Goal: Communication & Community: Answer question/provide support

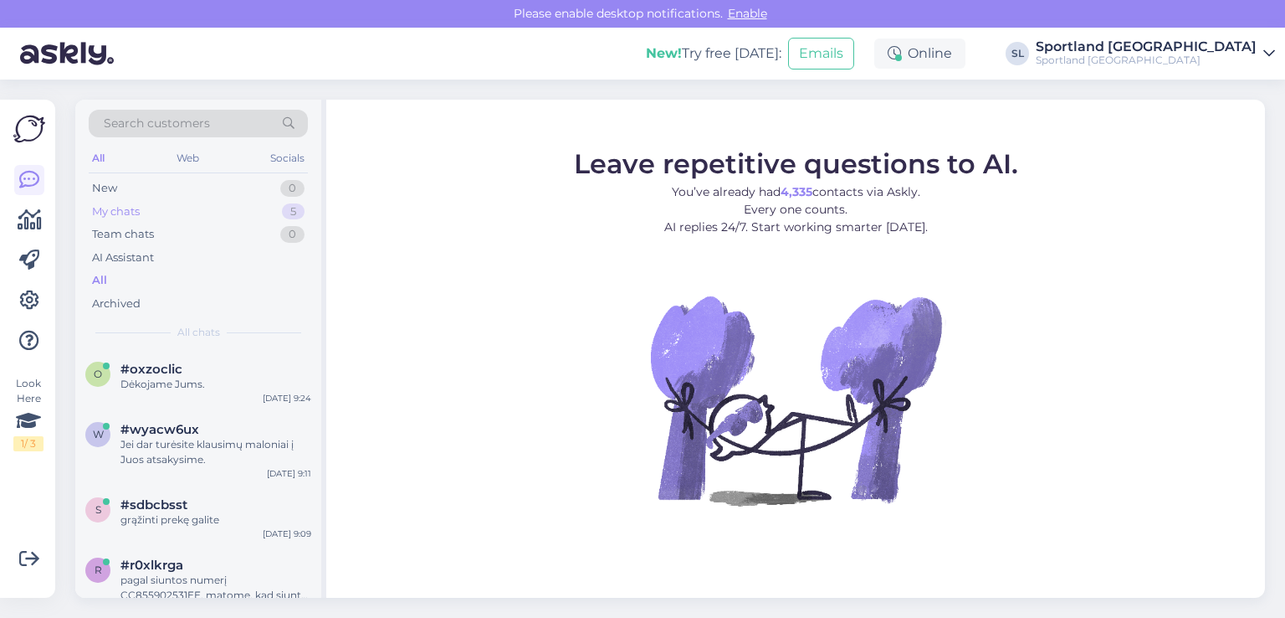
click at [202, 218] on div "My chats 5" at bounding box center [198, 211] width 219 height 23
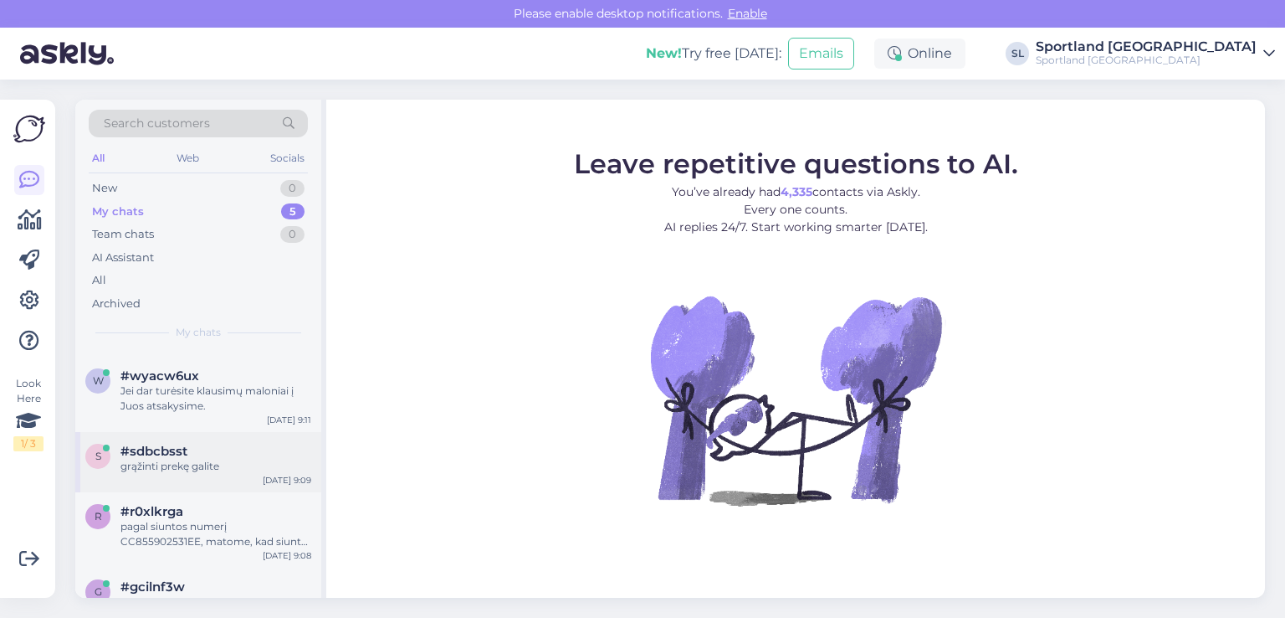
scroll to position [98, 0]
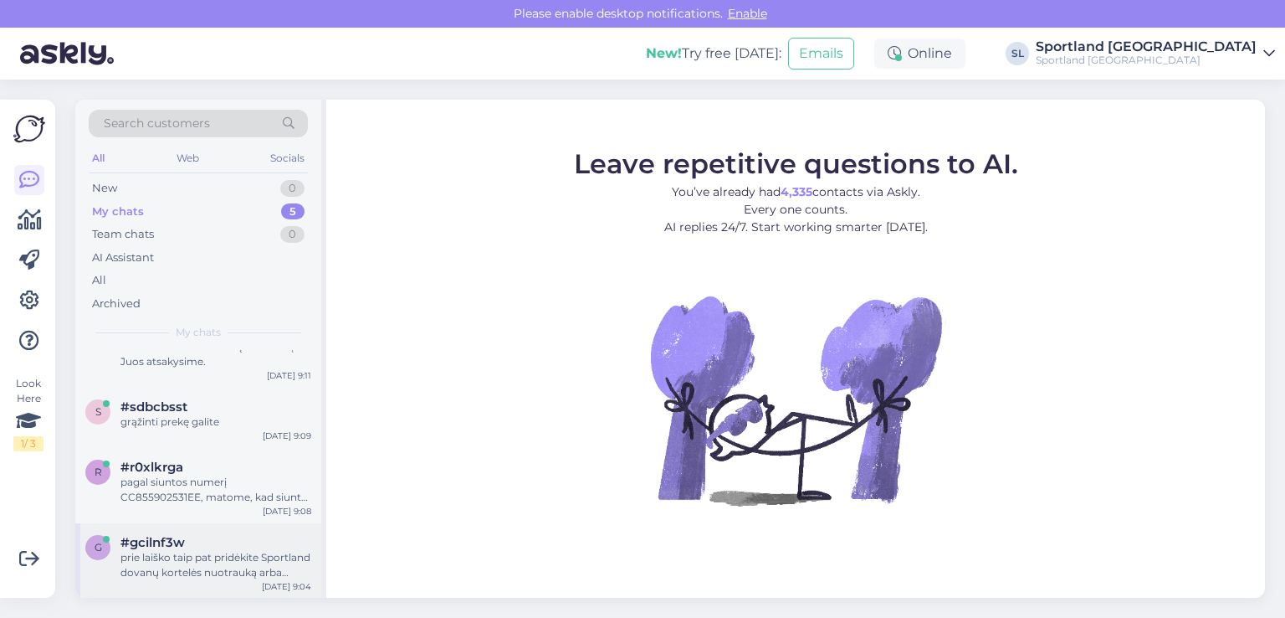
click at [202, 556] on div "prie laiško taip pat pridėkite Sportland dovanų kortelės nuotrauką arba Sporlta…" at bounding box center [215, 565] width 191 height 30
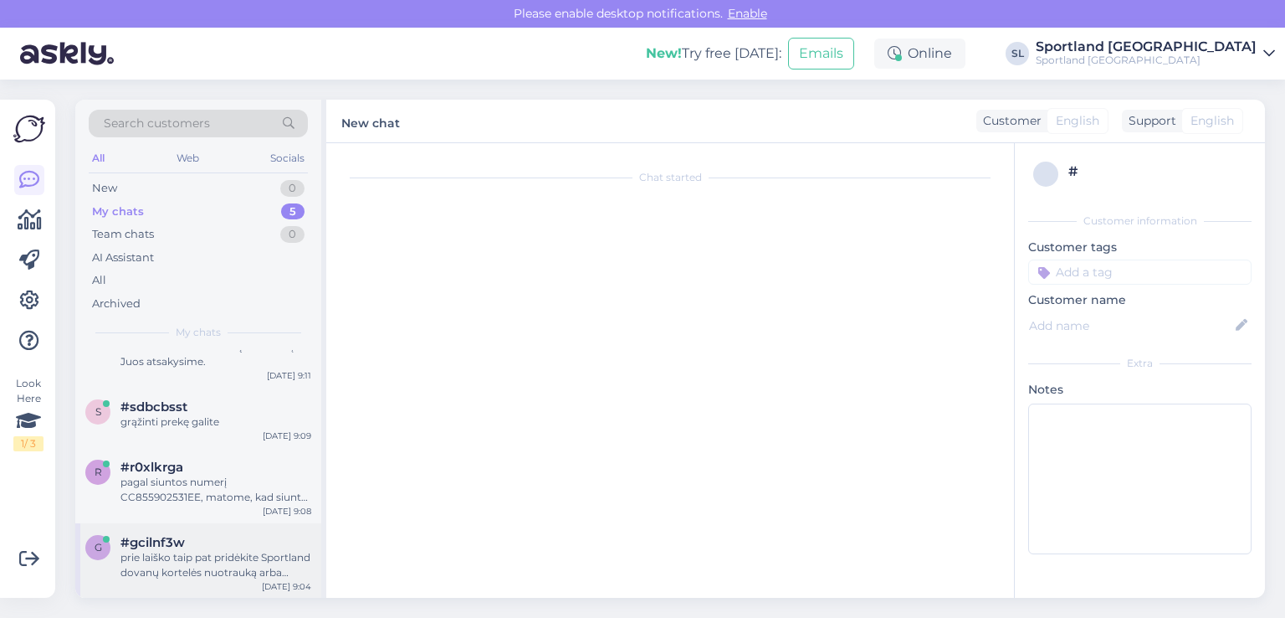
scroll to position [4, 0]
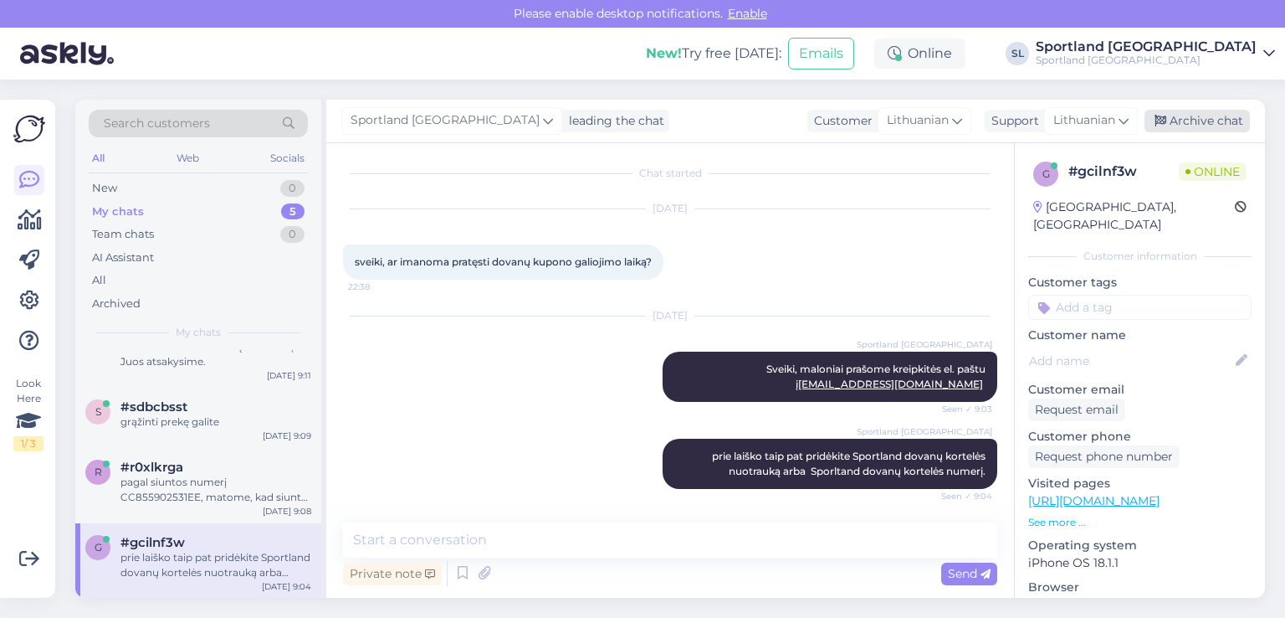
click at [1225, 121] on div "Archive chat" at bounding box center [1197, 121] width 105 height 23
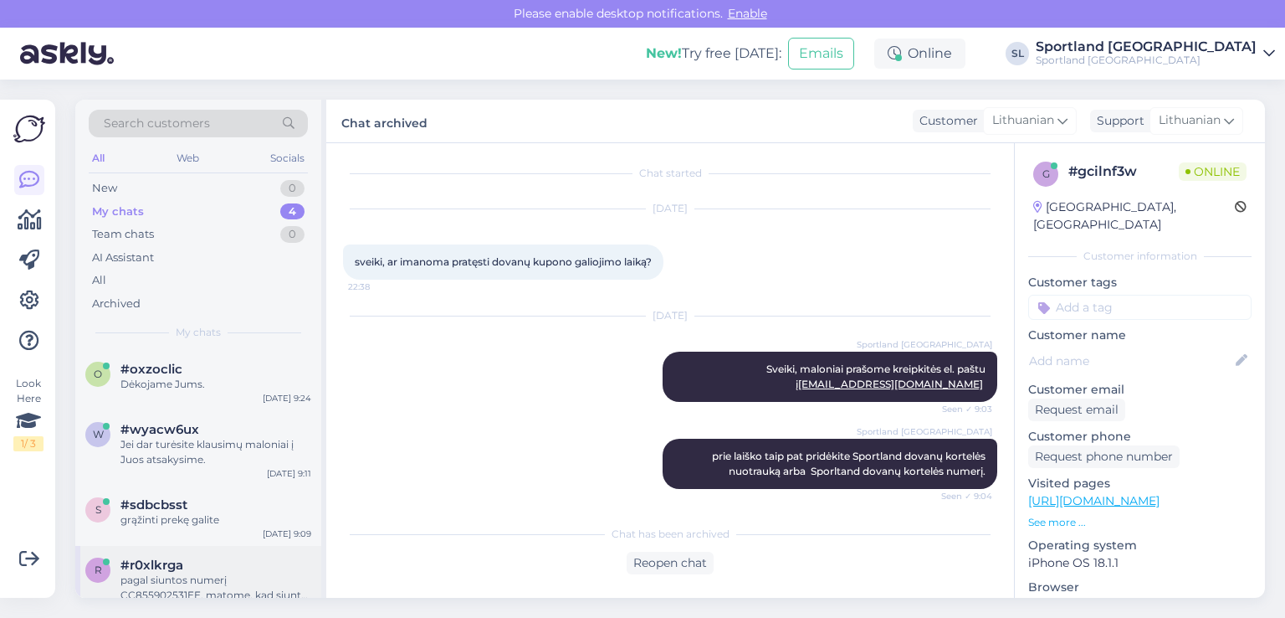
scroll to position [23, 0]
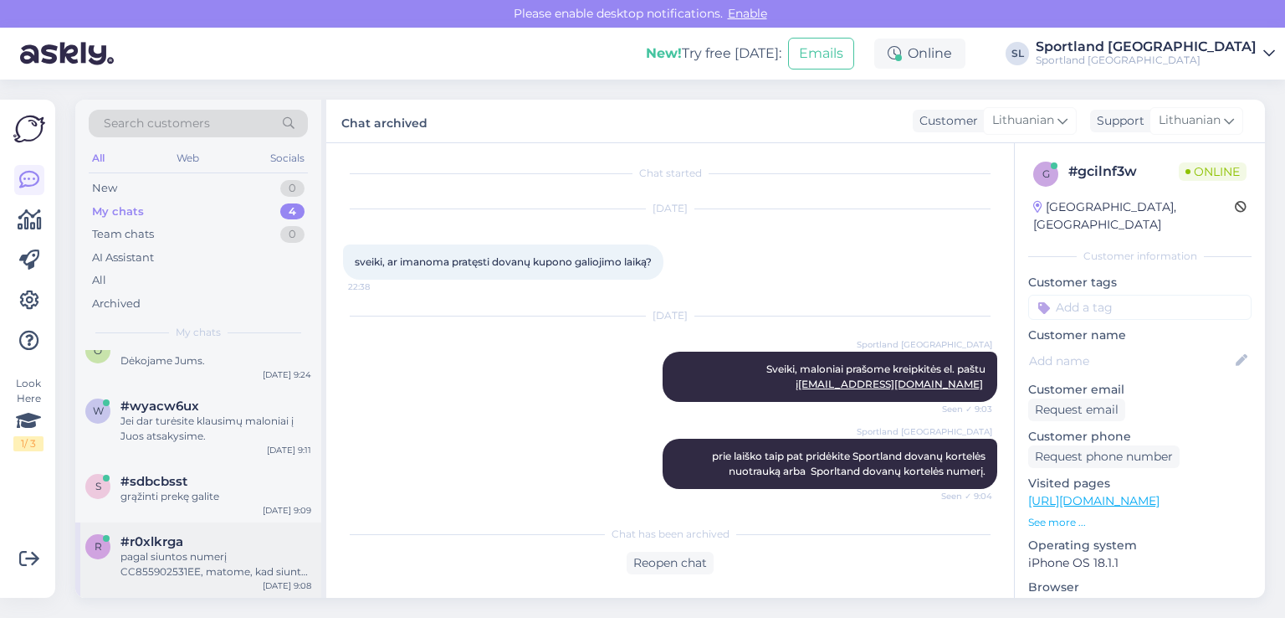
click at [191, 546] on div "#r0xlkrga" at bounding box center [215, 541] width 191 height 15
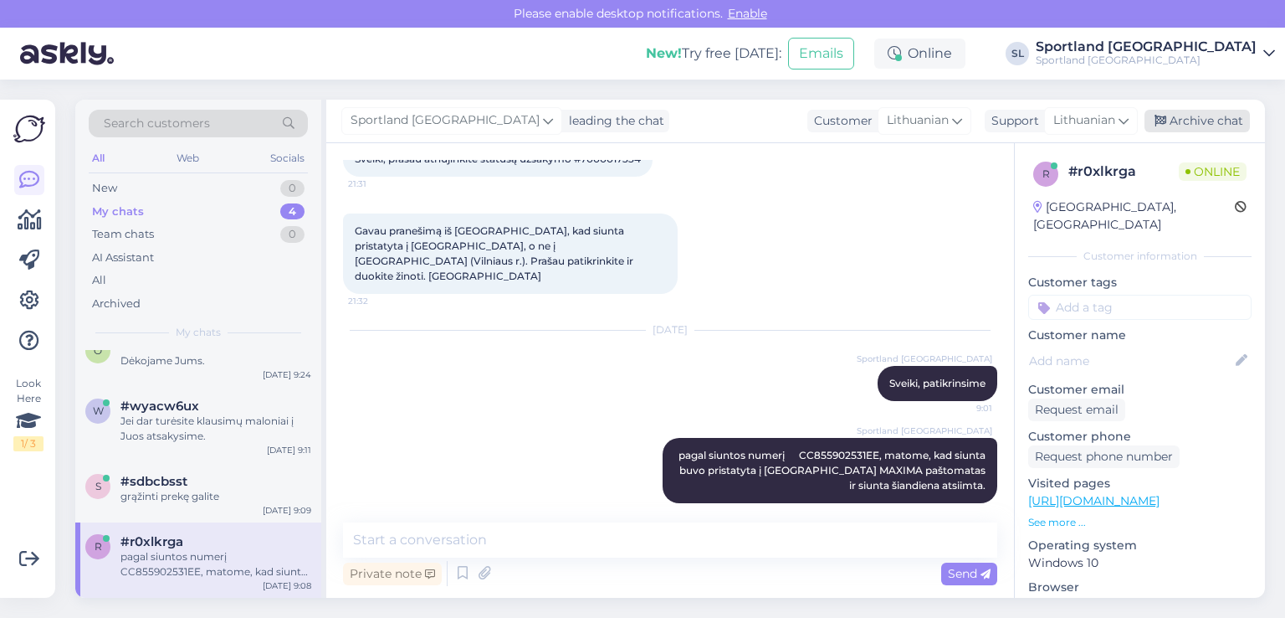
click at [1185, 122] on div "Archive chat" at bounding box center [1197, 121] width 105 height 23
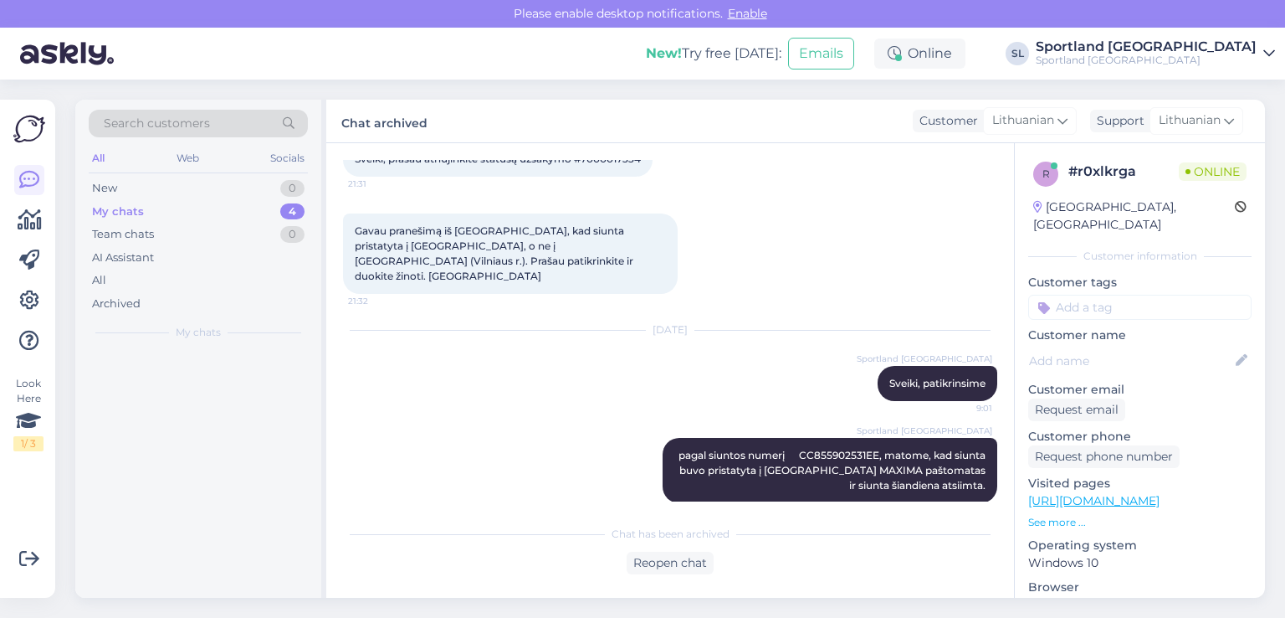
scroll to position [0, 0]
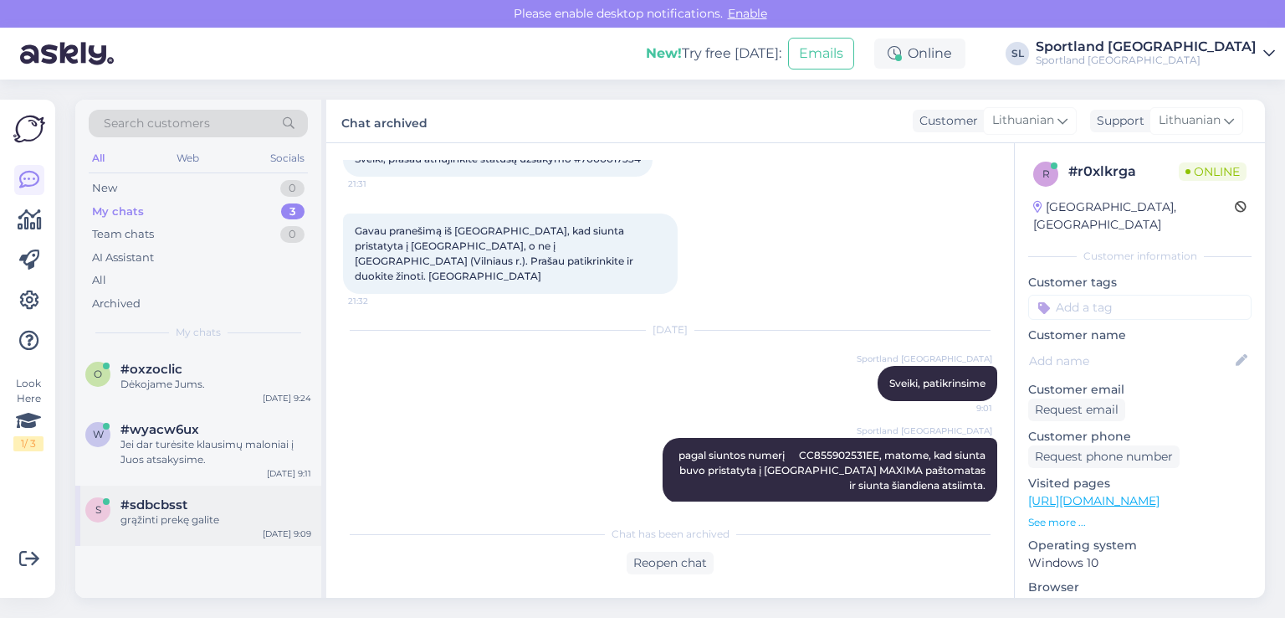
click at [126, 515] on div "grąžinti prekę galite" at bounding box center [215, 519] width 191 height 15
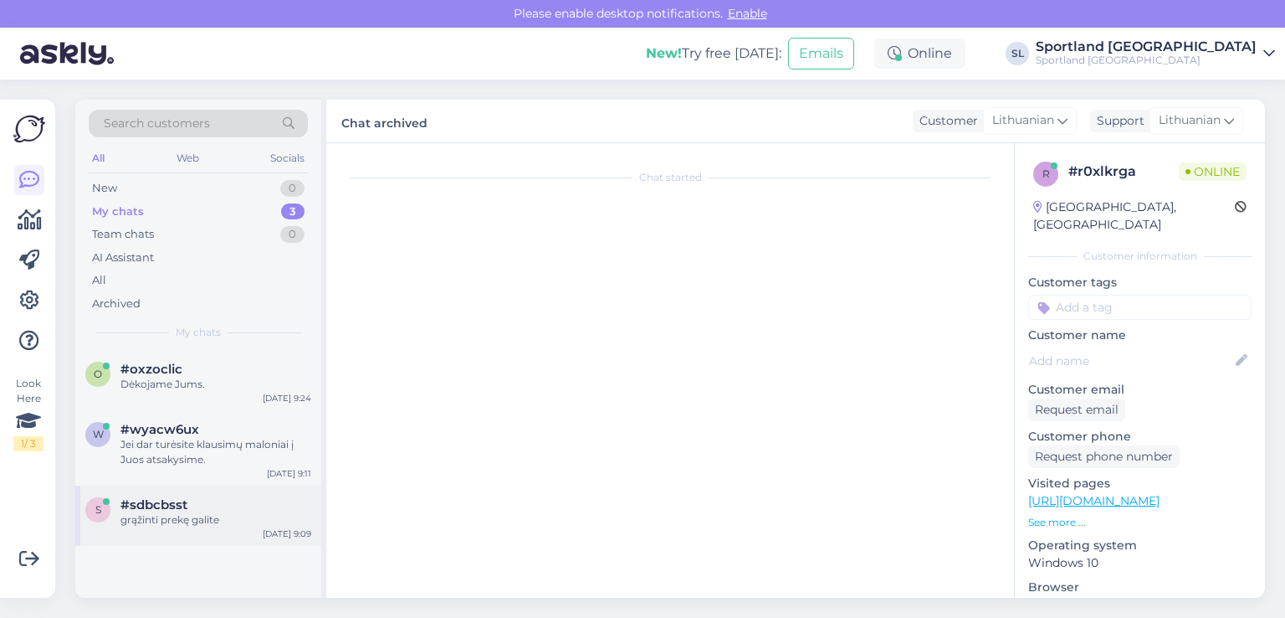
scroll to position [359, 0]
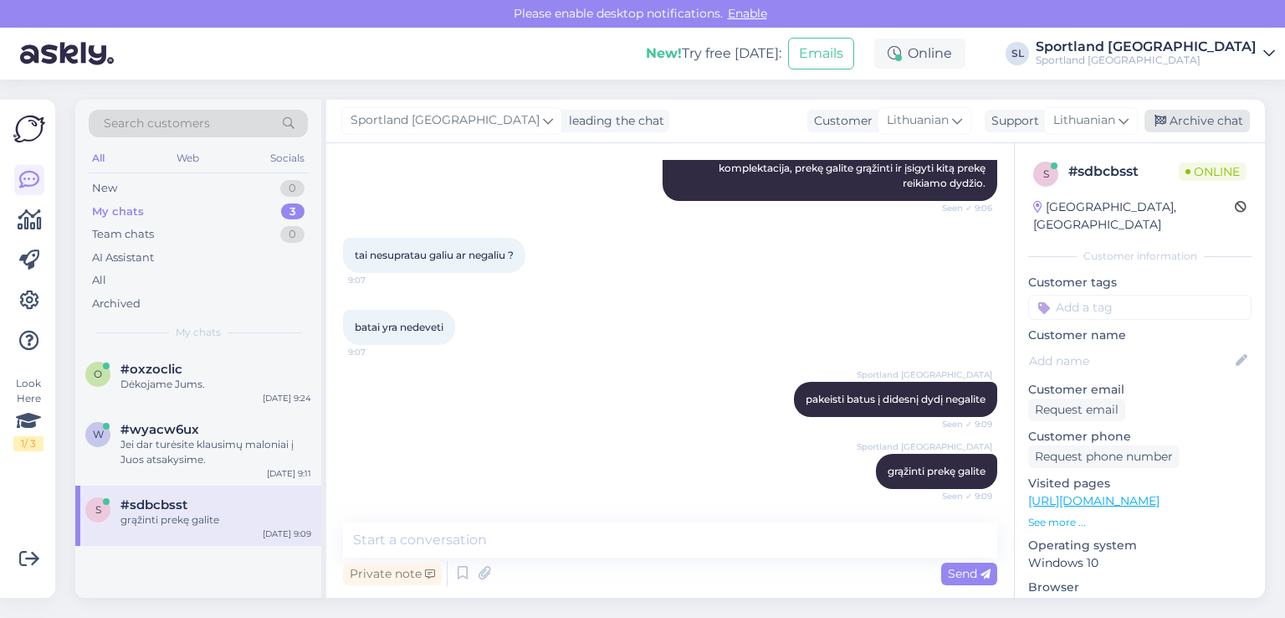
click at [1203, 110] on div "Archive chat" at bounding box center [1197, 121] width 105 height 23
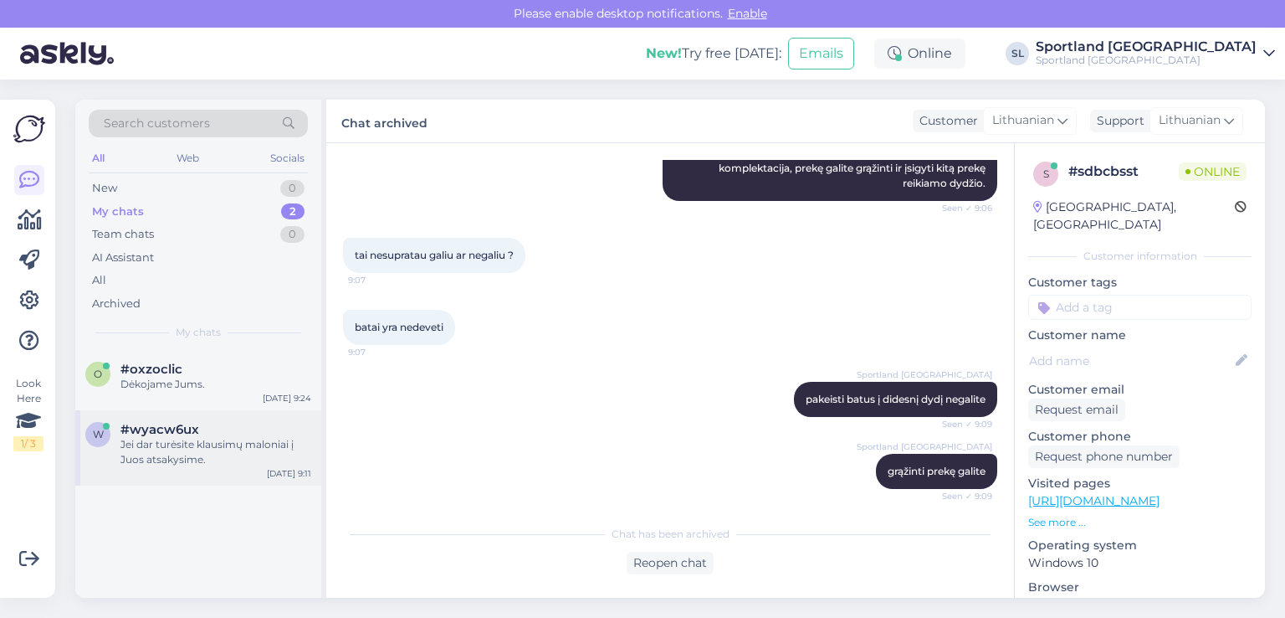
click at [152, 419] on div "w #wyacw6ux Jei dar turėsite klausimų maloniai į Juos atsakysime. Oct 1 9:11" at bounding box center [198, 447] width 246 height 75
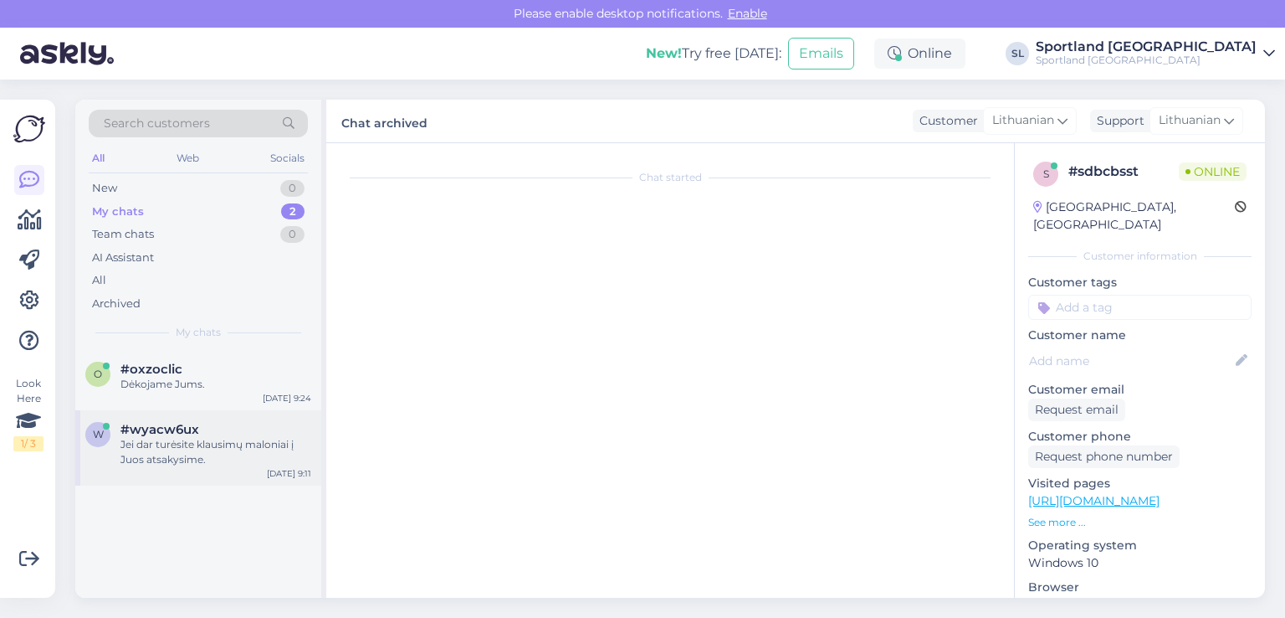
scroll to position [702, 0]
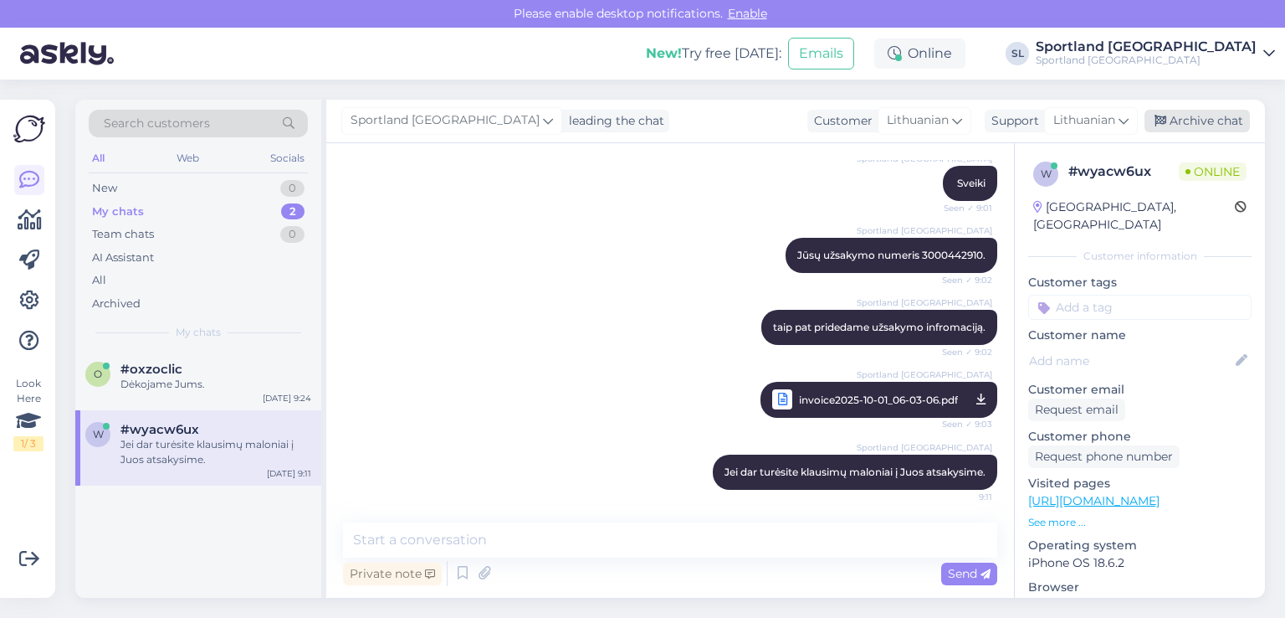
click at [1200, 123] on div "Archive chat" at bounding box center [1197, 121] width 105 height 23
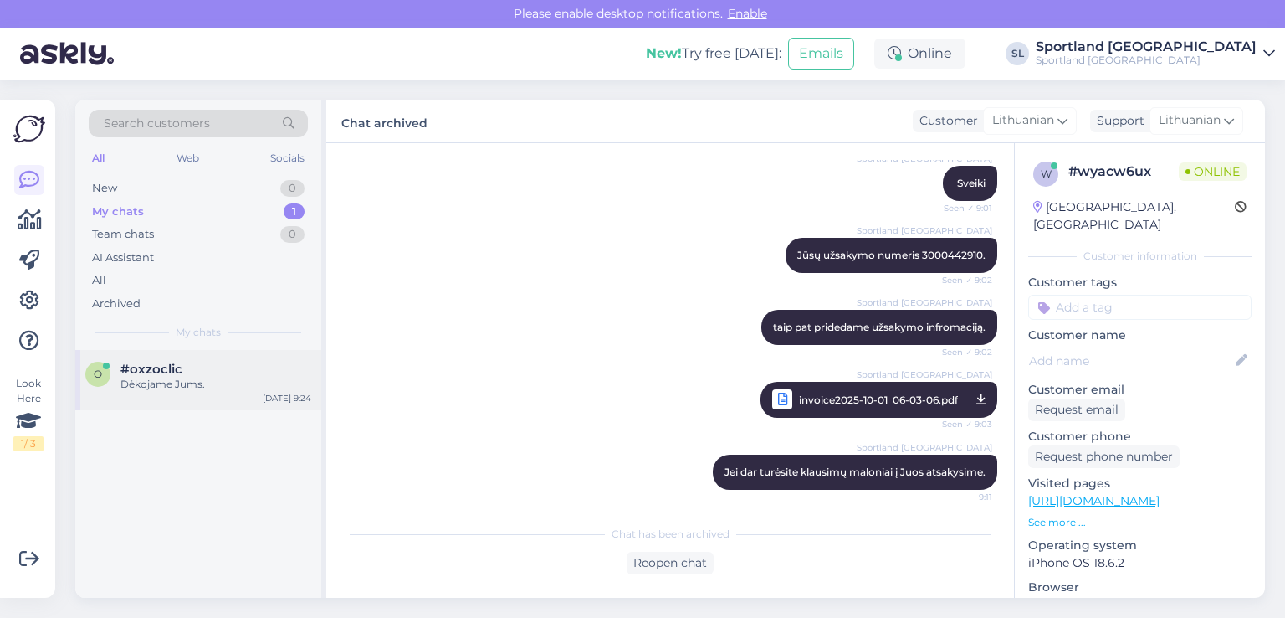
click at [147, 390] on div "Dėkojame Jums." at bounding box center [215, 384] width 191 height 15
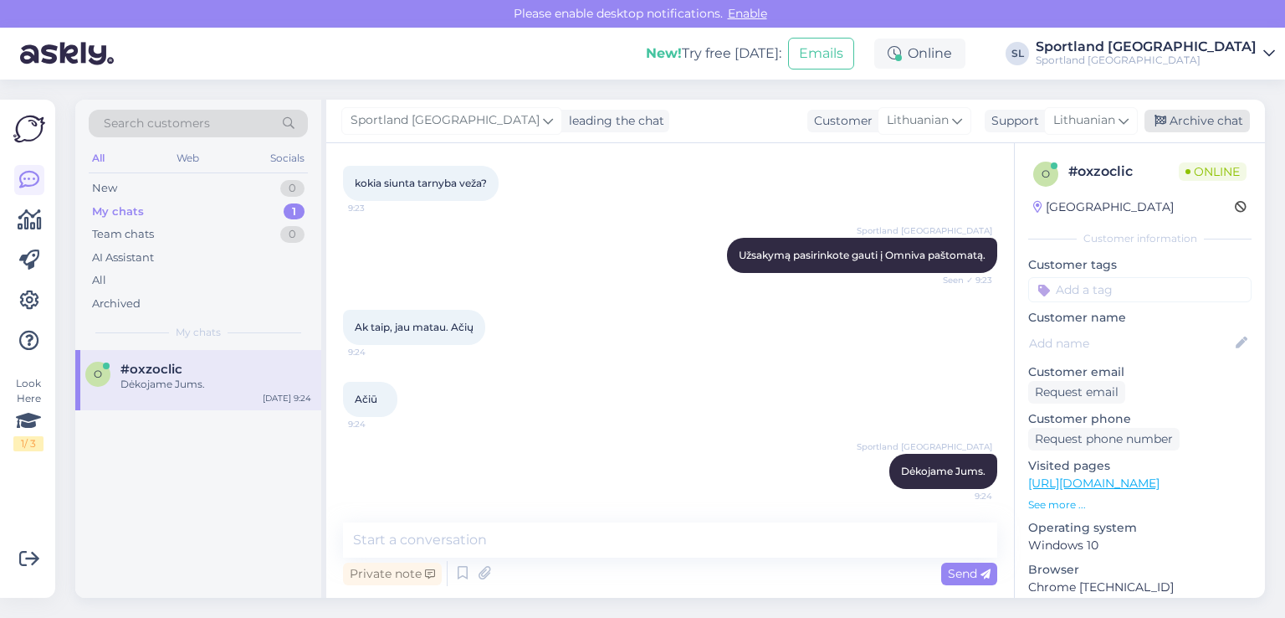
click at [1183, 118] on div "Archive chat" at bounding box center [1197, 121] width 105 height 23
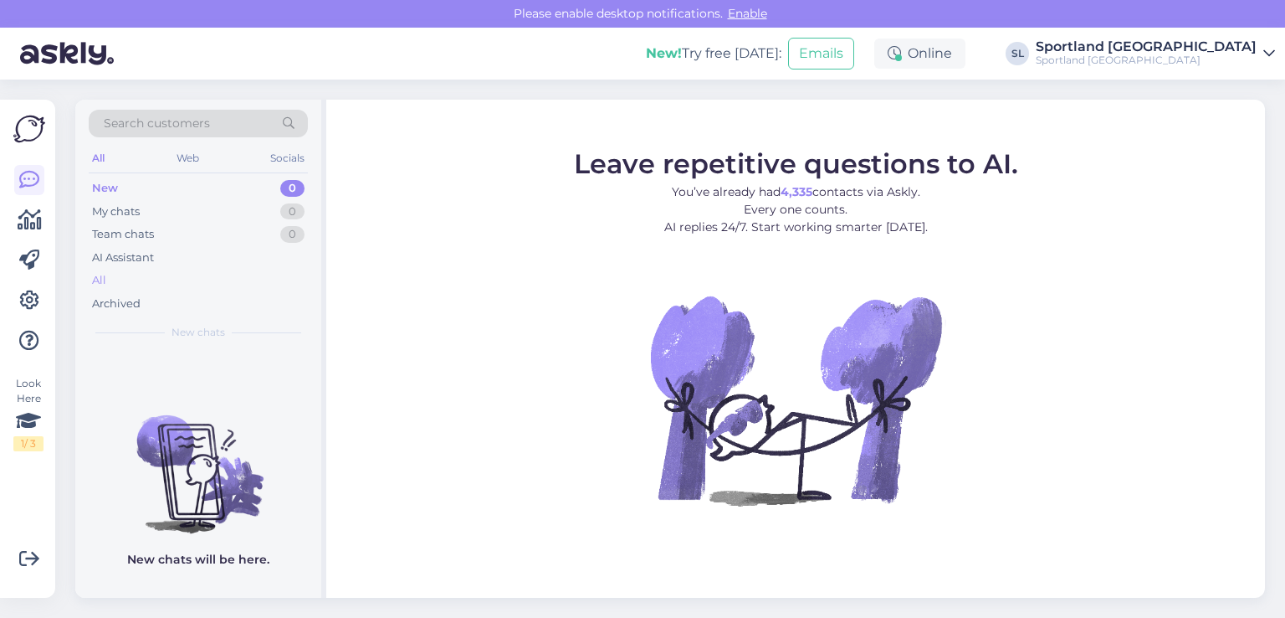
click at [144, 272] on div "All" at bounding box center [198, 280] width 219 height 23
click at [140, 279] on div "All" at bounding box center [198, 280] width 219 height 23
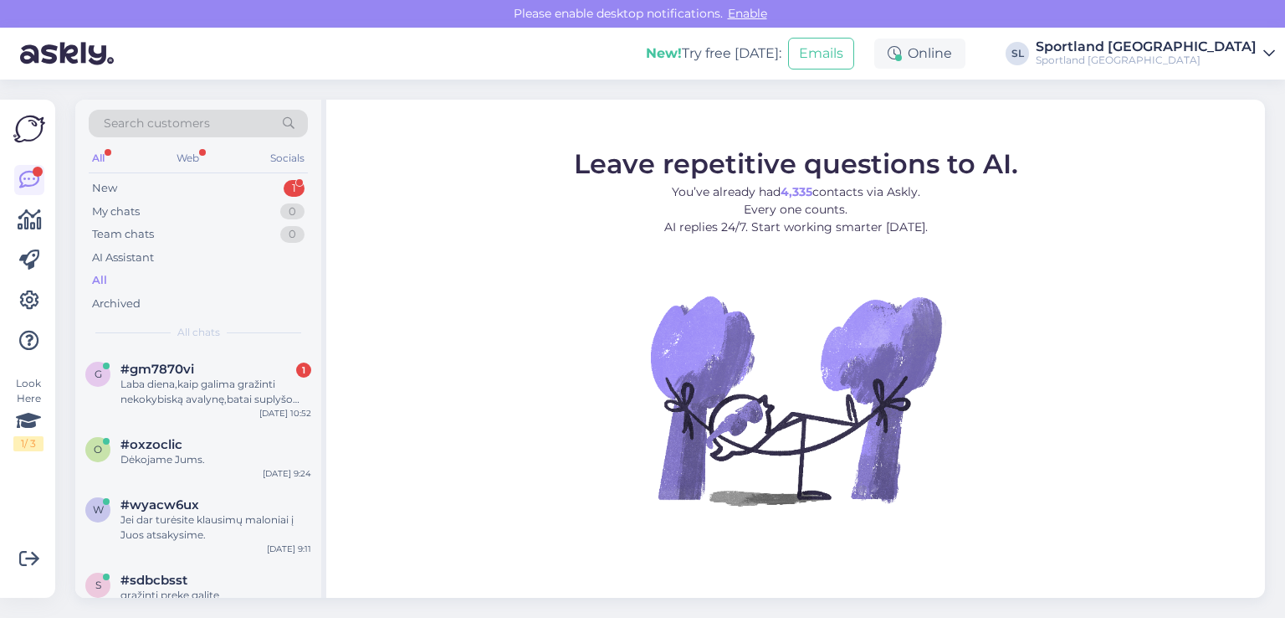
click at [224, 331] on div "All chats" at bounding box center [198, 332] width 219 height 15
click at [238, 378] on div "Laba diena,kaip galima gražinti nekokybiską avalynę,batai suplyšo nepraėjus 6mėn" at bounding box center [215, 392] width 191 height 30
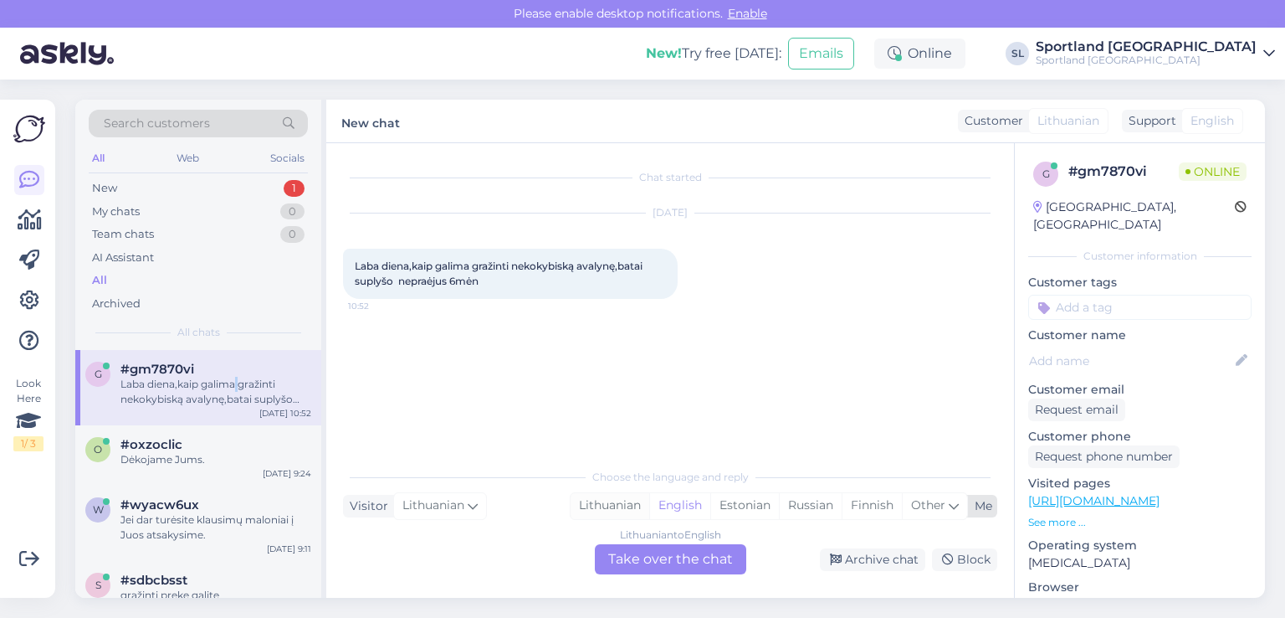
click at [615, 516] on div "Lithuanian" at bounding box center [610, 505] width 79 height 25
click at [641, 561] on div "Lithuanian to Lithuanian Take over the chat" at bounding box center [670, 559] width 151 height 30
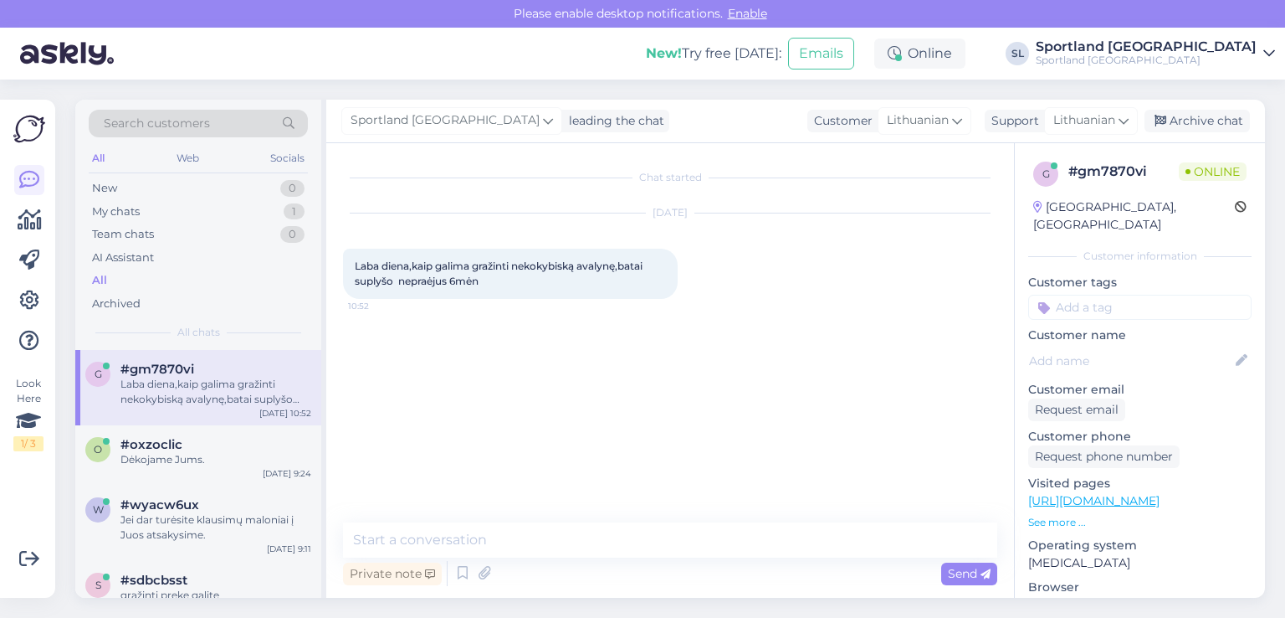
click at [590, 520] on div "Chat started Oct 1 2025 Laba diena,kaip galima gražinti nekokybiską avalynę,bat…" at bounding box center [670, 370] width 688 height 454
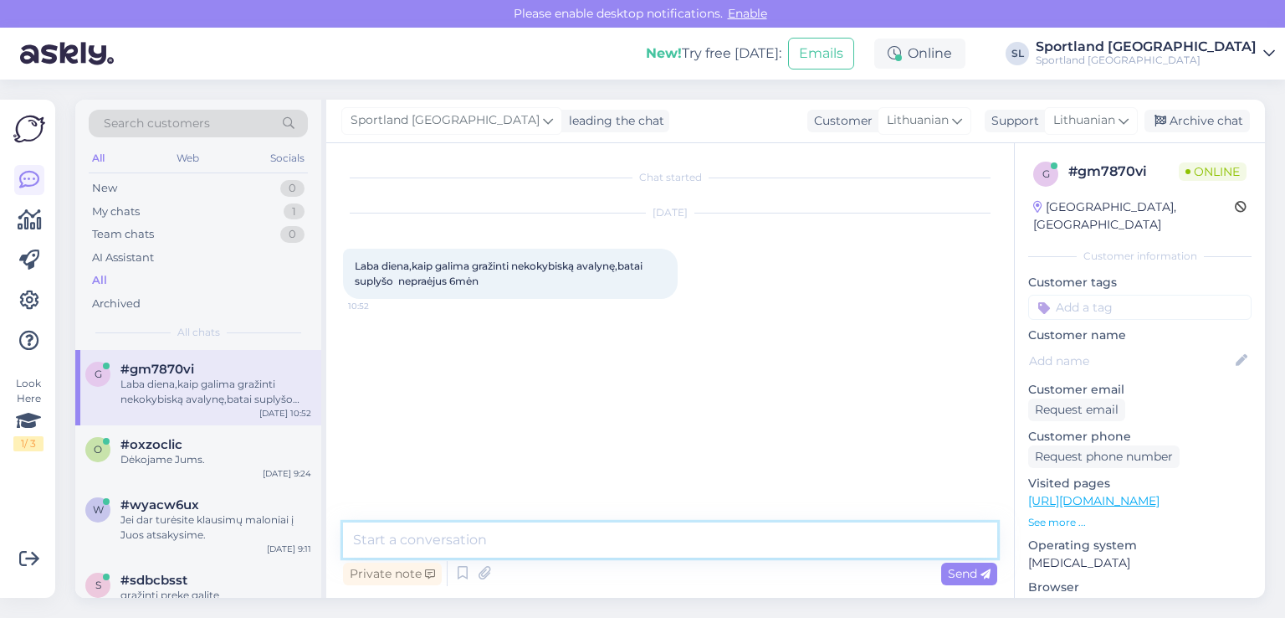
drag, startPoint x: 506, startPoint y: 523, endPoint x: 508, endPoint y: 539, distance: 16.0
click at [507, 530] on textarea at bounding box center [670, 539] width 654 height 35
type textarea "Sveiki"
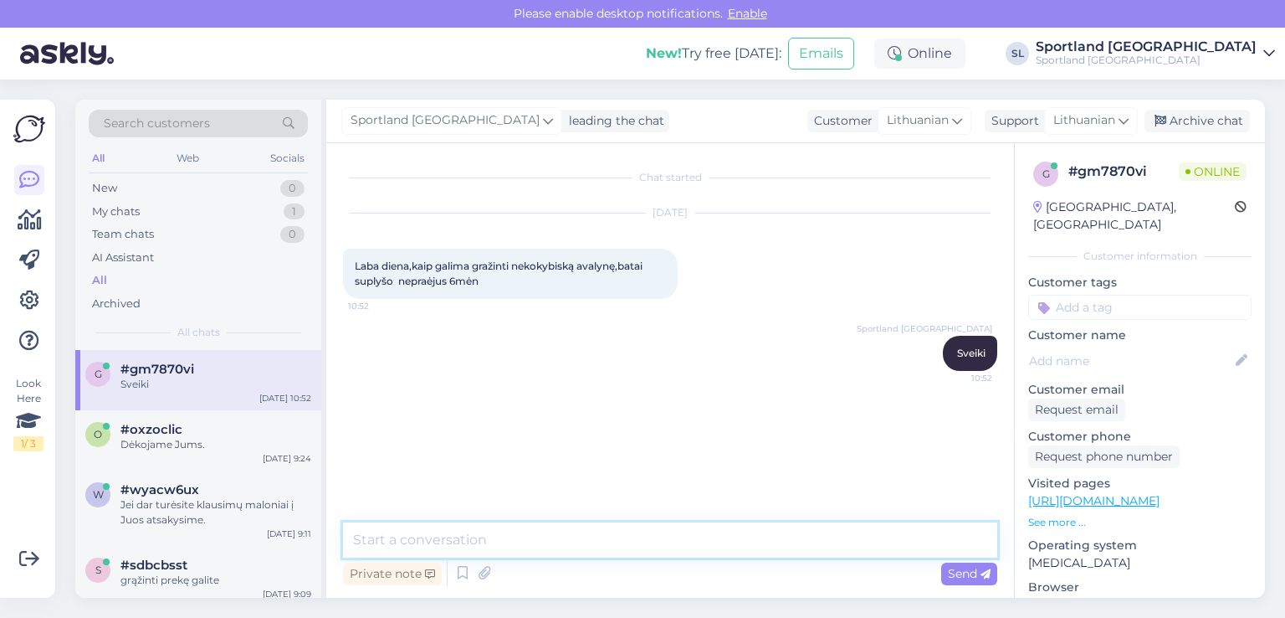
click at [490, 533] on textarea at bounding box center [670, 539] width 654 height 35
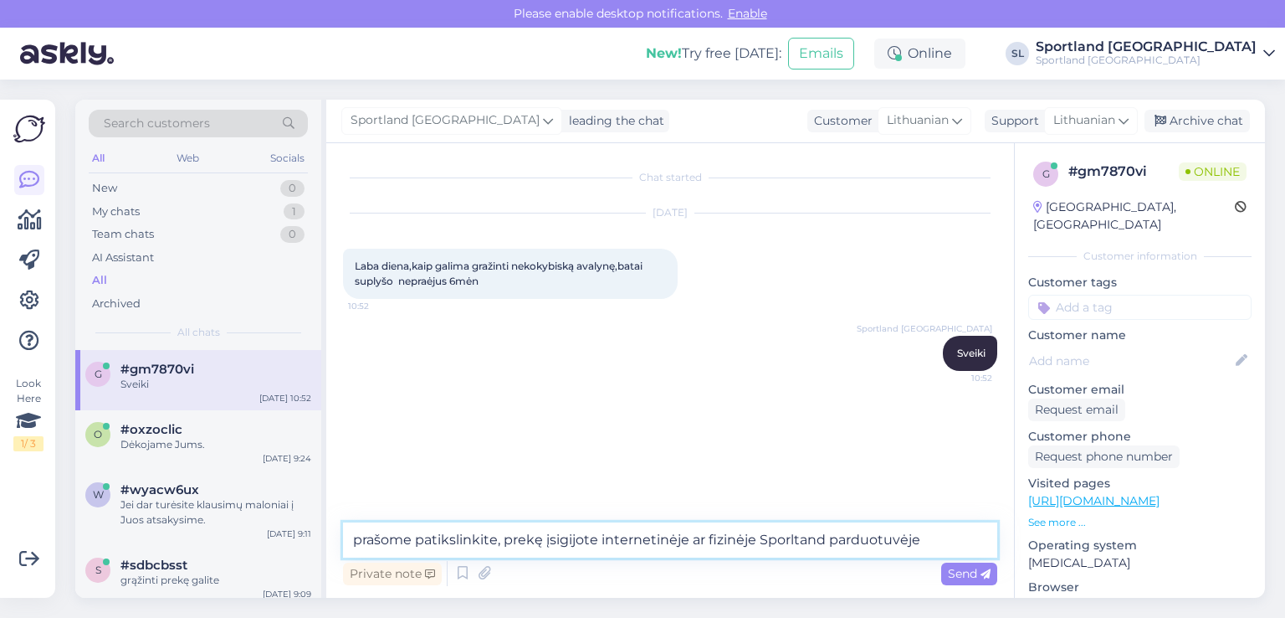
type textarea "prašome patikslinkite, prekę įsigijote internetinėje ar fizinėje Sporltand pard…"
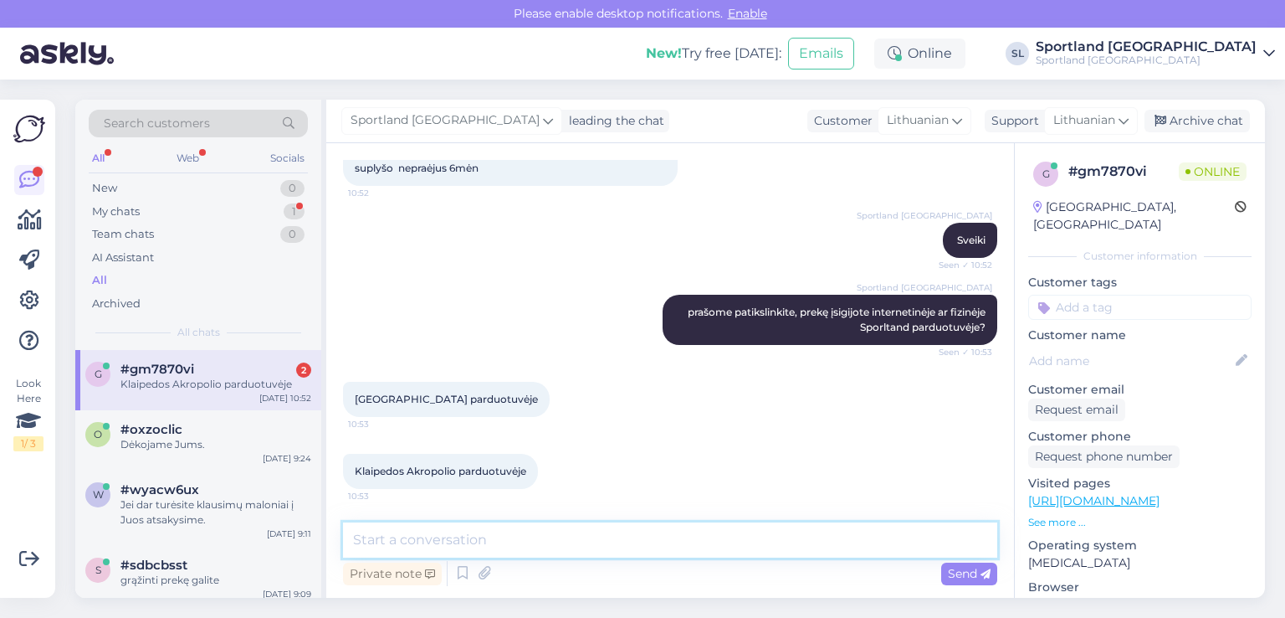
scroll to position [113, 0]
click at [495, 536] on textarea at bounding box center [670, 539] width 654 height 35
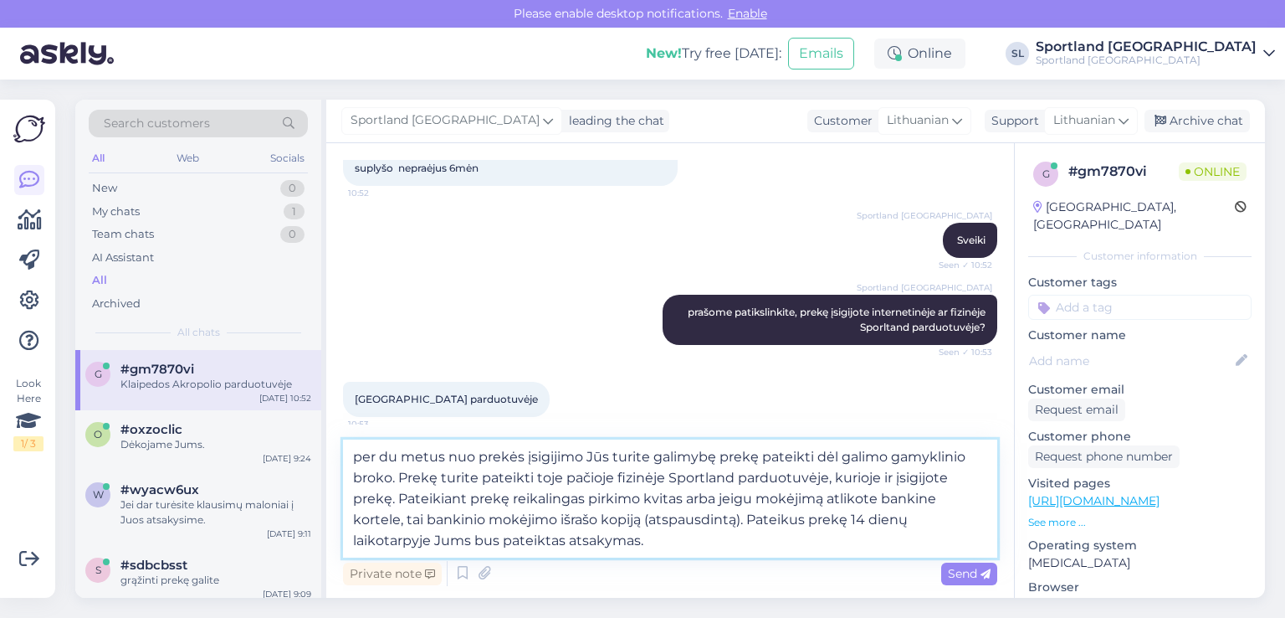
click at [735, 520] on textarea "per du metus nuo prekės įsigijimo Jūs turite galimybę prekę pateikti dėl galimo…" at bounding box center [670, 498] width 654 height 118
click at [847, 521] on textarea "per du metus nuo prekės įsigijimo Jūs turite galimybę prekę pateikti dėl galimo…" at bounding box center [670, 498] width 654 height 118
click at [428, 541] on textarea "per du metus nuo prekės įsigijimo Jūs turite galimybę prekę pateikti dėl galimo…" at bounding box center [670, 498] width 654 height 118
type textarea "per du metus nuo prekės įsigijimo Jūs turite galimybę prekę pateikti dėl galimo…"
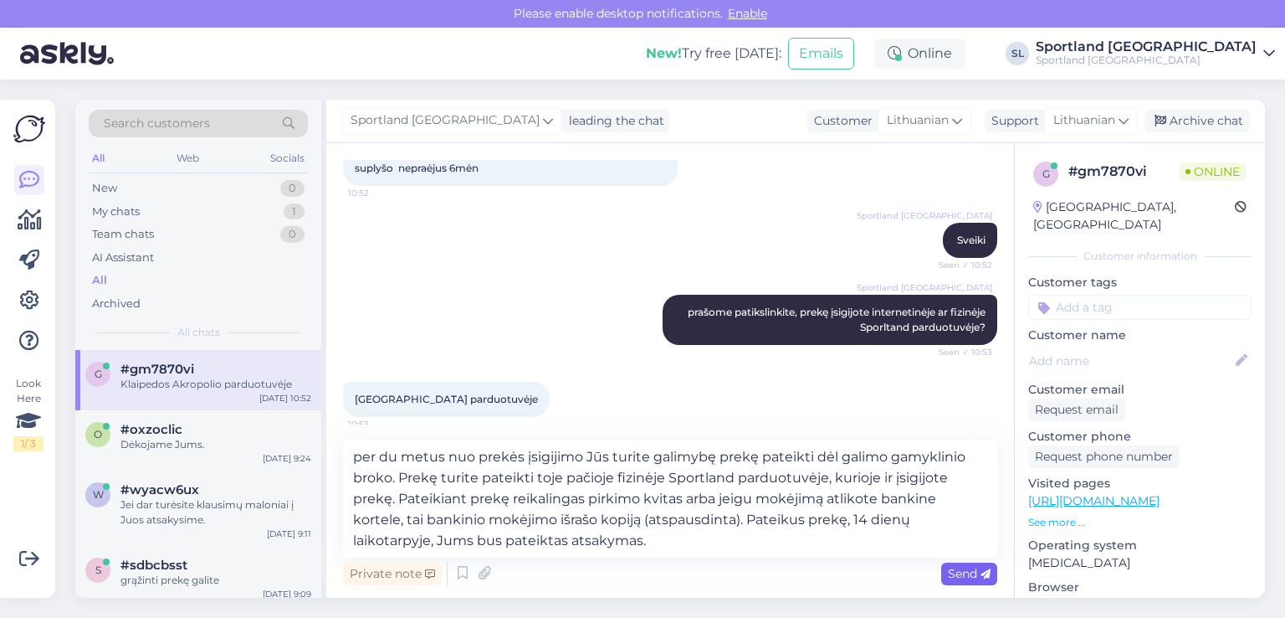
click at [960, 567] on span "Send" at bounding box center [969, 573] width 43 height 15
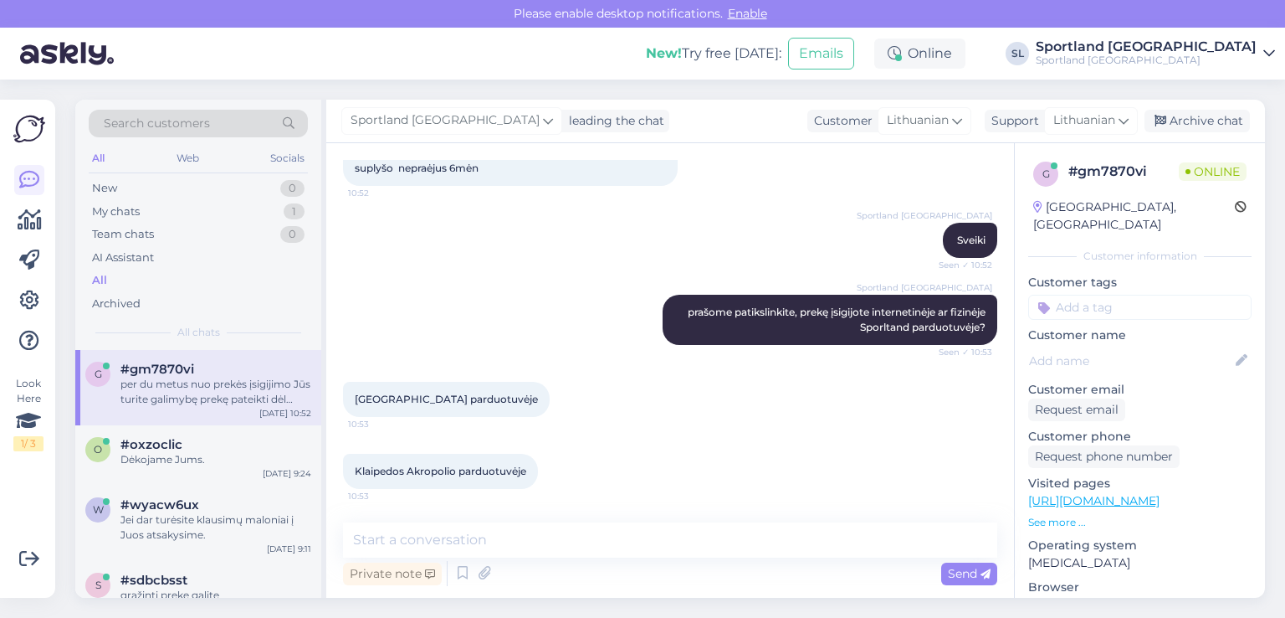
scroll to position [275, 0]
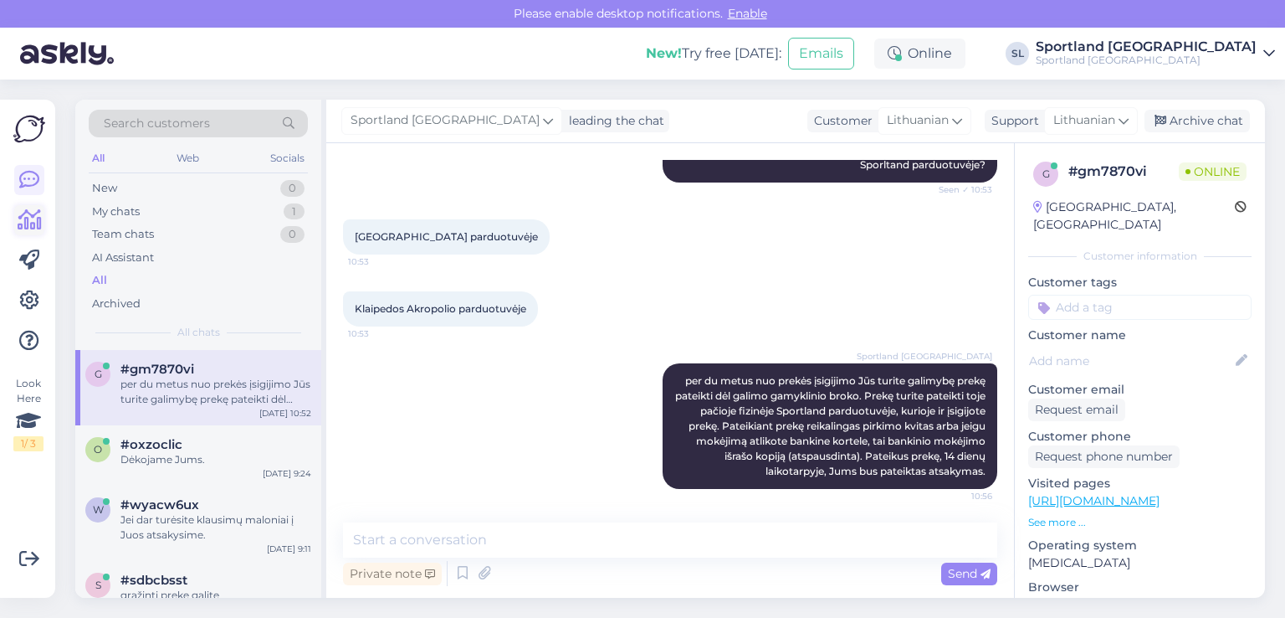
click at [42, 210] on link at bounding box center [29, 220] width 30 height 30
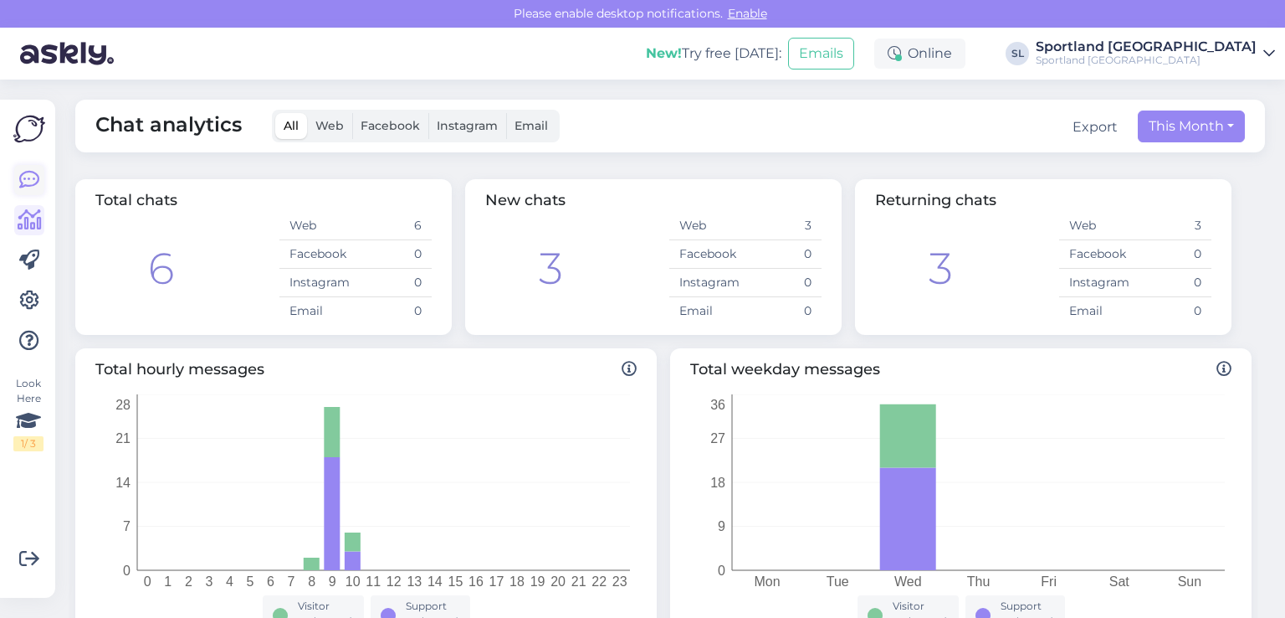
click at [33, 182] on icon at bounding box center [29, 180] width 20 height 20
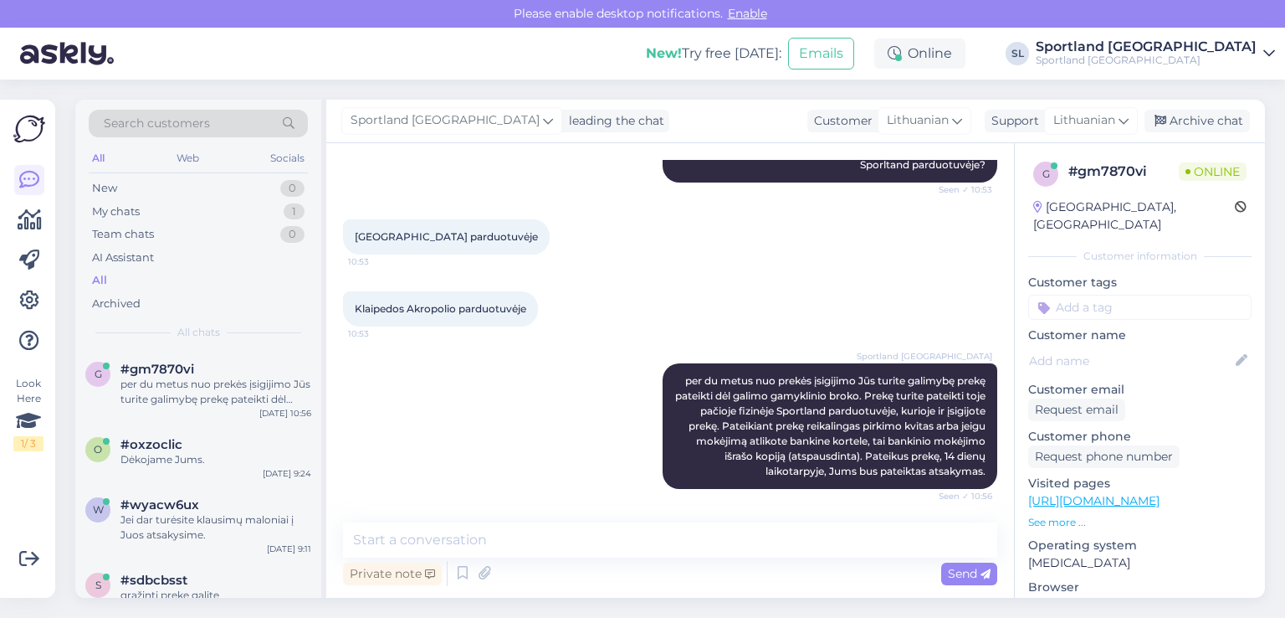
scroll to position [348, 0]
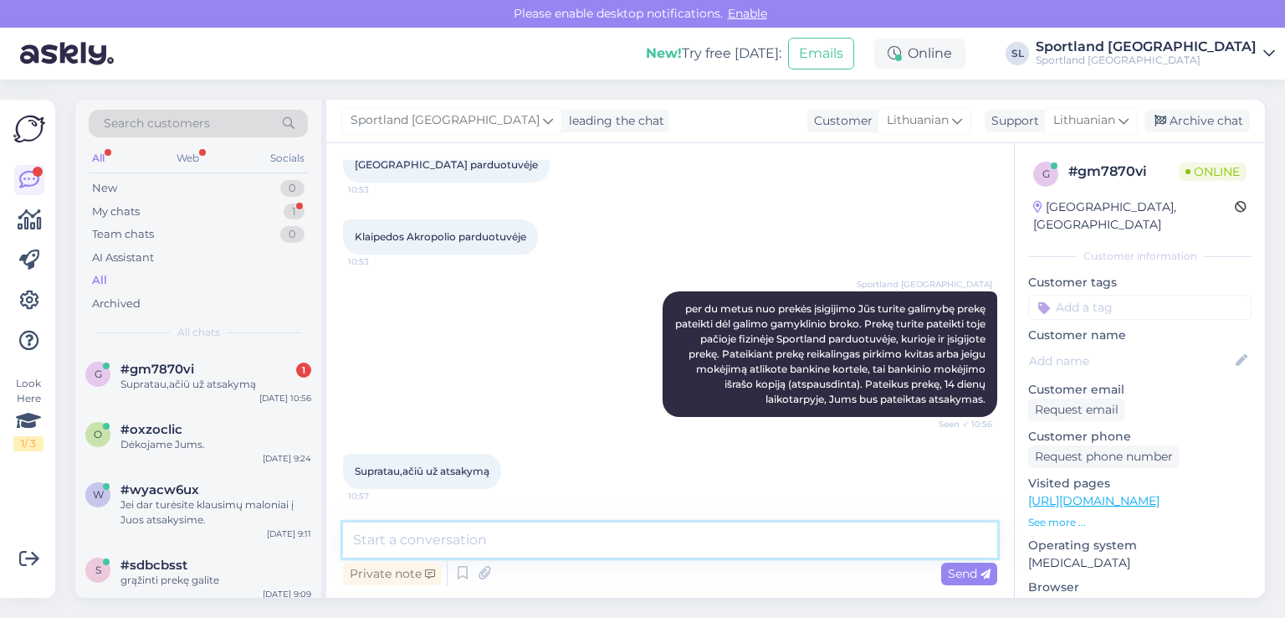
click at [487, 551] on textarea at bounding box center [670, 539] width 654 height 35
type textarea "Dėkojame Jums, geros dienos :)"
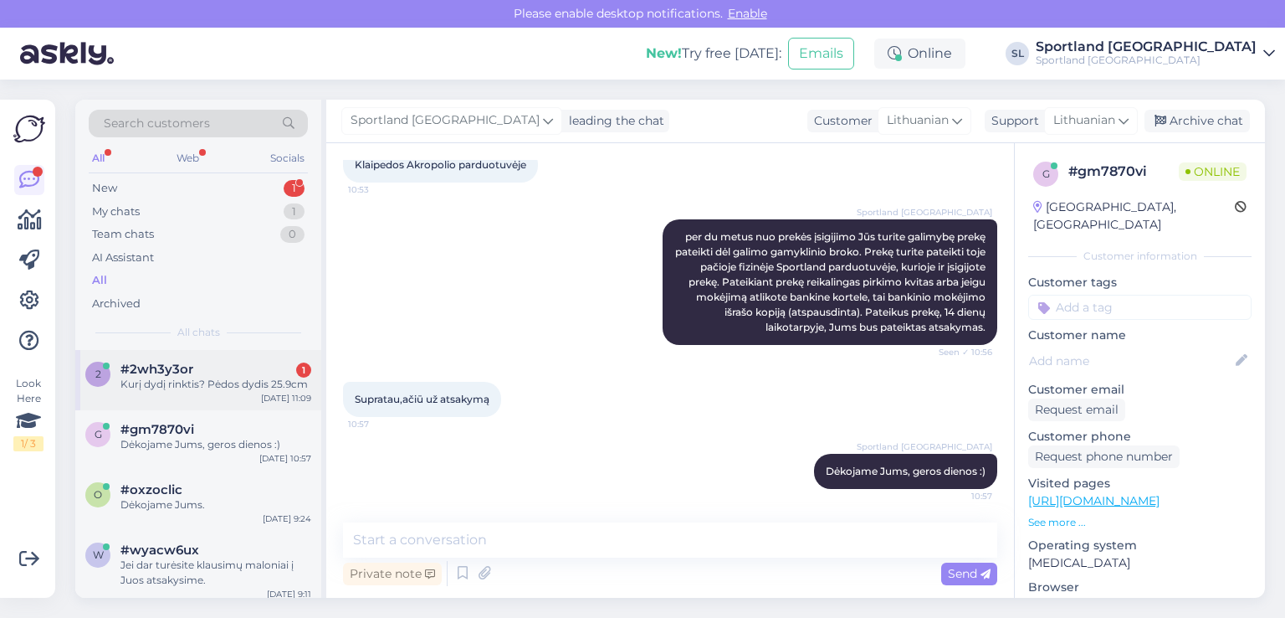
click at [196, 381] on div "Kurį dydį rinktis? Pėdos dydis 25.9cm" at bounding box center [215, 384] width 191 height 15
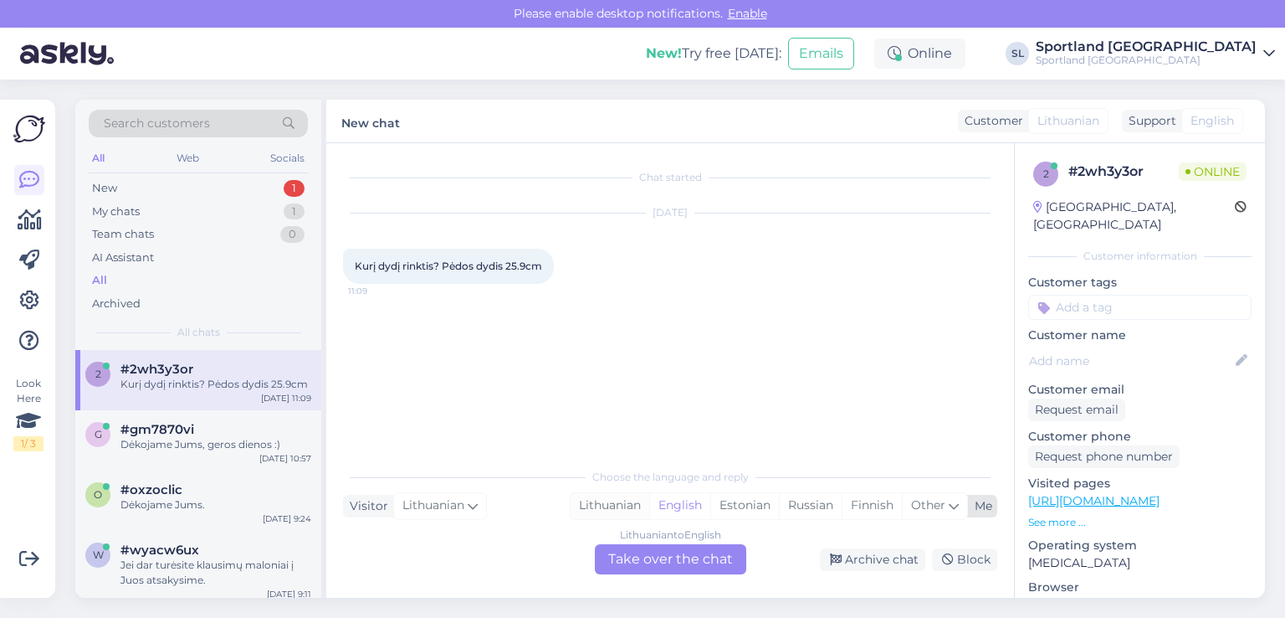
click at [616, 500] on div "Lithuanian" at bounding box center [610, 505] width 79 height 25
click at [636, 563] on div "Lithuanian to Lithuanian Take over the chat" at bounding box center [670, 559] width 151 height 30
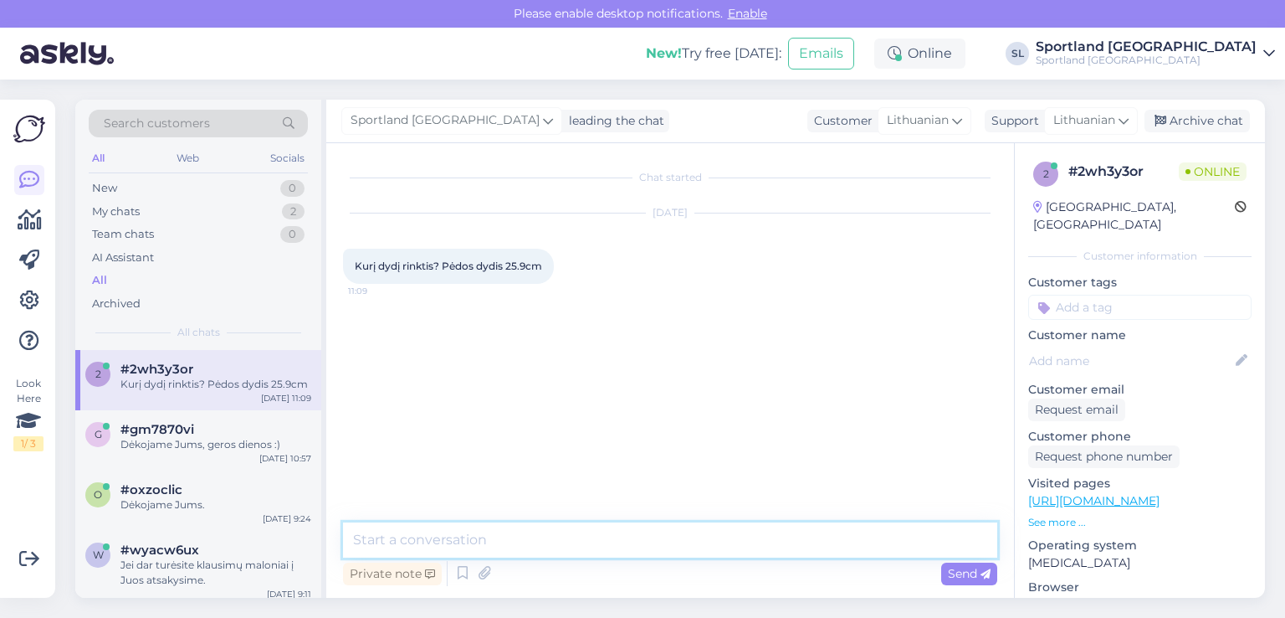
click at [574, 530] on textarea at bounding box center [670, 539] width 654 height 35
type textarea "Sveiki"
click at [566, 527] on textarea at bounding box center [670, 539] width 654 height 35
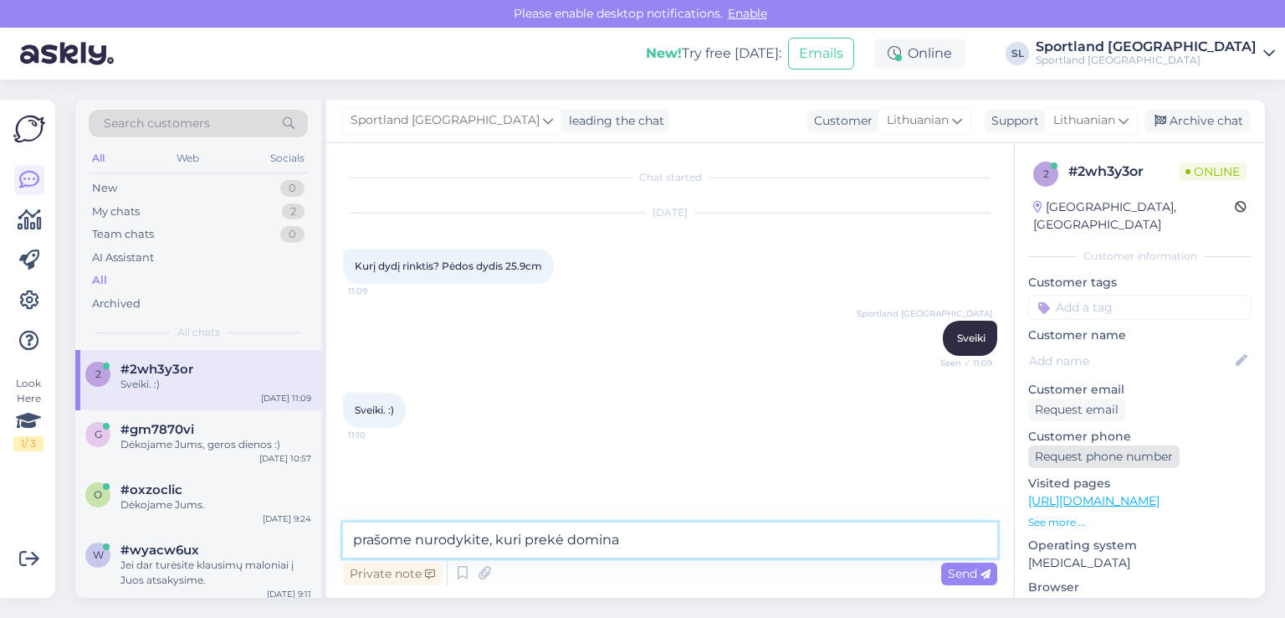
type textarea "prašome nurodykite, kuri prekė domina"
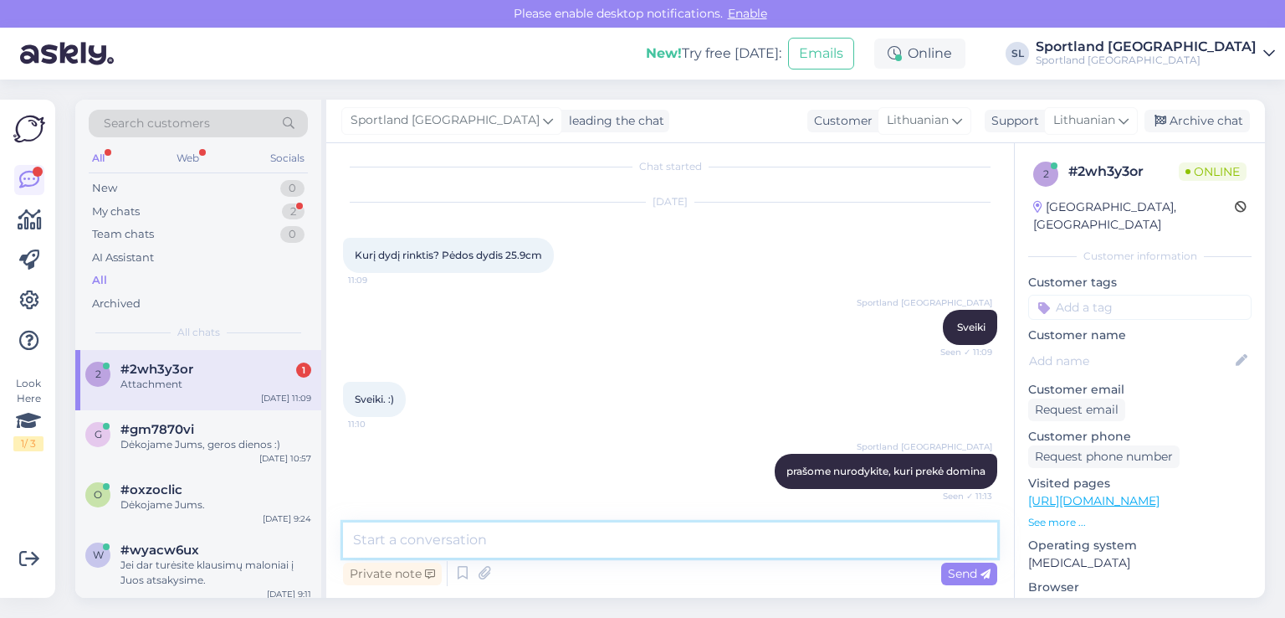
scroll to position [116, 0]
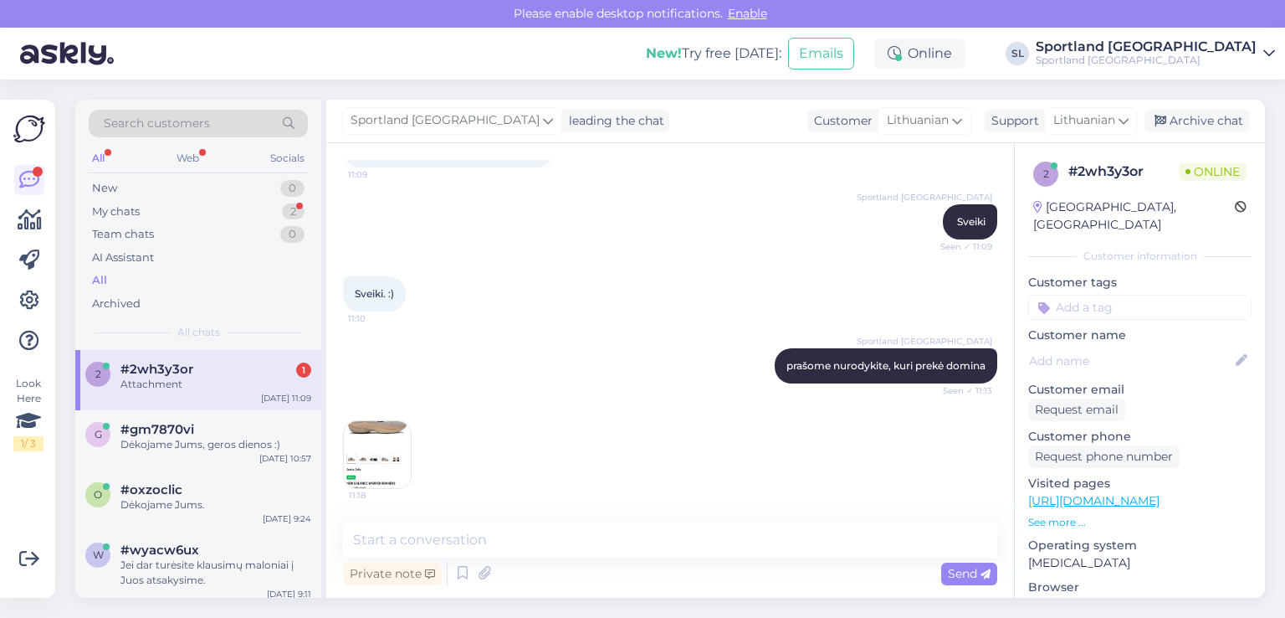
click at [380, 433] on img at bounding box center [377, 454] width 67 height 67
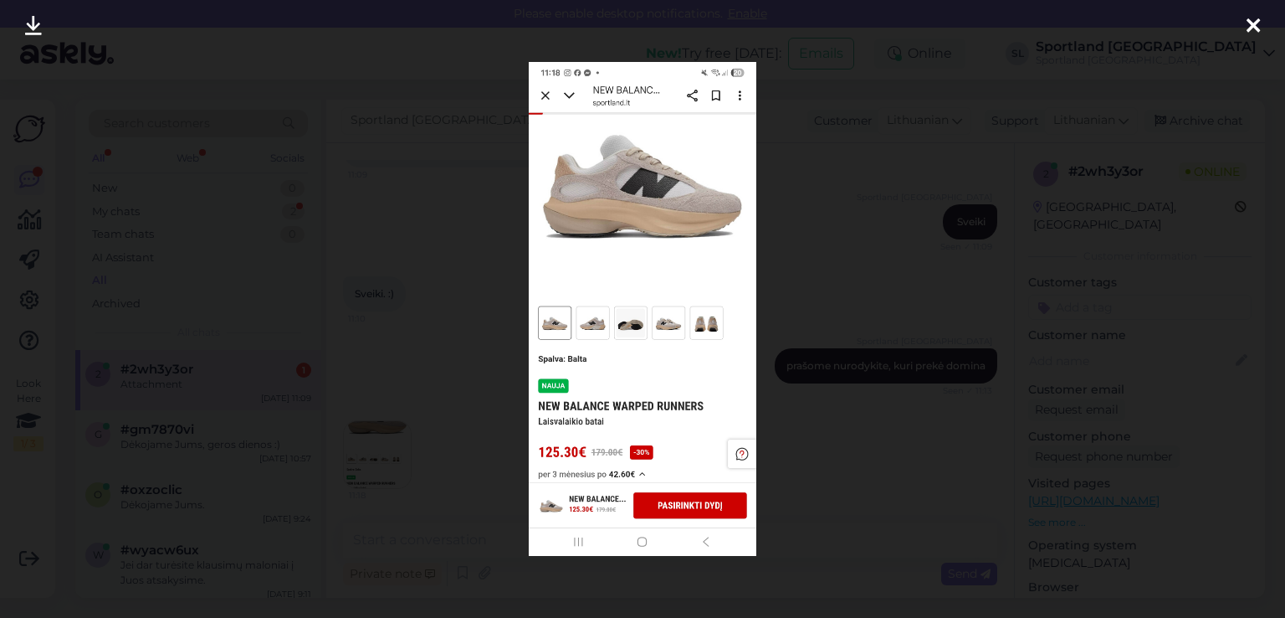
click at [1247, 26] on icon at bounding box center [1253, 27] width 13 height 22
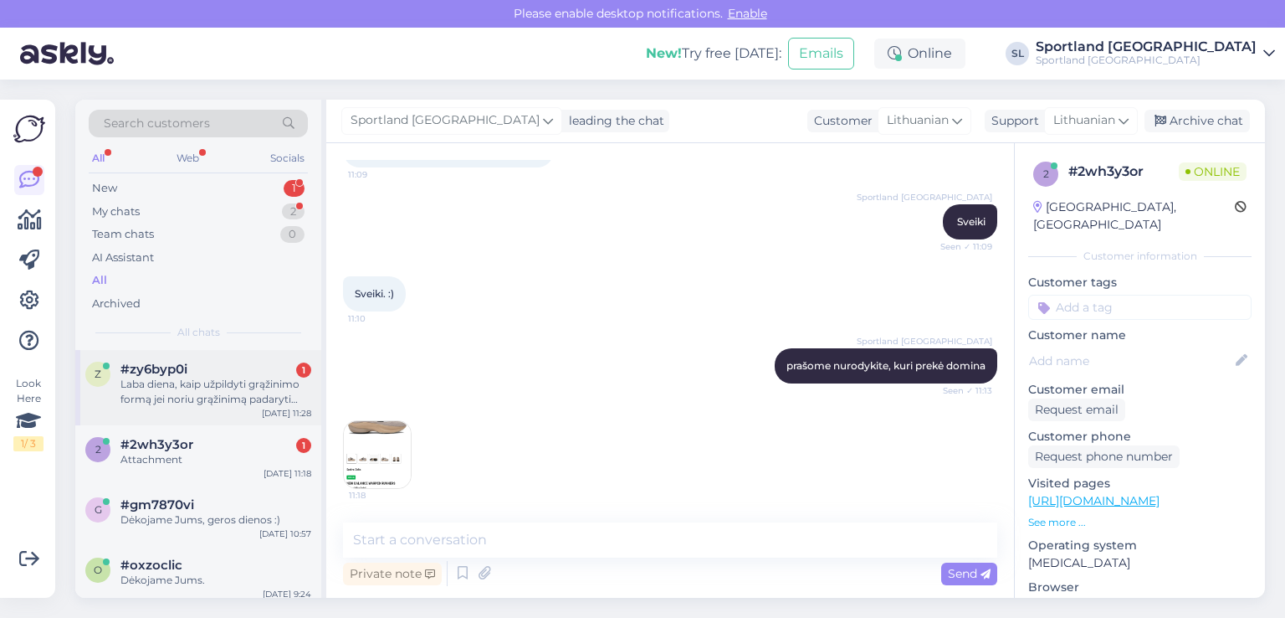
click at [174, 402] on div "Laba diena, kaip užpildyti grąžinimo formą jei noriu grąžinimą padaryti fizinėj…" at bounding box center [215, 392] width 191 height 30
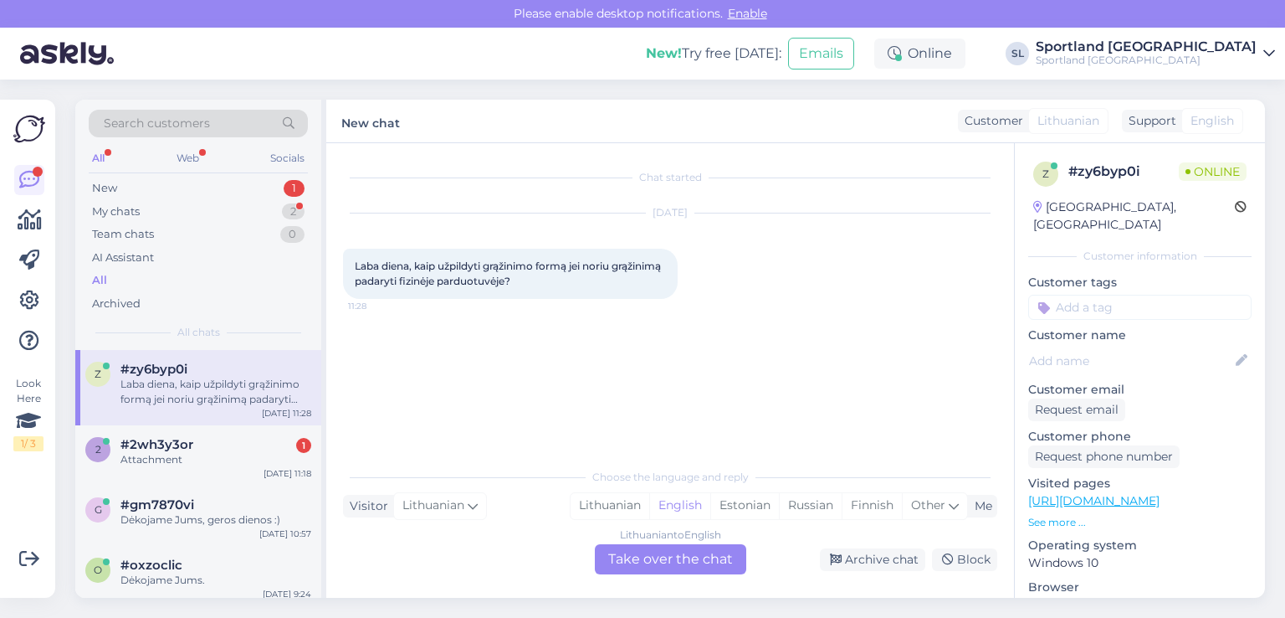
scroll to position [0, 0]
click at [592, 510] on div "Lithuanian" at bounding box center [610, 505] width 79 height 25
click at [651, 556] on div "Lithuanian to Lithuanian Take over the chat" at bounding box center [670, 559] width 151 height 30
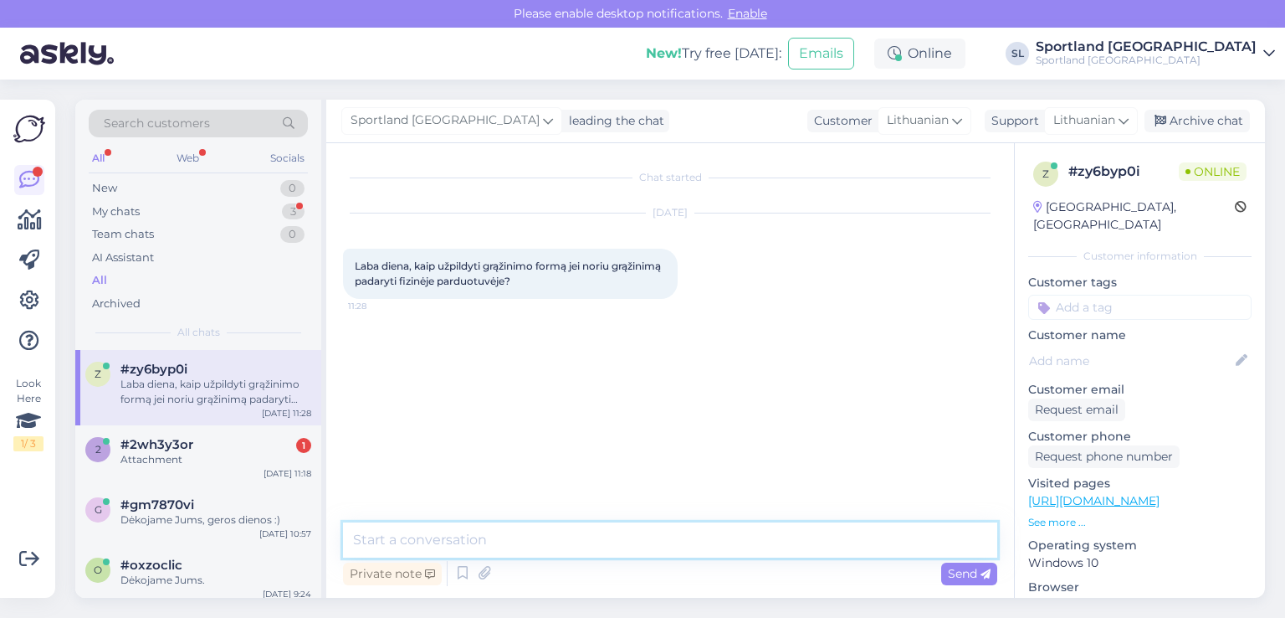
click at [610, 544] on textarea at bounding box center [670, 539] width 654 height 35
type textarea "Sveiki"
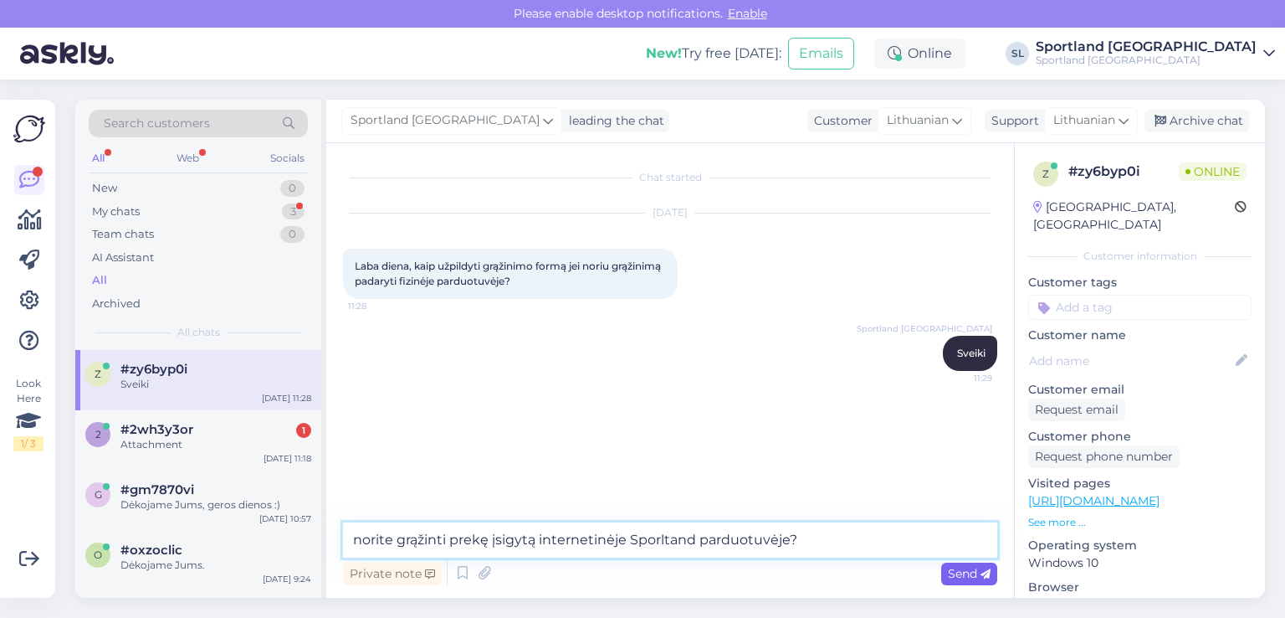
type textarea "norite grąžinti prekę įsigytą internetinėje Sporltand parduotuvėje?"
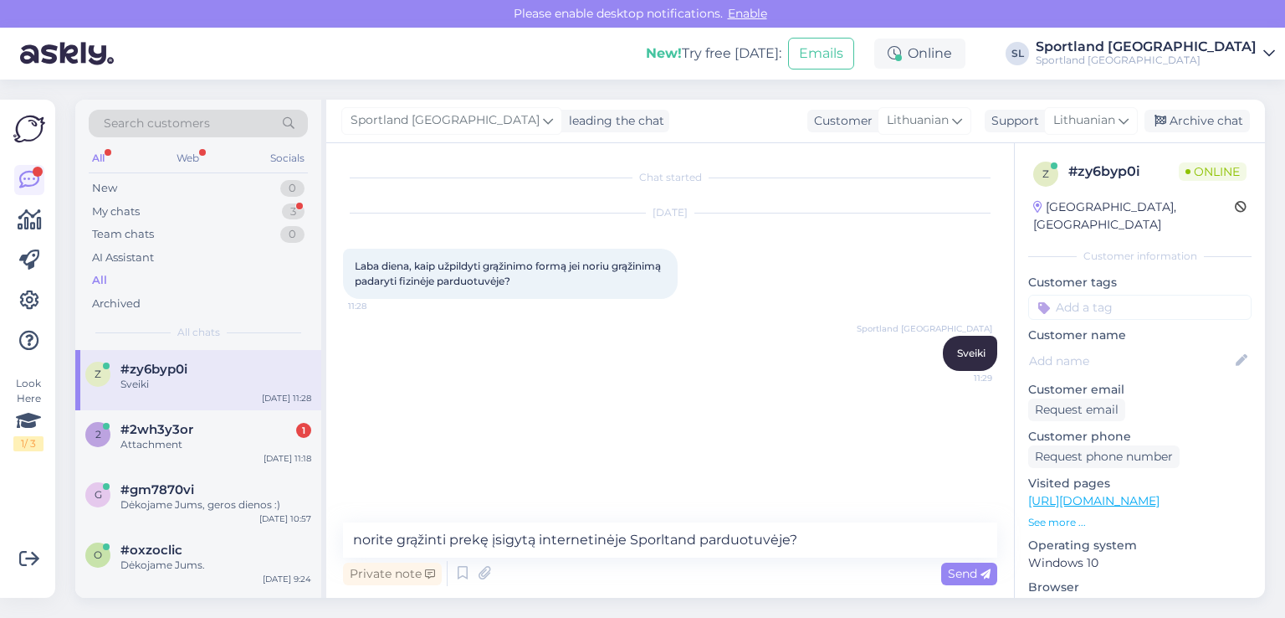
drag, startPoint x: 976, startPoint y: 566, endPoint x: 937, endPoint y: 514, distance: 65.3
click at [975, 566] on span "Send" at bounding box center [969, 573] width 43 height 15
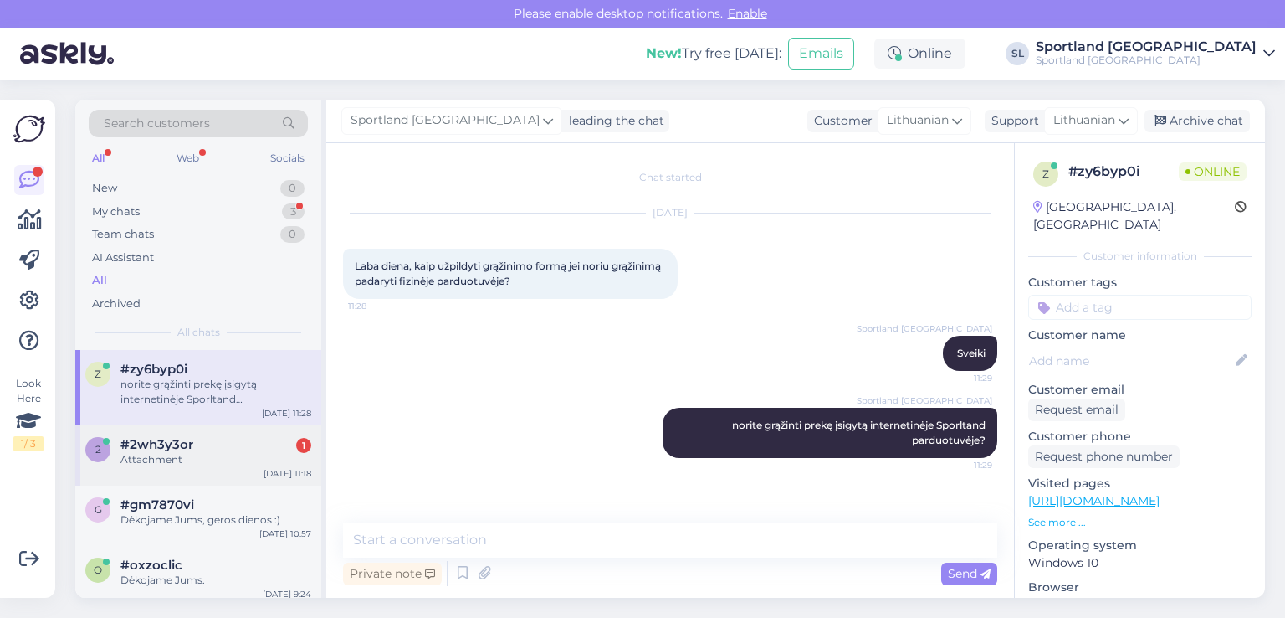
click at [233, 452] on div "Attachment" at bounding box center [215, 459] width 191 height 15
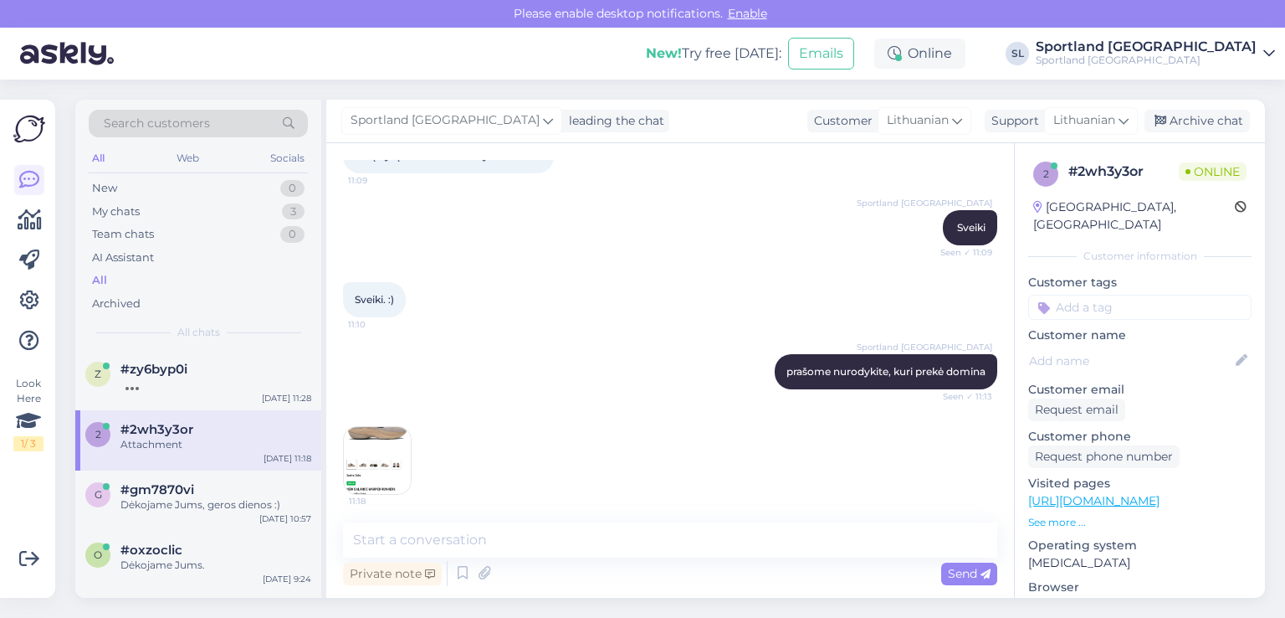
scroll to position [116, 0]
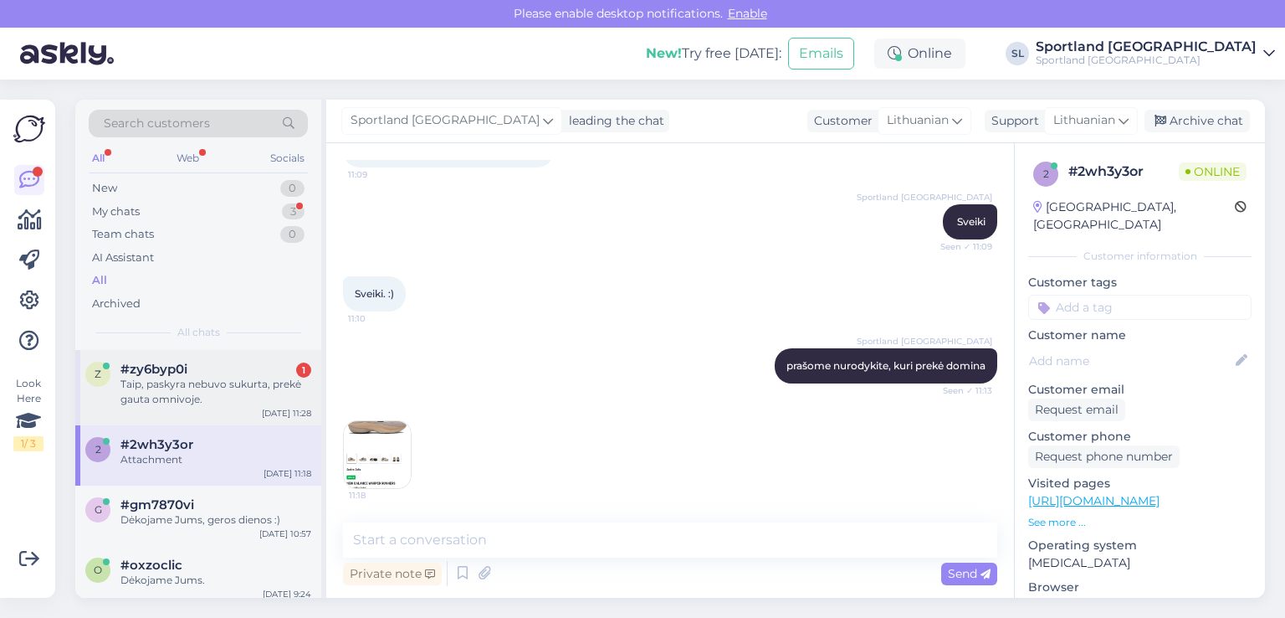
click at [218, 390] on div "Taip, paskyra nebuvo sukurta, prekė gauta omnivoje." at bounding box center [215, 392] width 191 height 30
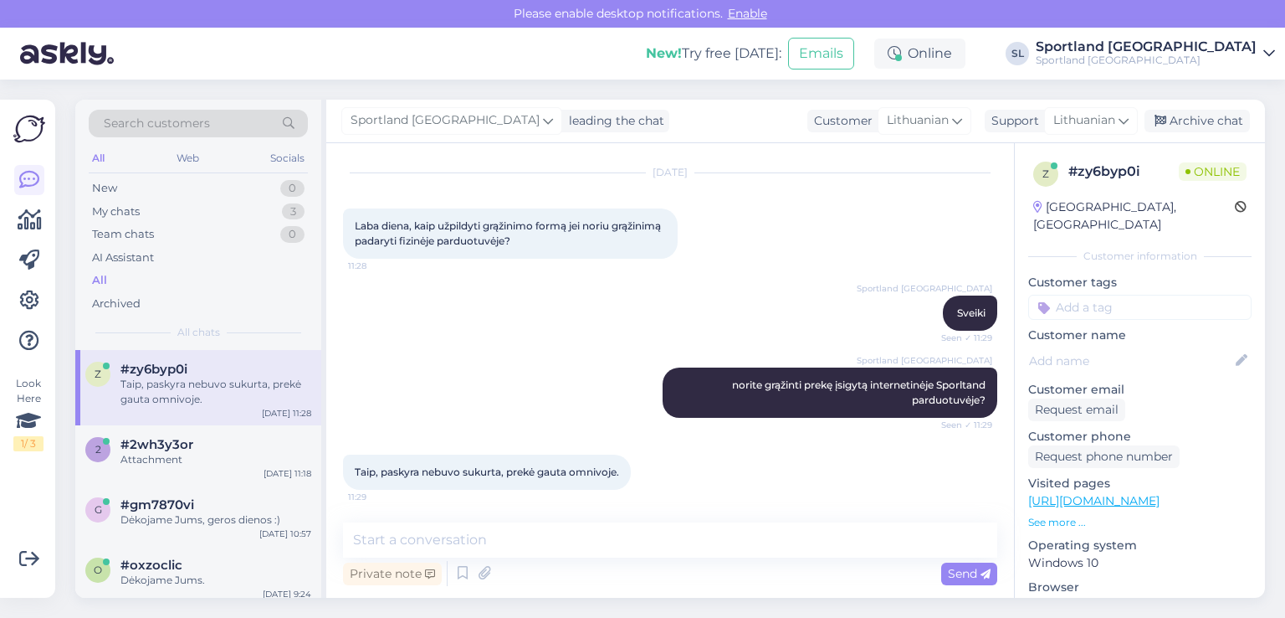
scroll to position [41, 0]
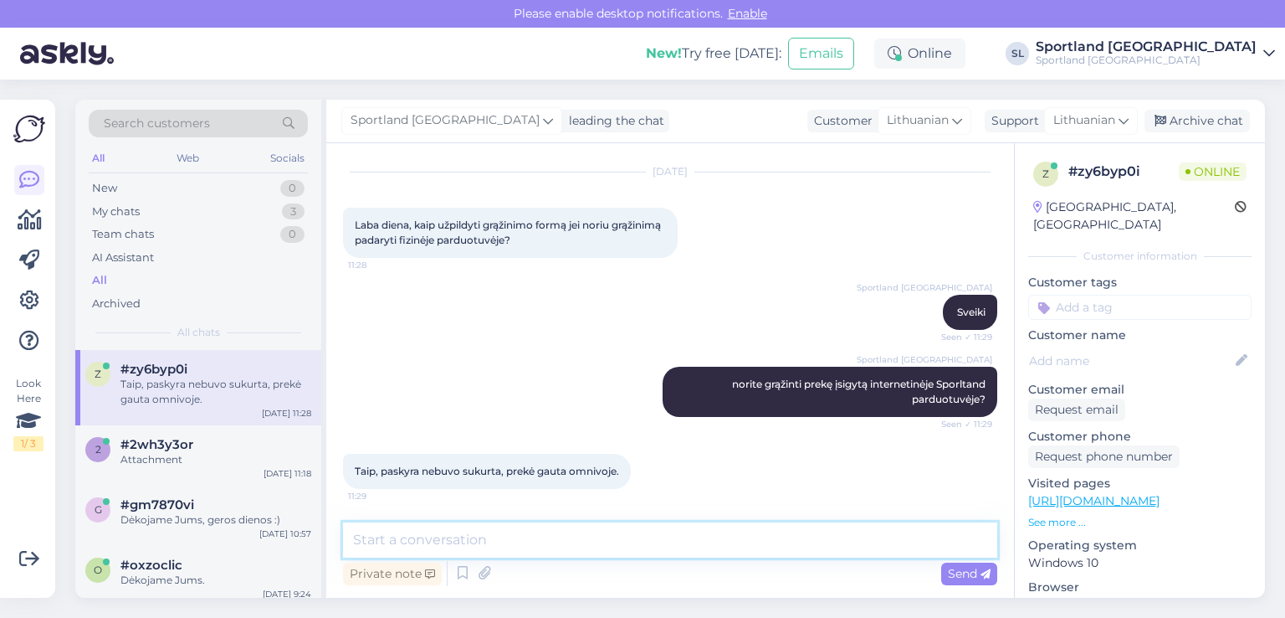
click at [636, 533] on textarea at bounding box center [670, 539] width 654 height 35
click at [407, 541] on textarea "Tai prie prekės turite pridėti užpildytą" at bounding box center [670, 539] width 654 height 35
click at [708, 543] on textarea "Tai prie grąžinamos prekės turite pridėti užpildytą" at bounding box center [670, 539] width 654 height 35
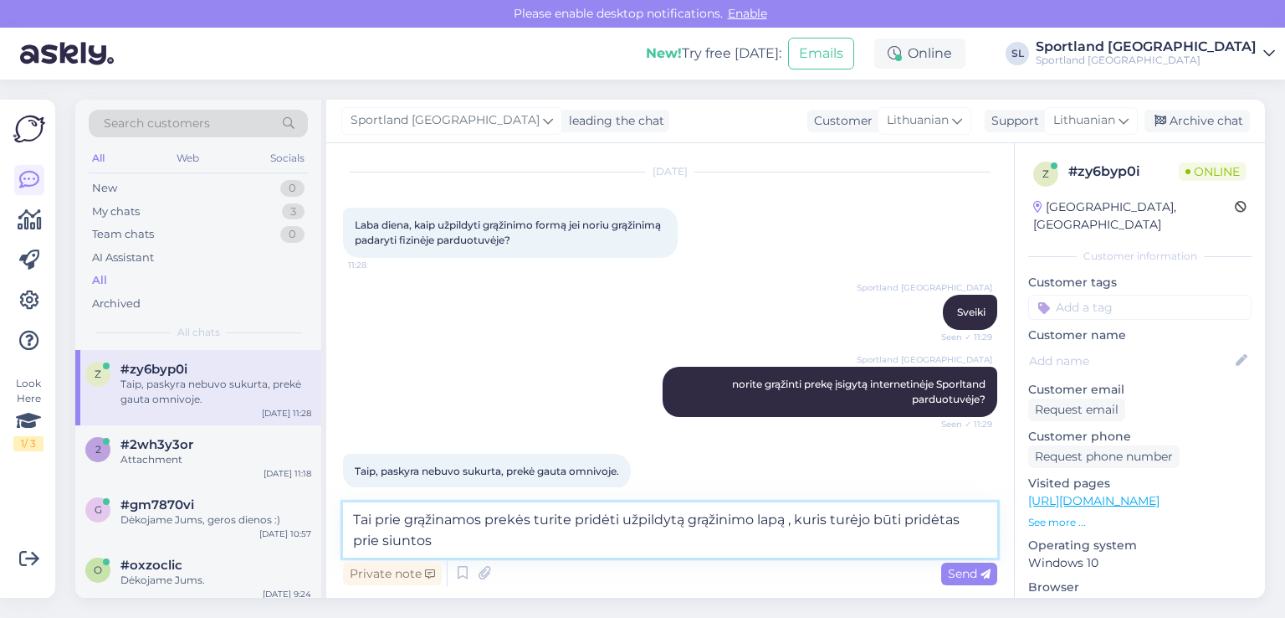
type textarea "Tai prie grąžinamos prekės turite pridėti užpildytą grąžinimo lapą , kuris turė…"
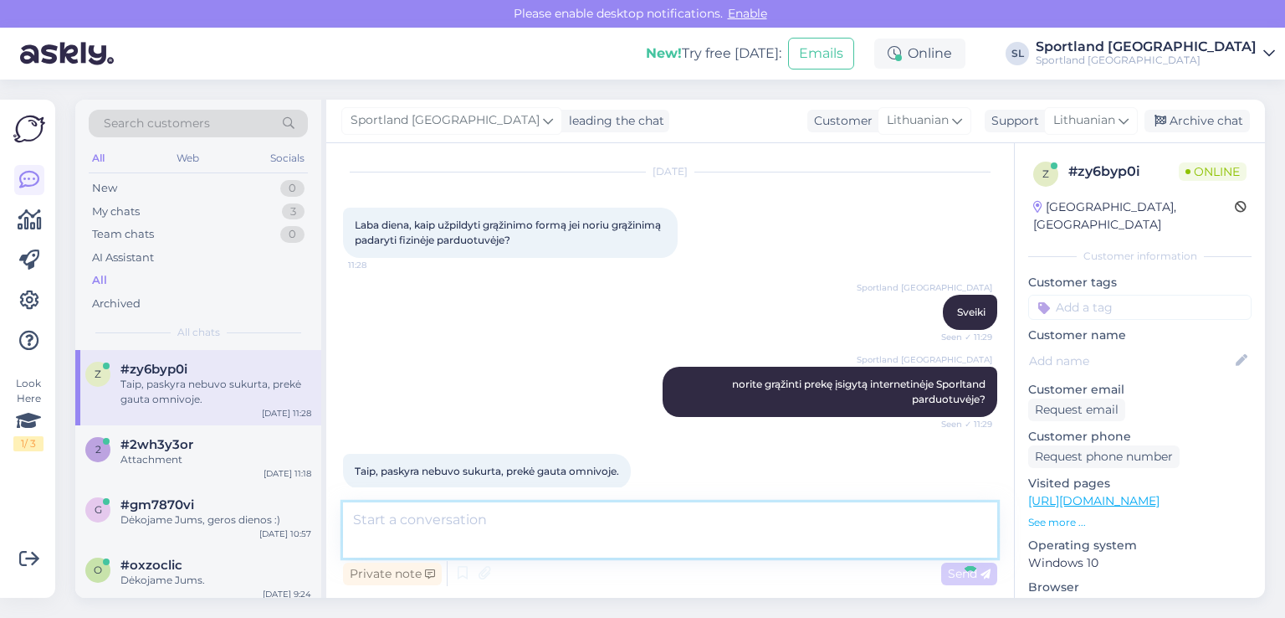
scroll to position [128, 0]
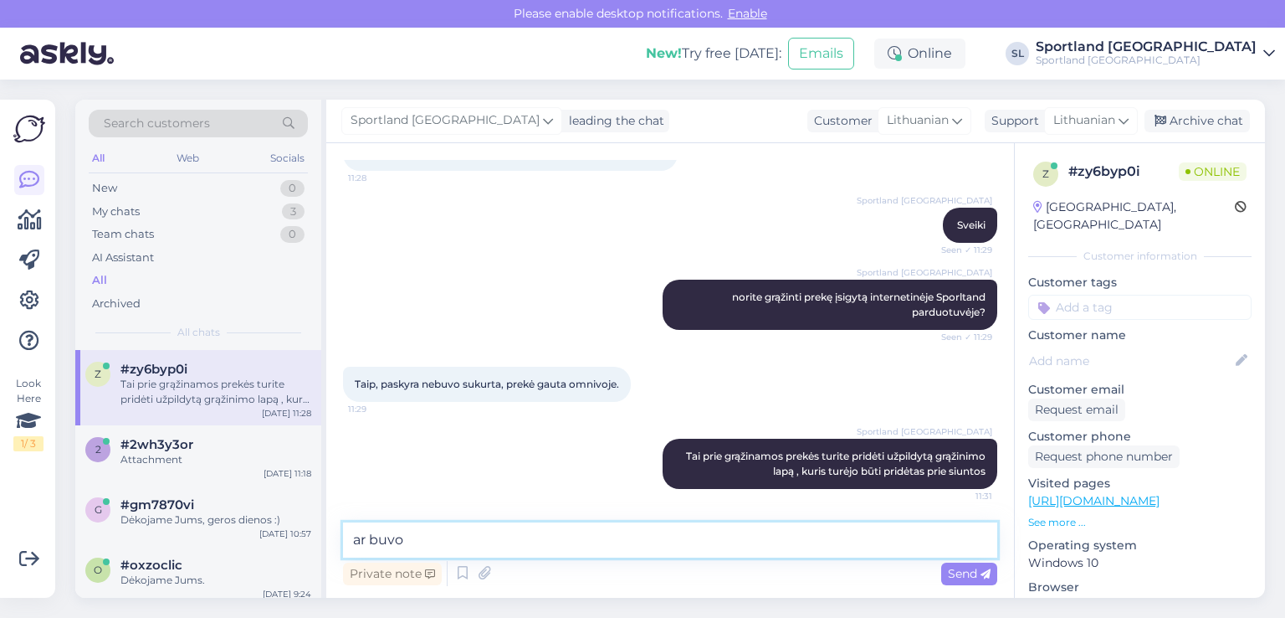
type textarea "ar buvo?"
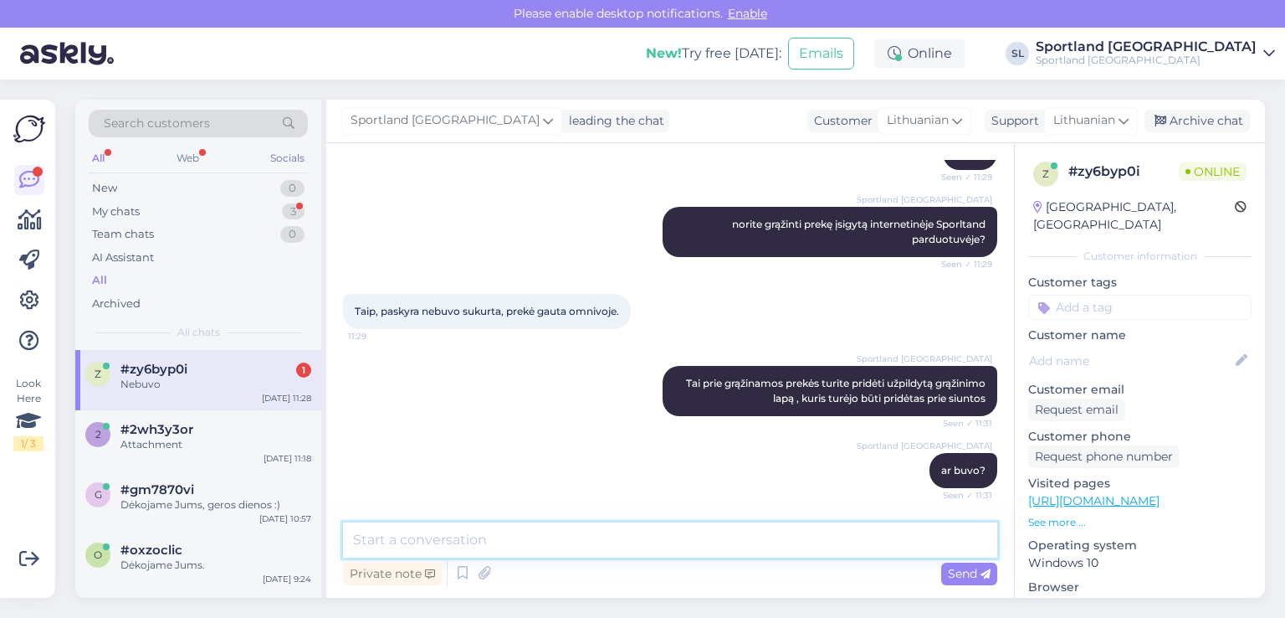
scroll to position [272, 0]
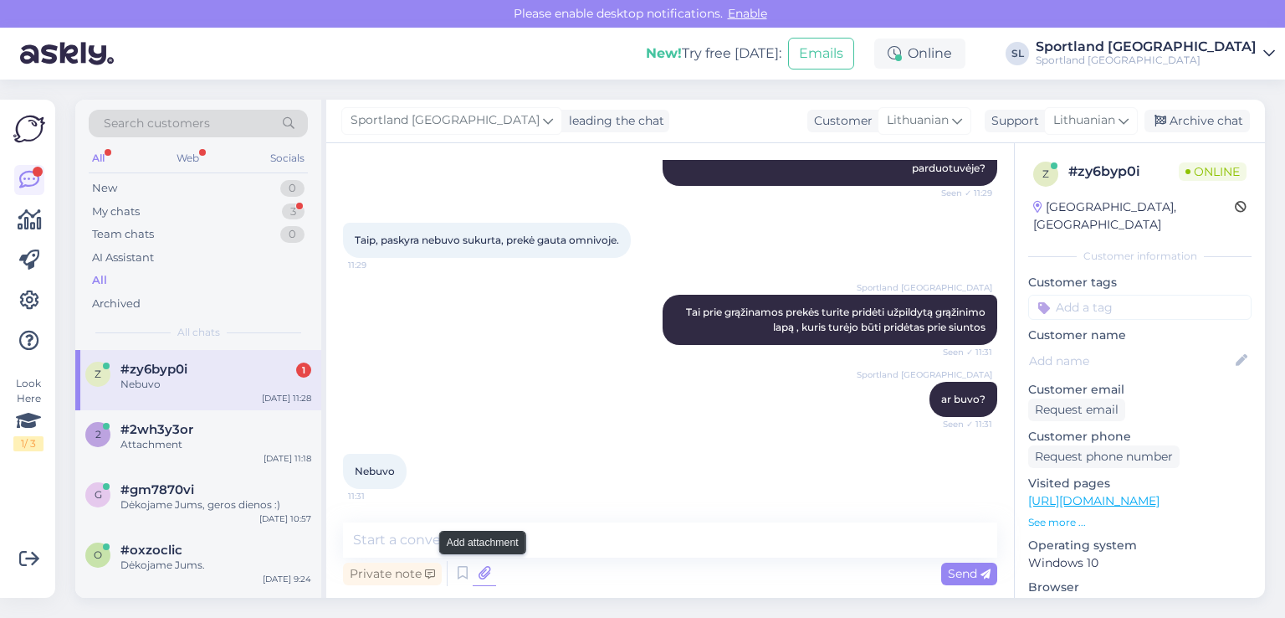
click at [489, 566] on icon at bounding box center [484, 573] width 23 height 25
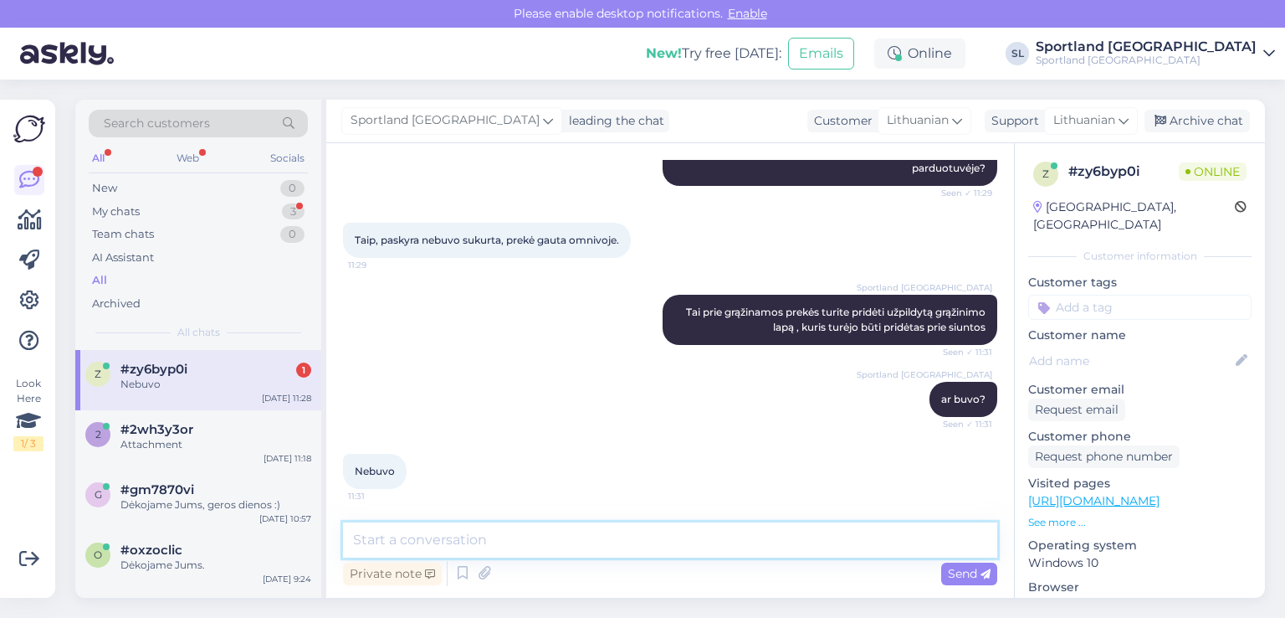
click at [548, 549] on textarea at bounding box center [670, 539] width 654 height 35
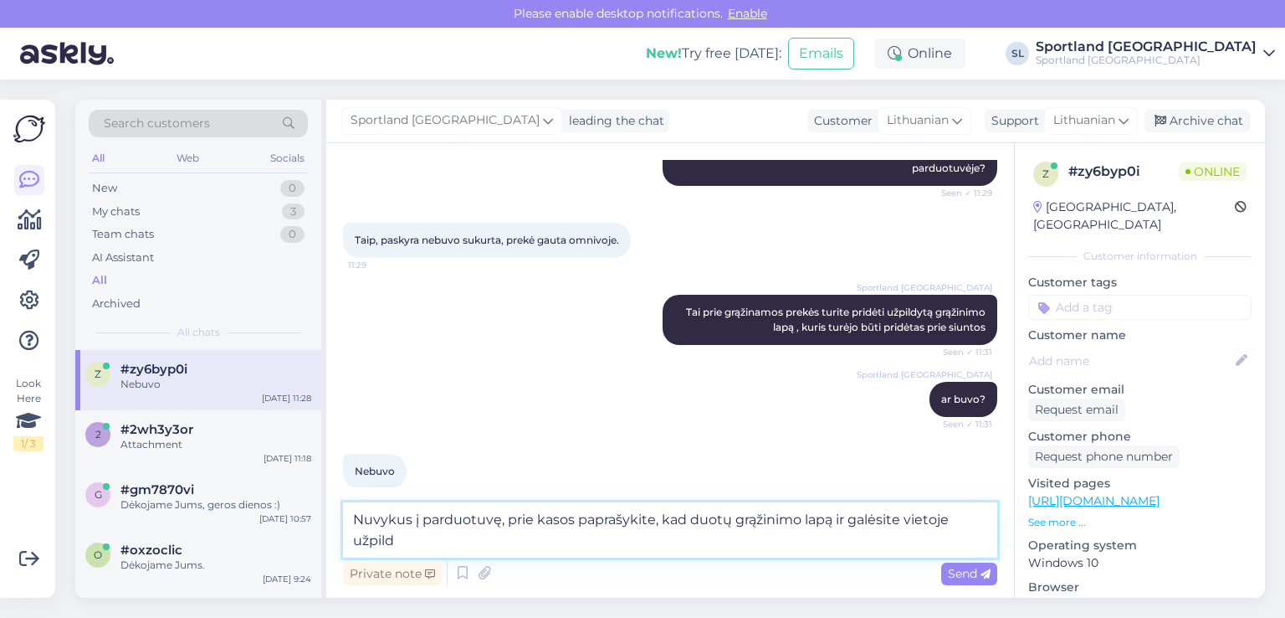
scroll to position [290, 0]
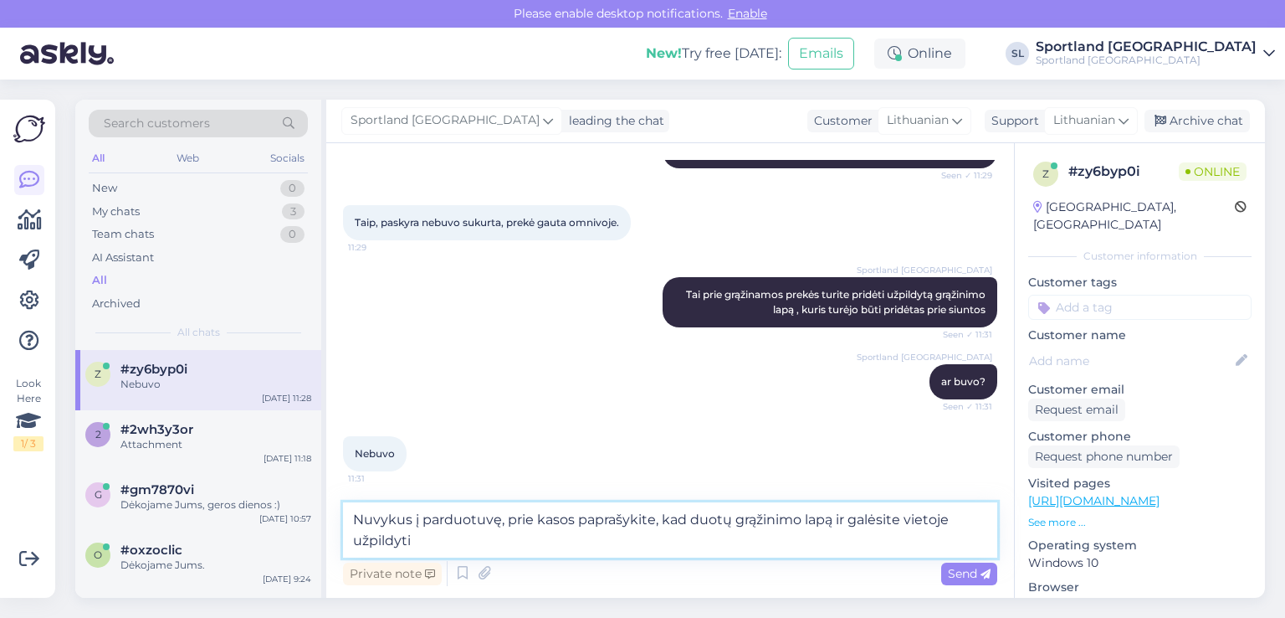
type textarea "Nuvykus į parduotuvę, prie kasos paprašykite, kad duotų grąžinimo lapą ir galės…"
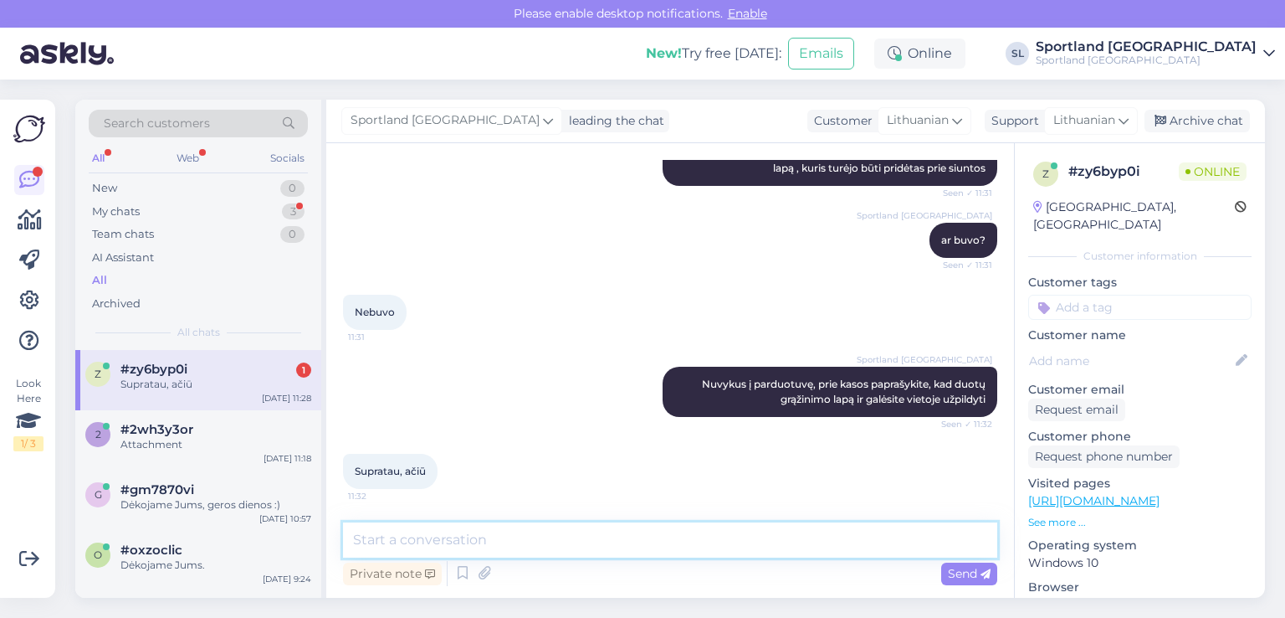
scroll to position [431, 0]
click at [628, 528] on textarea at bounding box center [670, 539] width 654 height 35
type textarea "Nėra už ką, geros dienos :)"
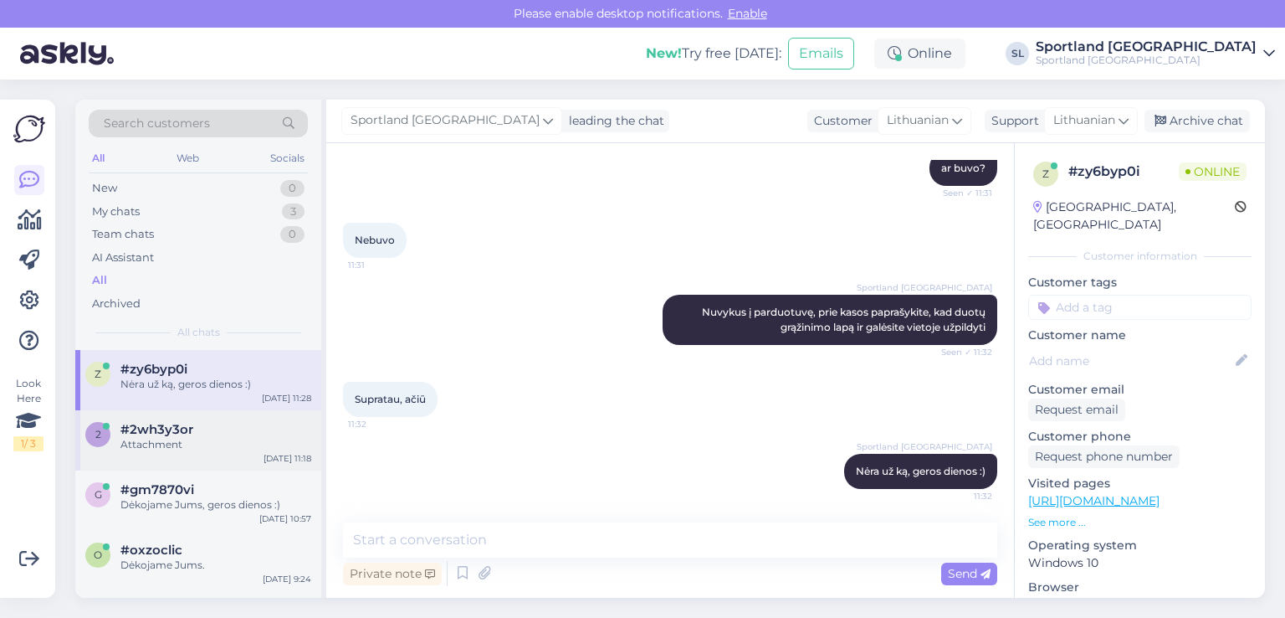
click at [156, 416] on div "2 #2wh3y3or Attachment Oct 1 11:18" at bounding box center [198, 440] width 246 height 60
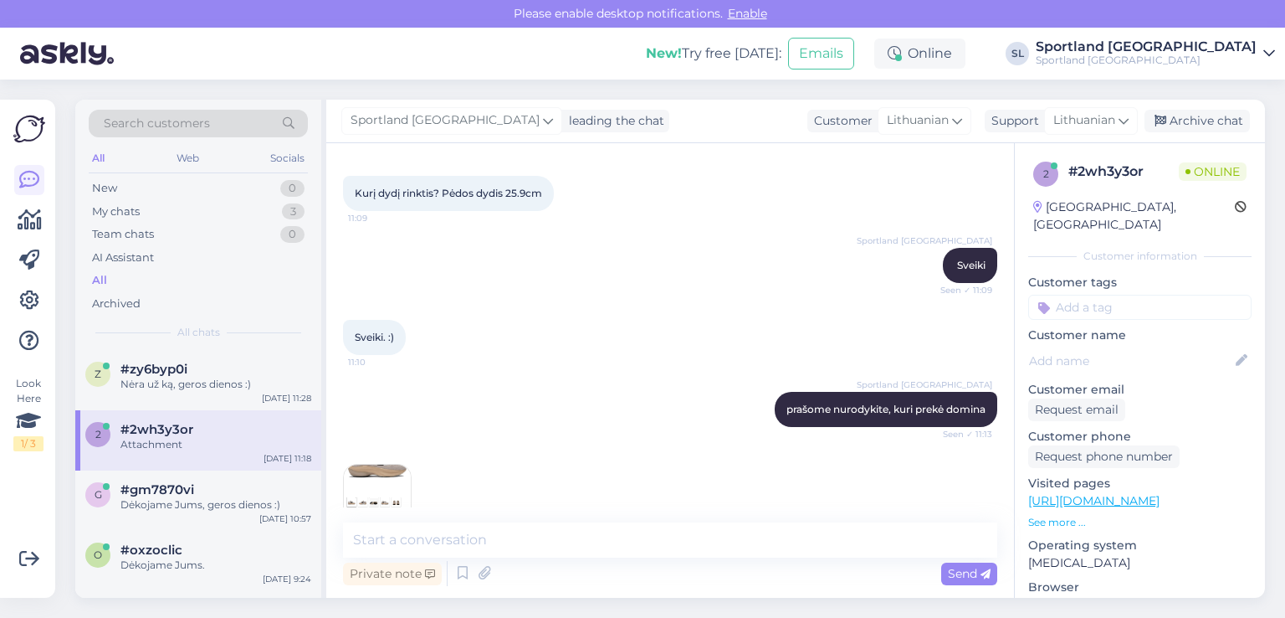
scroll to position [116, 0]
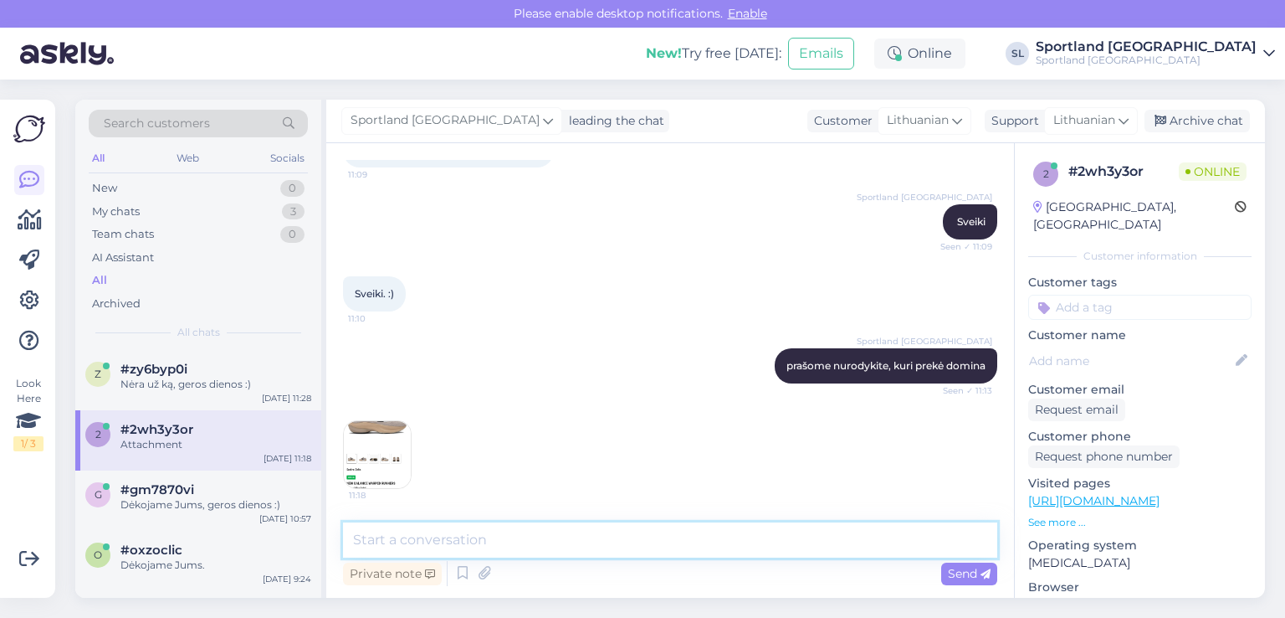
click at [592, 536] on textarea at bounding box center [670, 539] width 654 height 35
click at [595, 540] on textarea "Maloniai prašome patiklsinkite, kokį dydį įprastai nešiojate" at bounding box center [670, 539] width 654 height 35
click at [720, 536] on textarea "Maloniai prašome patiklsinkite, kokį batų dydį įprastai nešiojate" at bounding box center [670, 539] width 654 height 35
click at [801, 546] on textarea "Maloniai prašome patiklsinkite, kokį batų dydį įprastai nešiojate" at bounding box center [670, 539] width 654 height 35
type textarea "Maloniai prašome patiklsinkite, kokį batų dydį įprastai nešiojate ?"
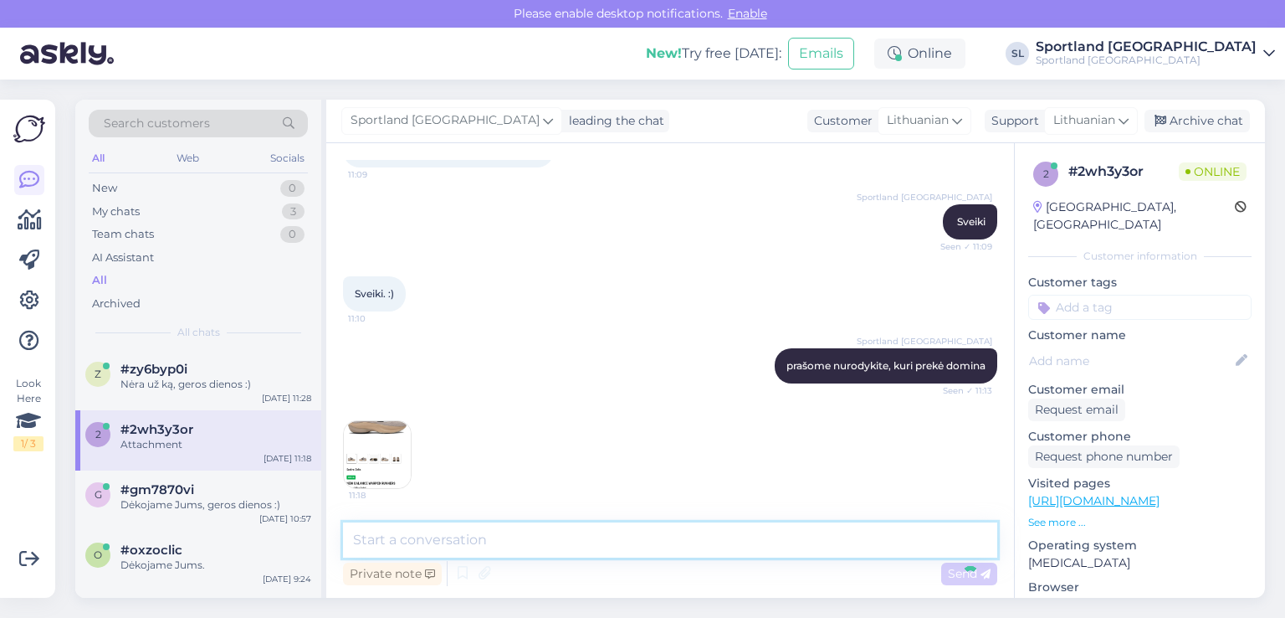
scroll to position [203, 0]
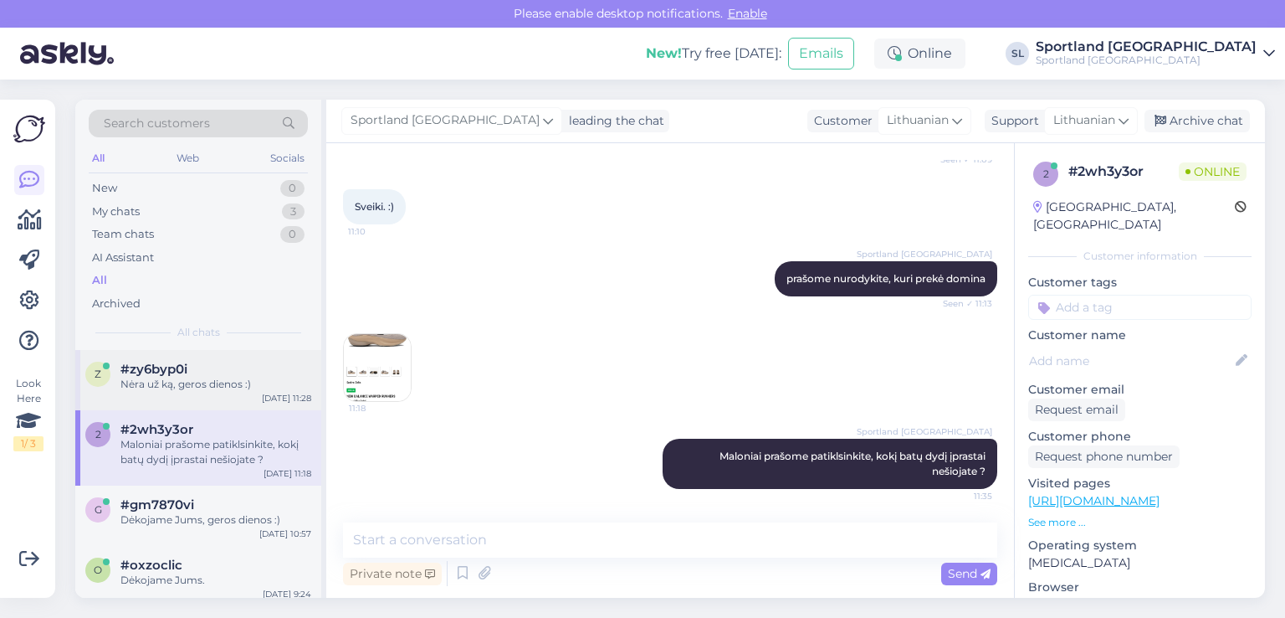
click at [180, 402] on div "z #zy6byp0i Nėra už ką, geros dienos :) Oct 1 11:28" at bounding box center [198, 380] width 246 height 60
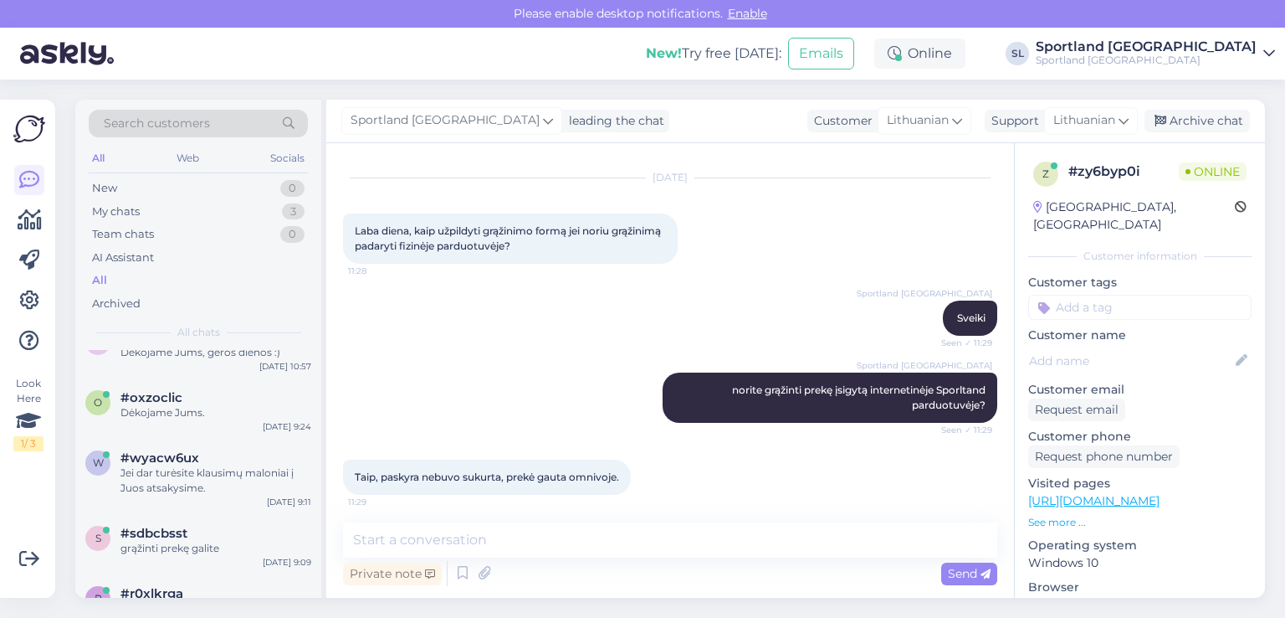
scroll to position [0, 0]
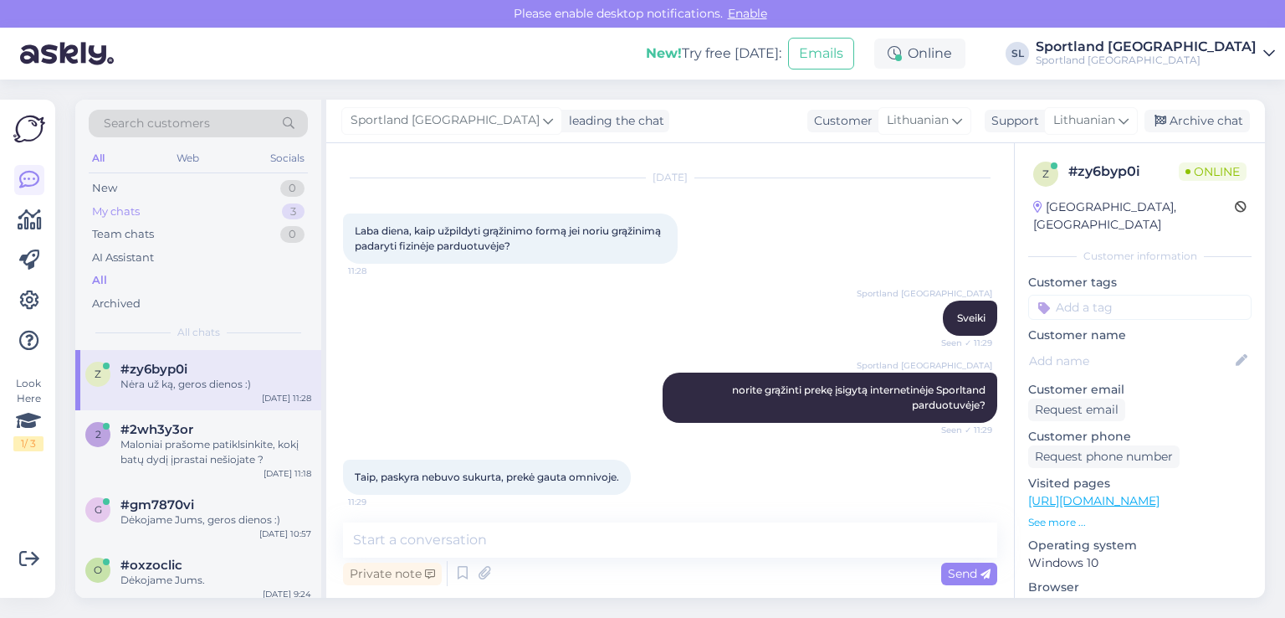
click at [154, 207] on div "My chats 3" at bounding box center [198, 211] width 219 height 23
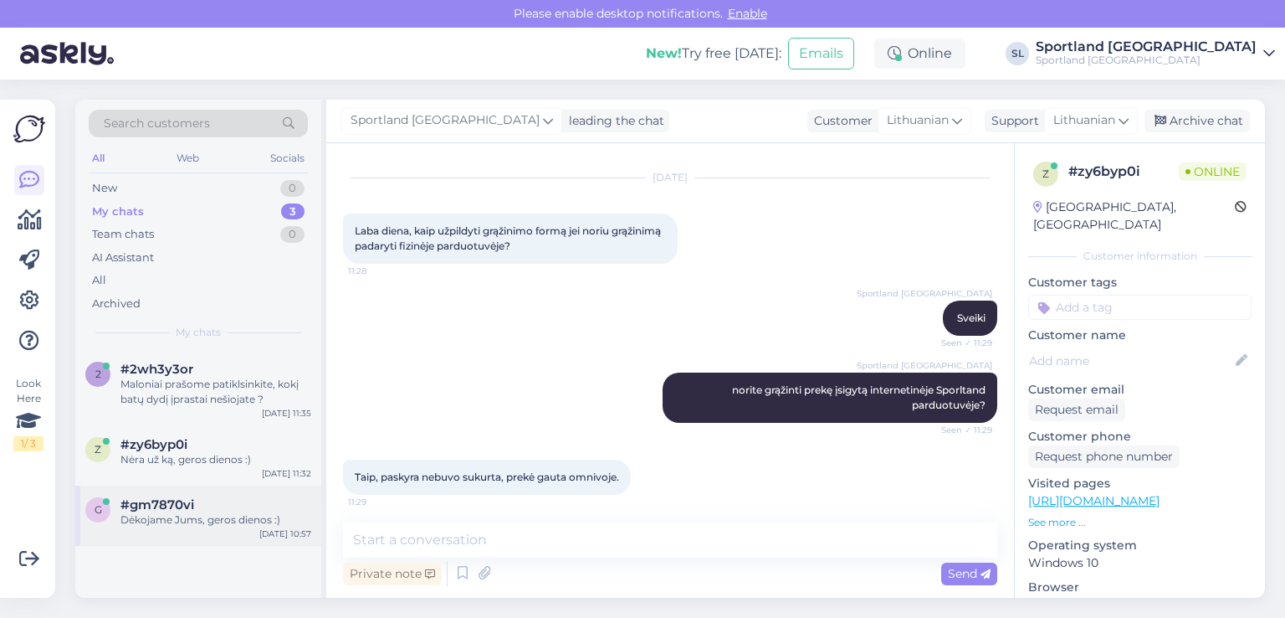
click at [211, 508] on div "#gm7870vi" at bounding box center [215, 504] width 191 height 15
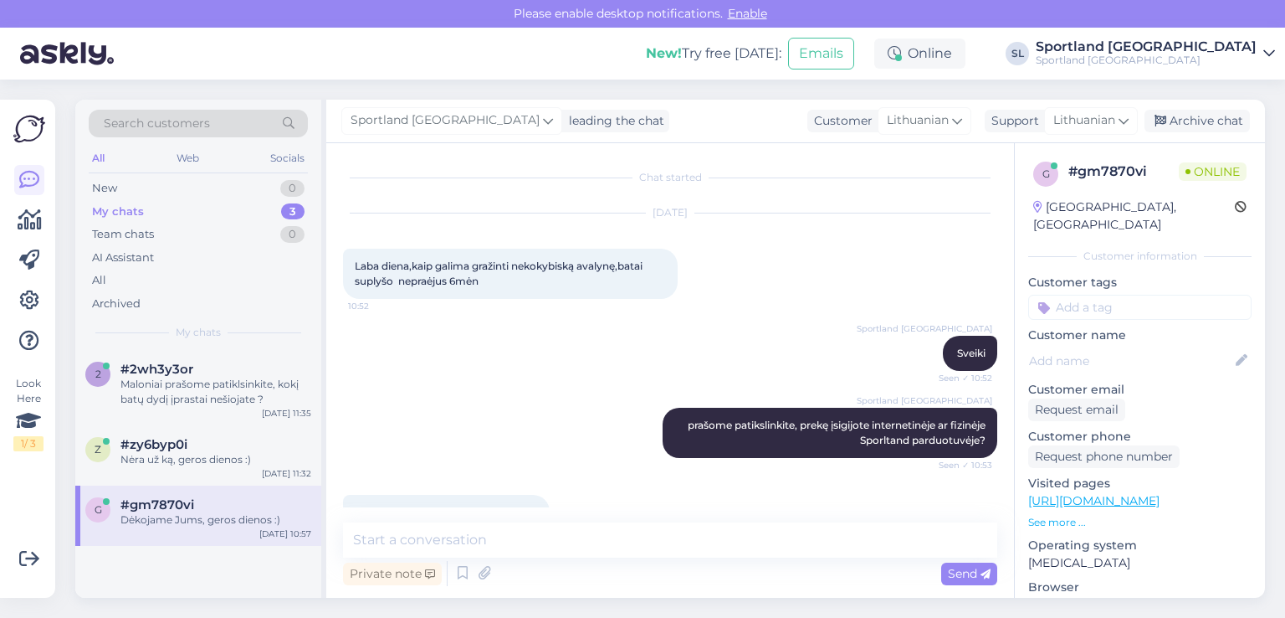
scroll to position [419, 0]
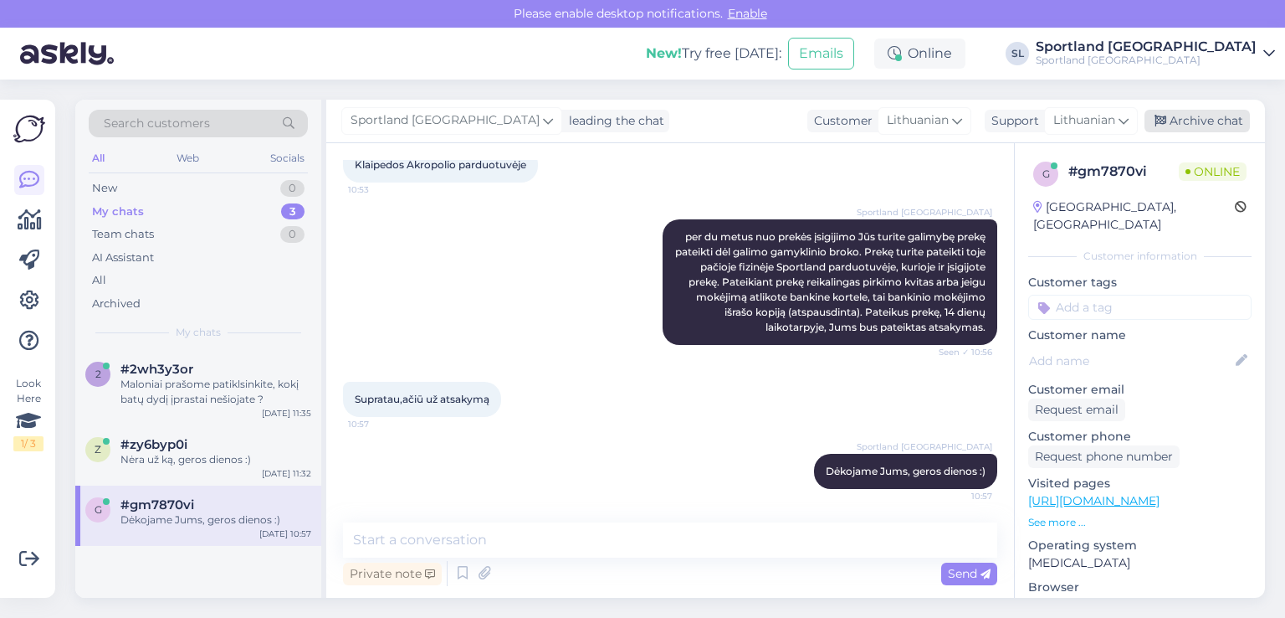
click at [1178, 125] on div "Archive chat" at bounding box center [1197, 121] width 105 height 23
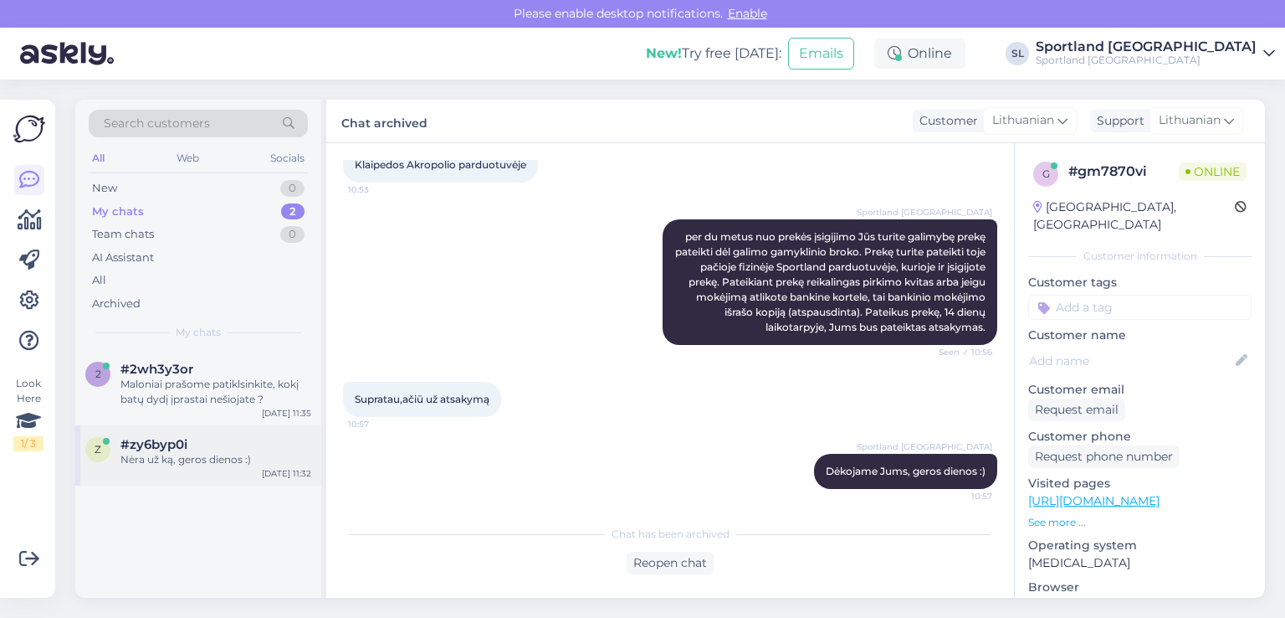
click at [157, 437] on span "#zy6byp0i" at bounding box center [153, 444] width 67 height 15
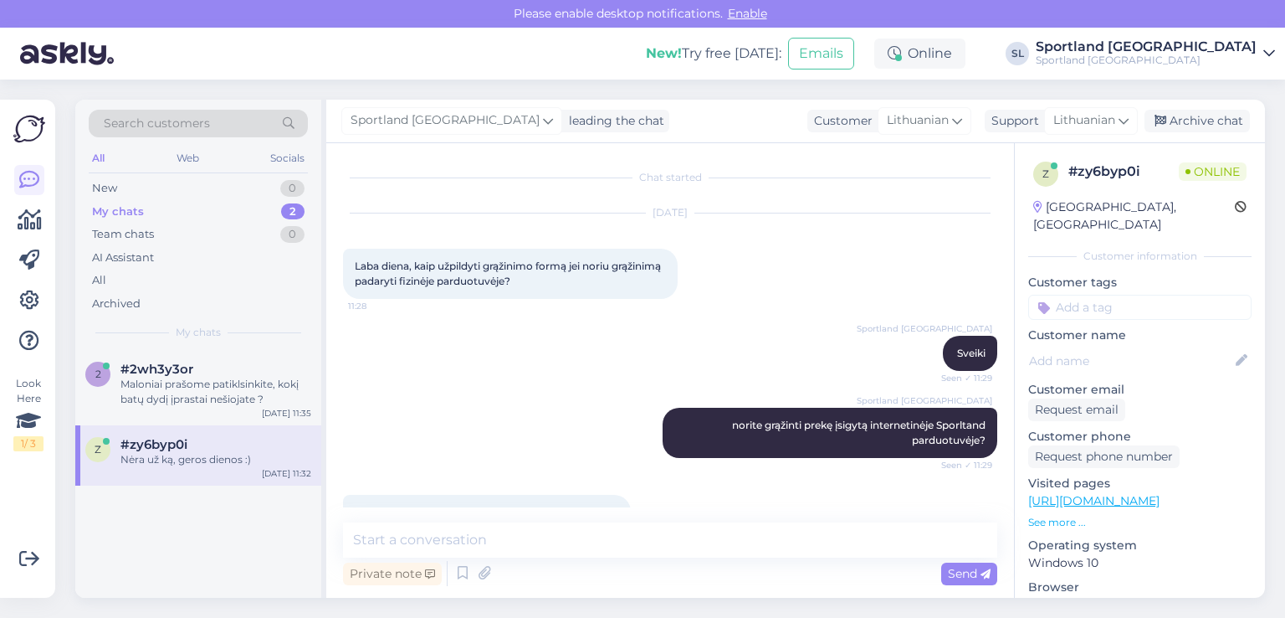
scroll to position [503, 0]
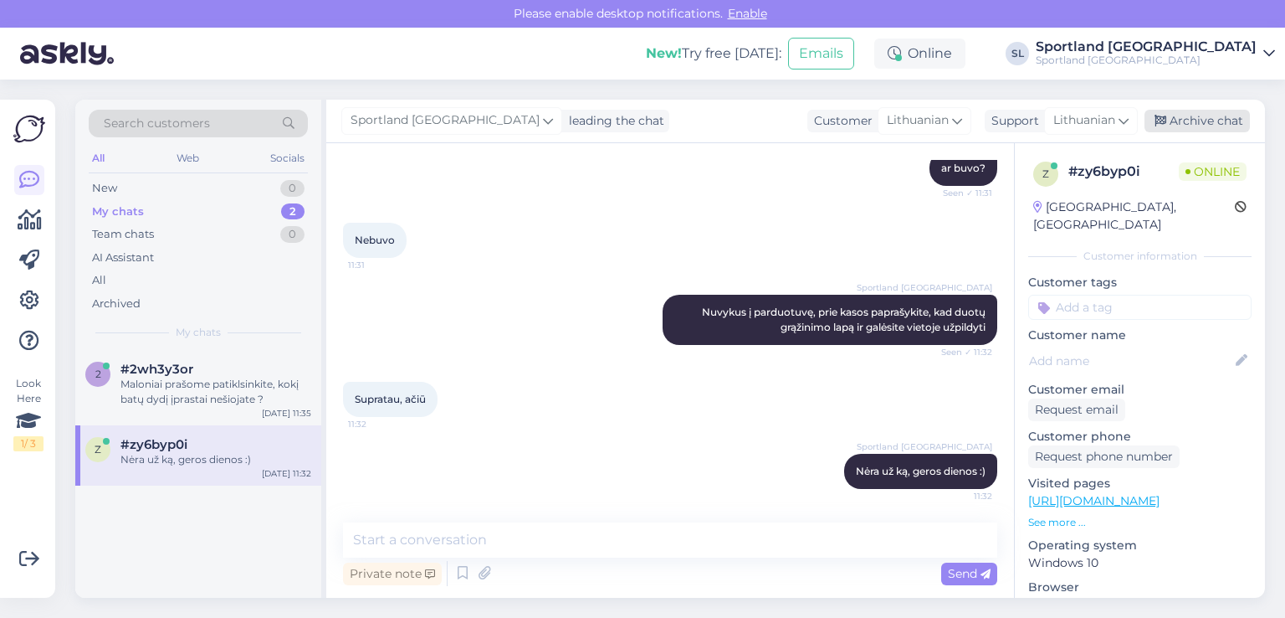
click at [1211, 119] on div "Archive chat" at bounding box center [1197, 121] width 105 height 23
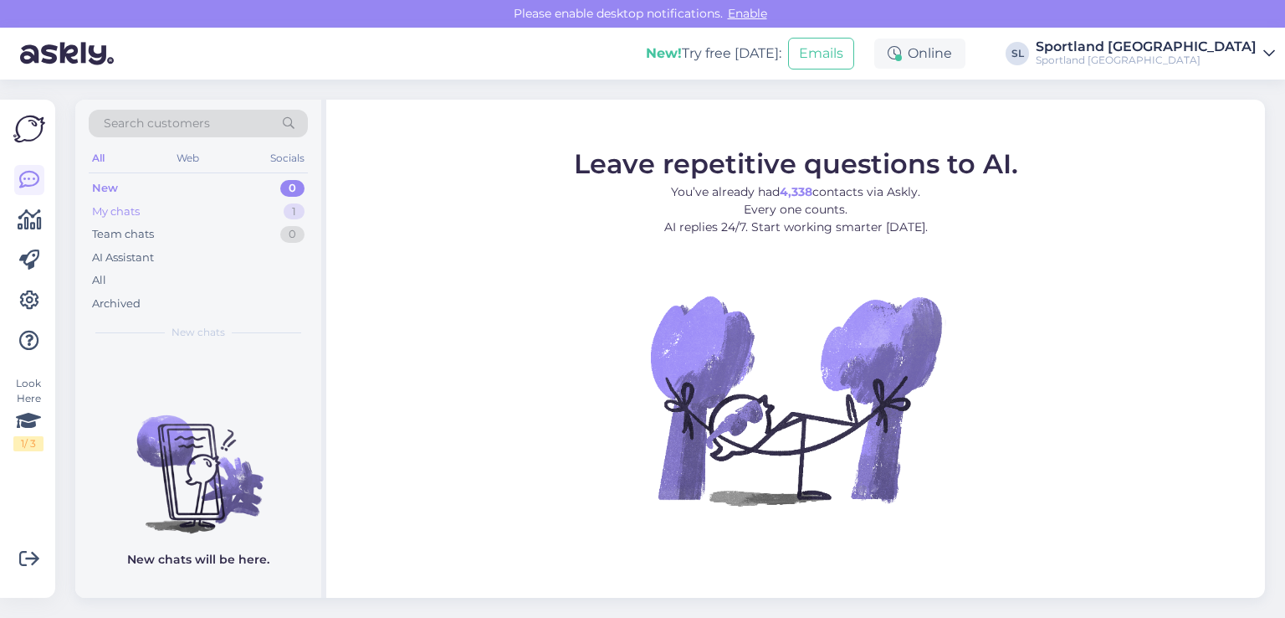
click at [108, 215] on div "My chats" at bounding box center [116, 211] width 48 height 17
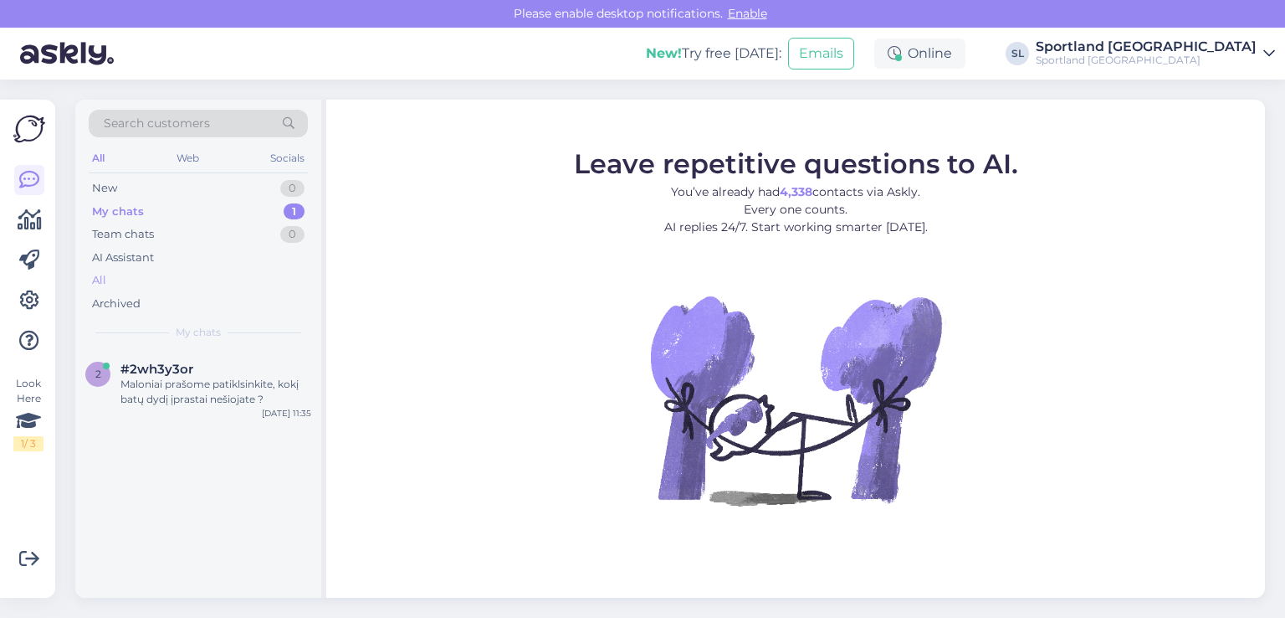
click at [144, 284] on div "All" at bounding box center [198, 280] width 219 height 23
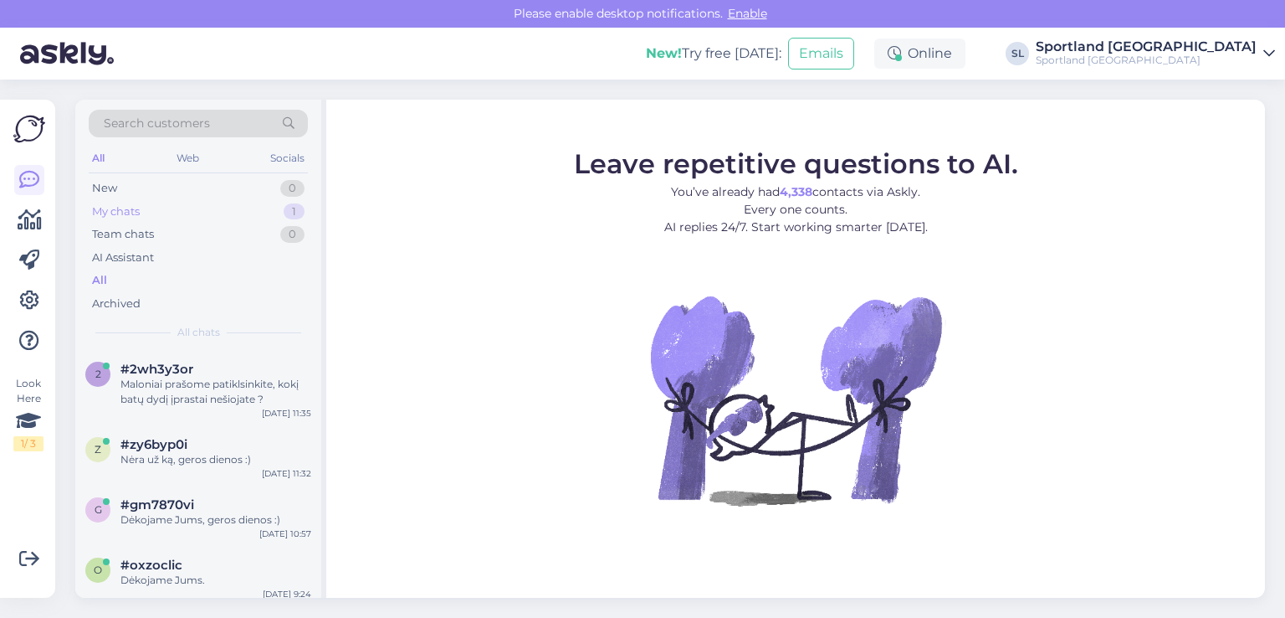
click at [133, 210] on div "My chats" at bounding box center [116, 211] width 48 height 17
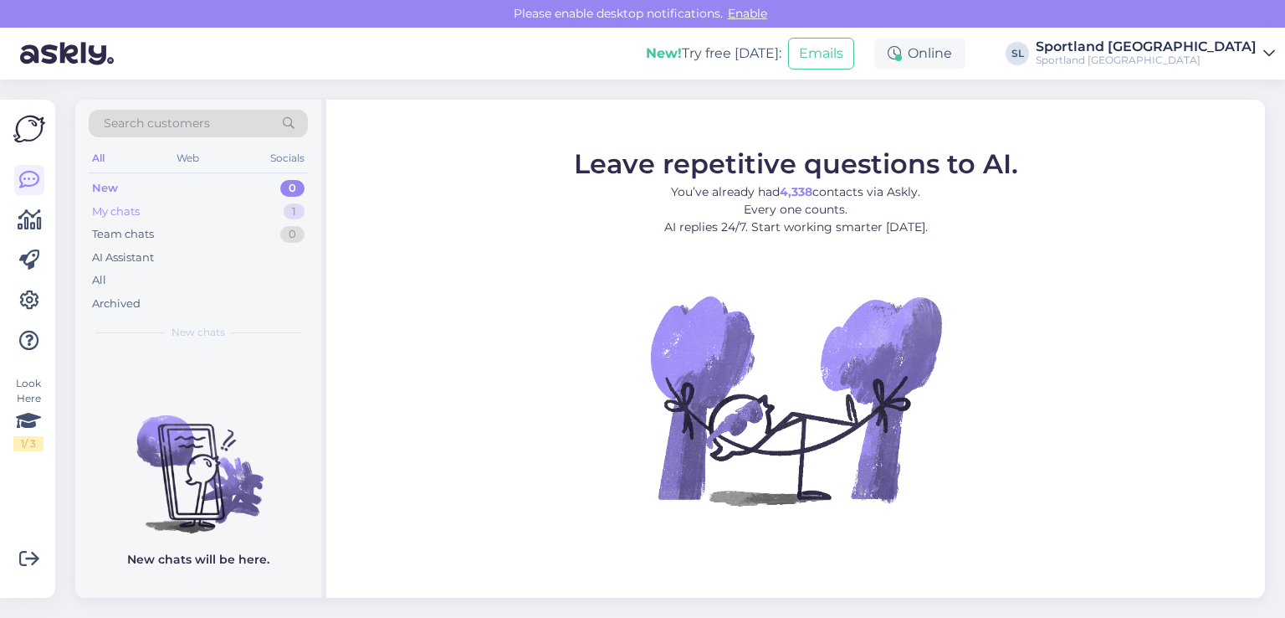
click at [174, 205] on div "My chats 1" at bounding box center [198, 211] width 219 height 23
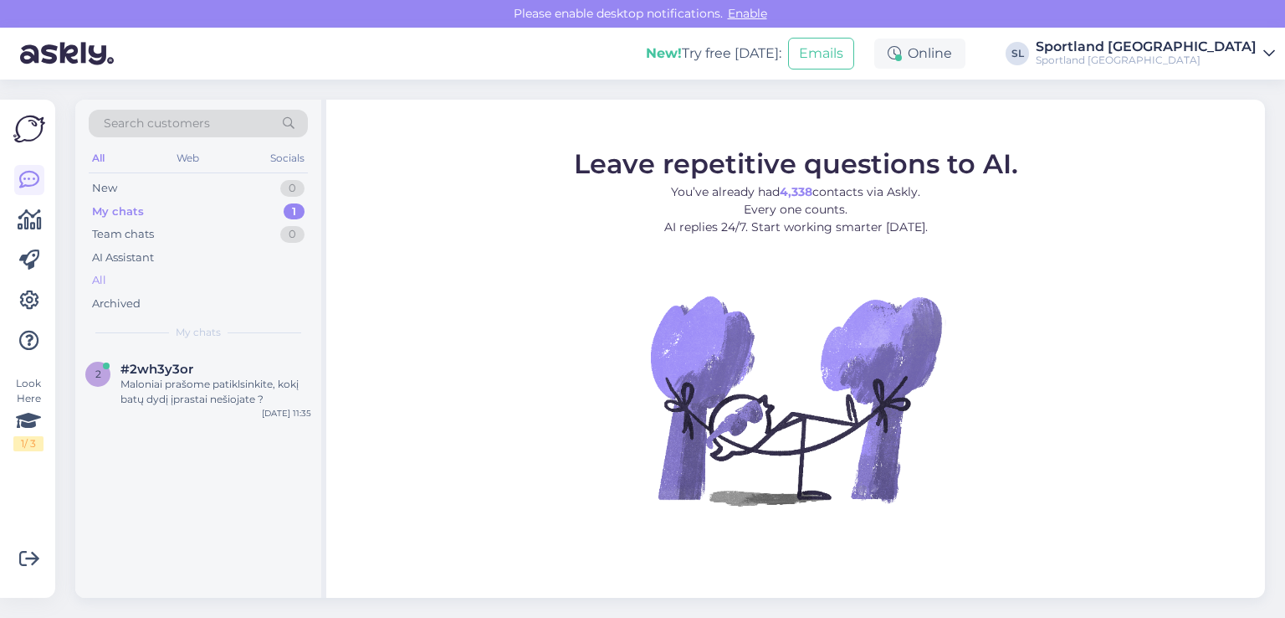
click at [137, 274] on div "All" at bounding box center [198, 280] width 219 height 23
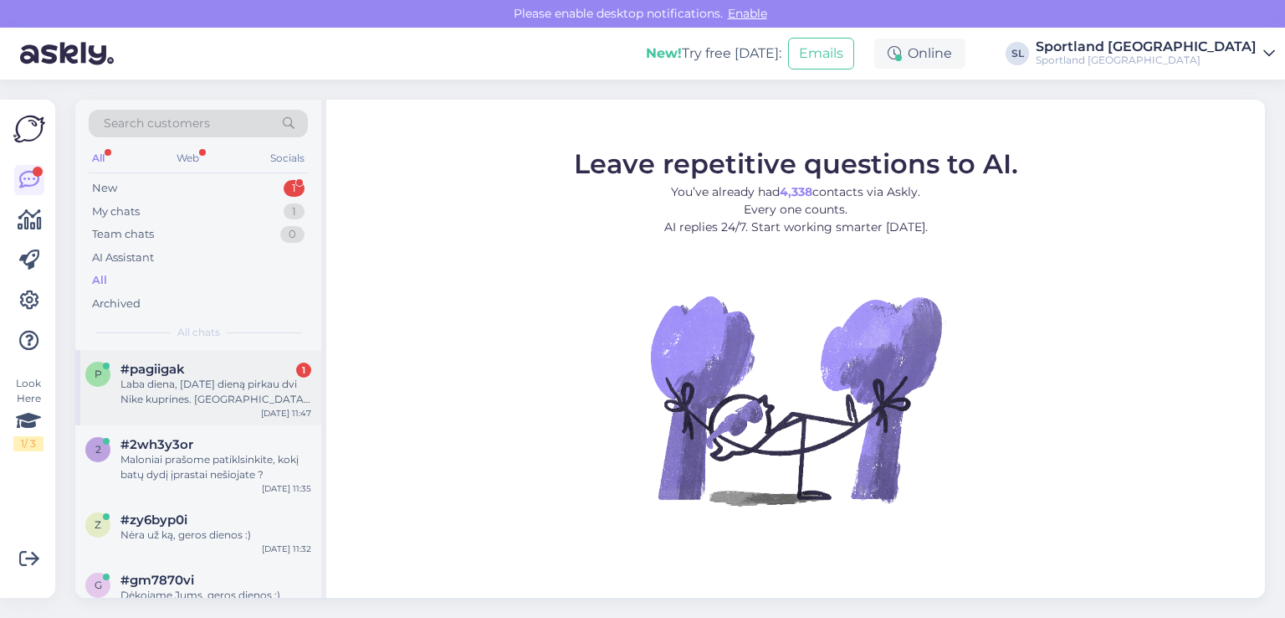
click at [192, 388] on div "Laba diena, [DATE] dieną pirkau dvi Nike kuprines. [GEOGRAPHIC_DATA], rodos, br…" at bounding box center [215, 392] width 191 height 30
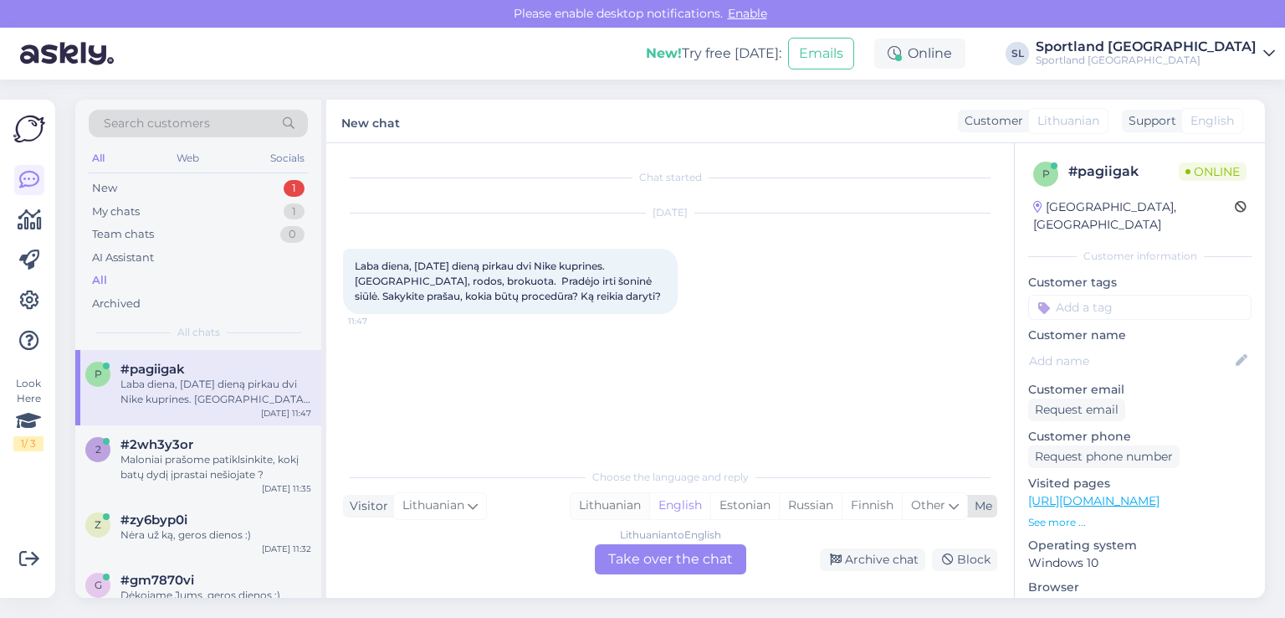
click at [629, 503] on div "Lithuanian" at bounding box center [610, 505] width 79 height 25
drag, startPoint x: 653, startPoint y: 557, endPoint x: 638, endPoint y: 545, distance: 19.0
click at [652, 557] on div "Lithuanian to Lithuanian Take over the chat" at bounding box center [670, 559] width 151 height 30
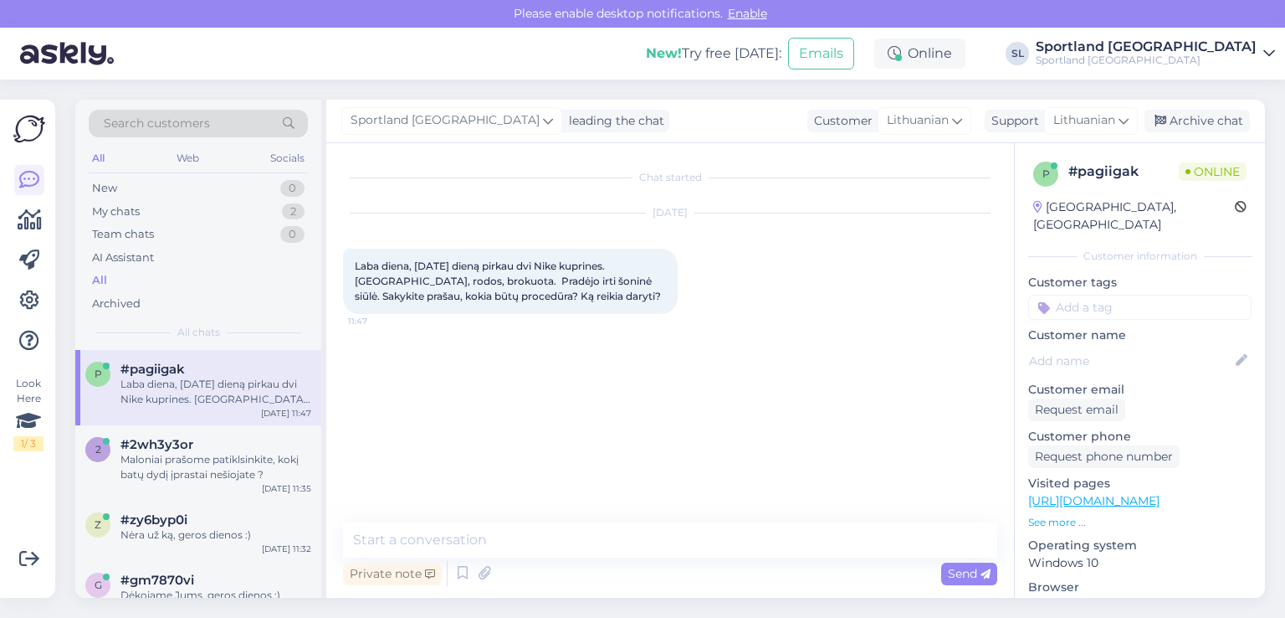
click at [605, 515] on div "Chat started Oct 1 2025 Laba diena, liepos 30 dieną pirkau dvi Nike kuprines. V…" at bounding box center [670, 370] width 688 height 454
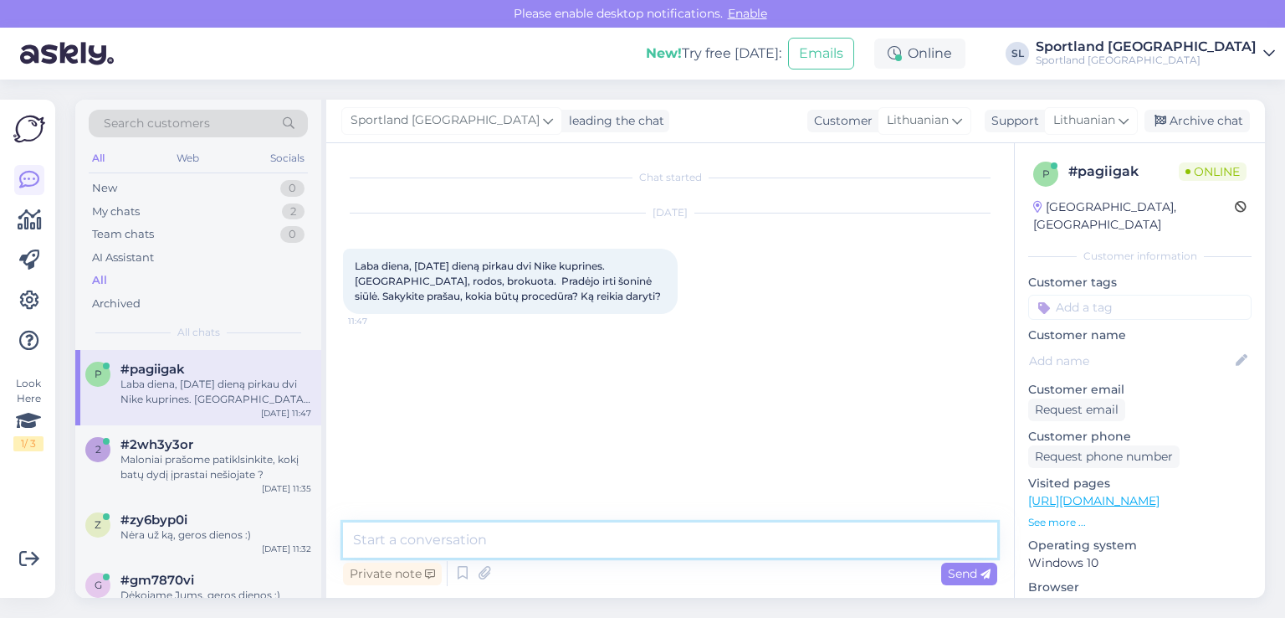
click at [611, 534] on textarea at bounding box center [670, 539] width 654 height 35
type textarea "Sveiki"
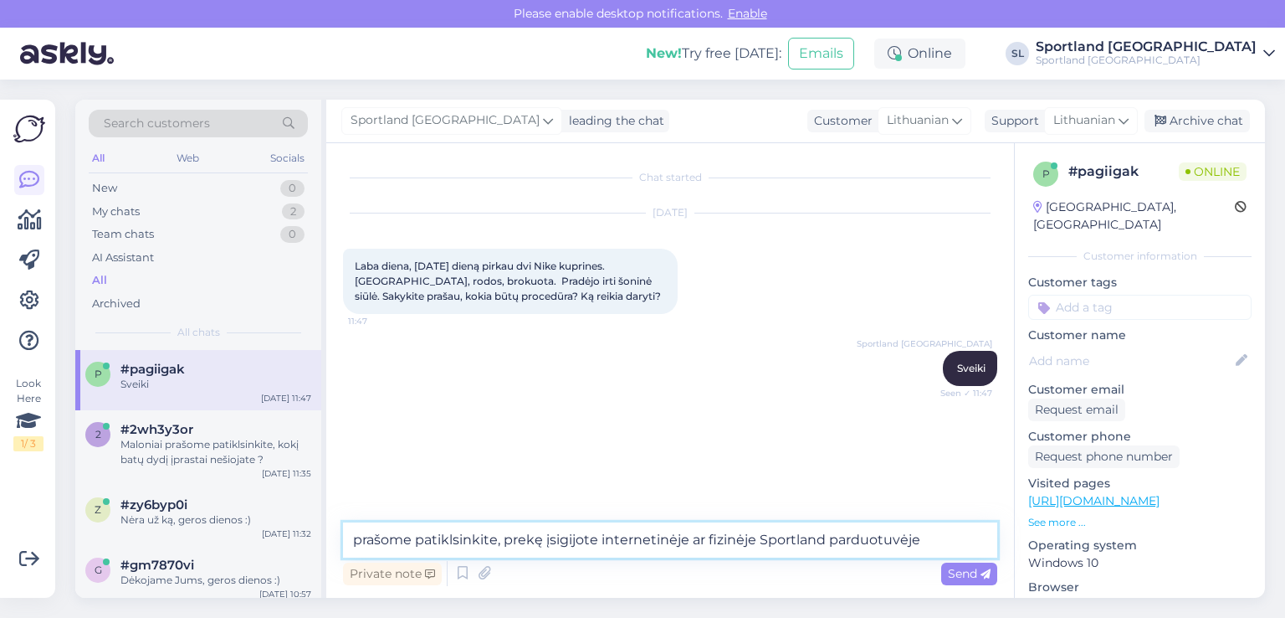
type textarea "prašome patiklsinkite, prekę įsigijote internetinėje ar fizinėje Sportland pard…"
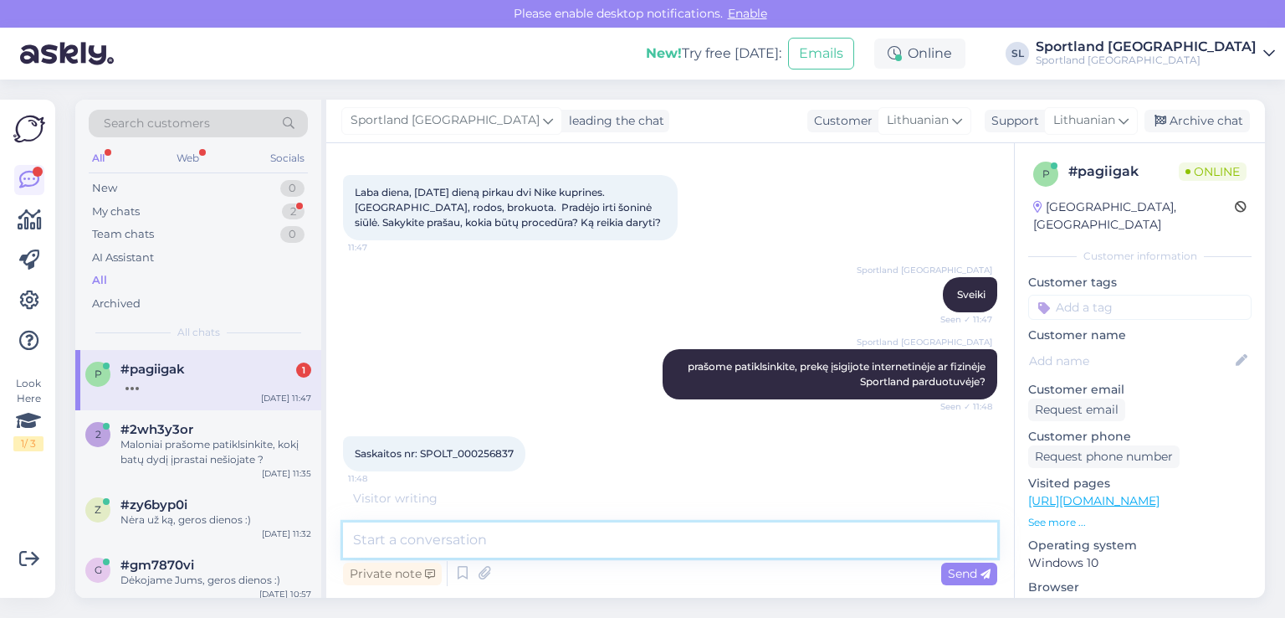
scroll to position [128, 0]
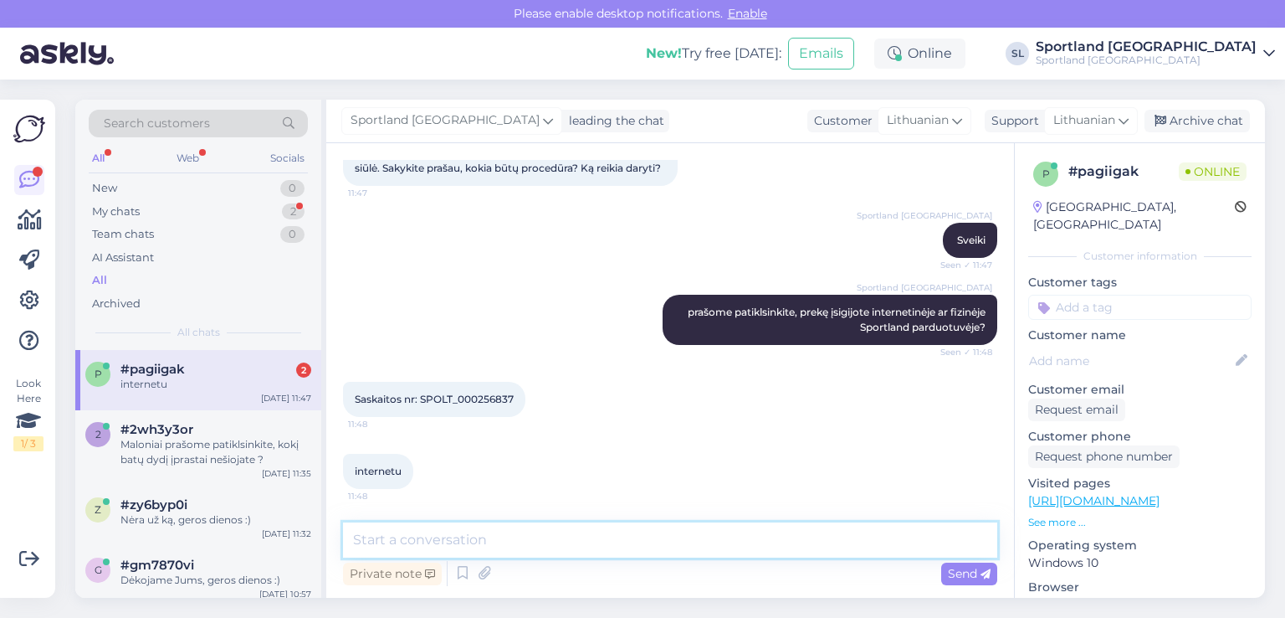
click at [538, 536] on textarea at bounding box center [670, 539] width 654 height 35
type textarea "prašome nurodykite užsakymo numerį"
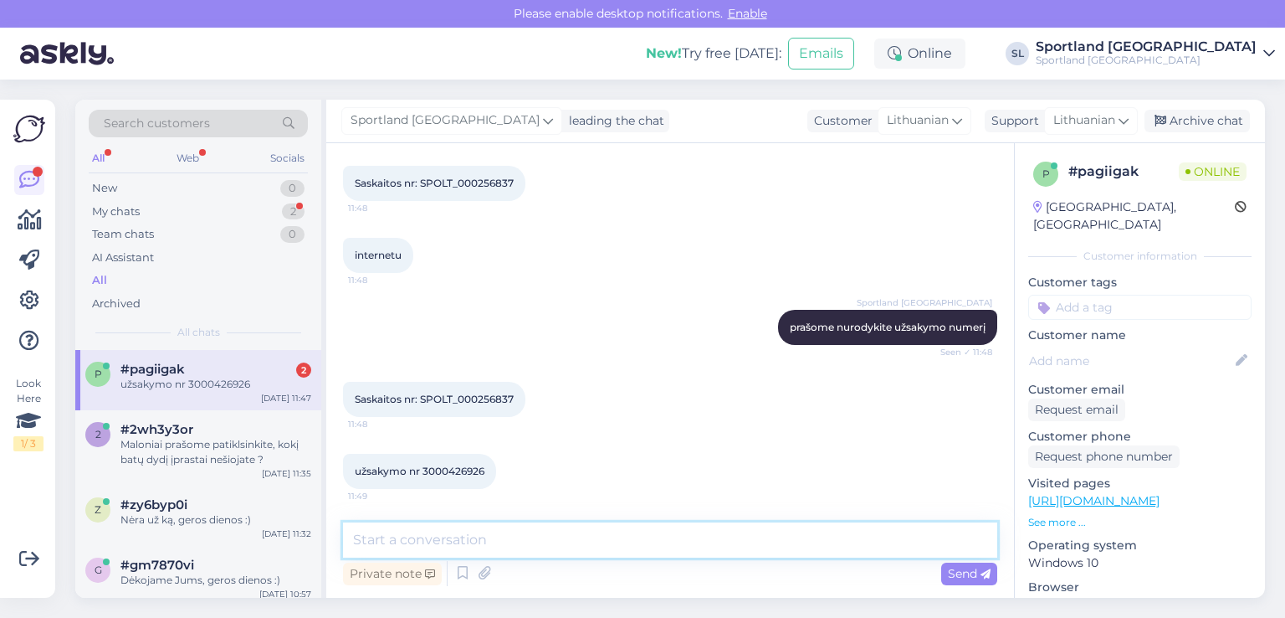
scroll to position [344, 0]
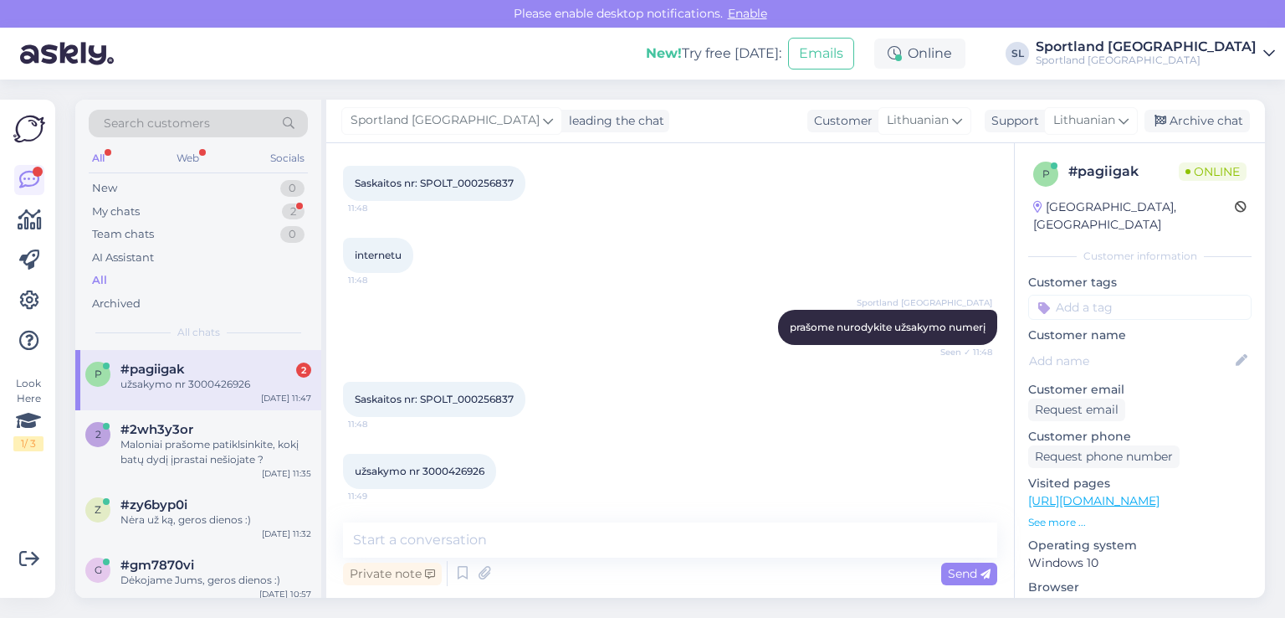
click at [470, 473] on span "užsakymo nr 3000426926" at bounding box center [420, 470] width 130 height 13
copy div "3000426926 11:49"
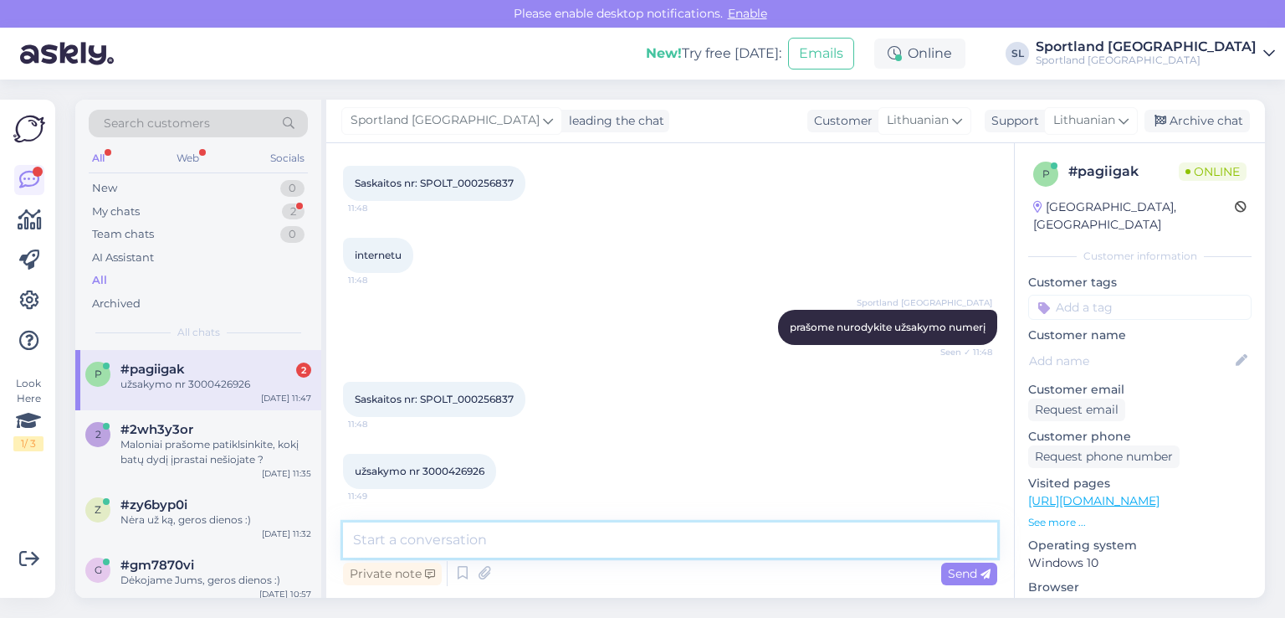
click at [531, 539] on textarea at bounding box center [670, 539] width 654 height 35
type textarea "p"
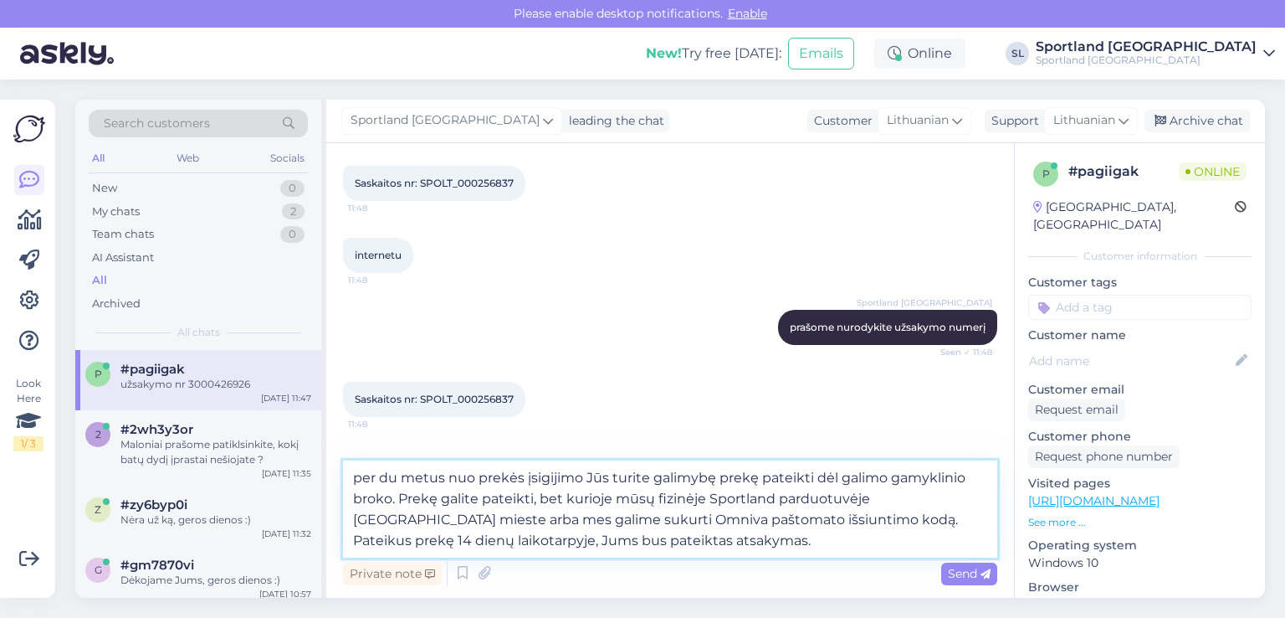
click at [864, 524] on textarea "per du metus nuo prekės įsigijimo Jūs turite galimybę prekę pateikti dėl galimo…" at bounding box center [670, 508] width 654 height 97
type textarea "per du metus nuo prekės įsigijimo Jūs turite galimybę prekę pateikti dėl galimo…"
click at [958, 577] on span "Send" at bounding box center [969, 573] width 43 height 15
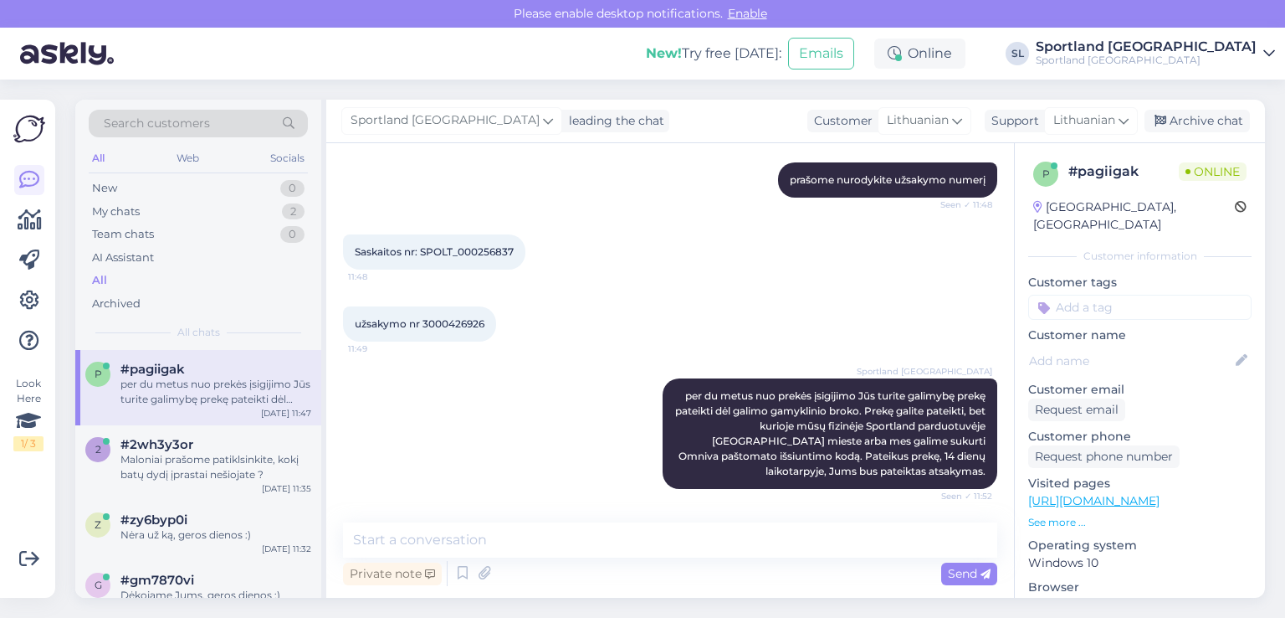
scroll to position [491, 0]
click at [30, 210] on icon at bounding box center [30, 220] width 24 height 20
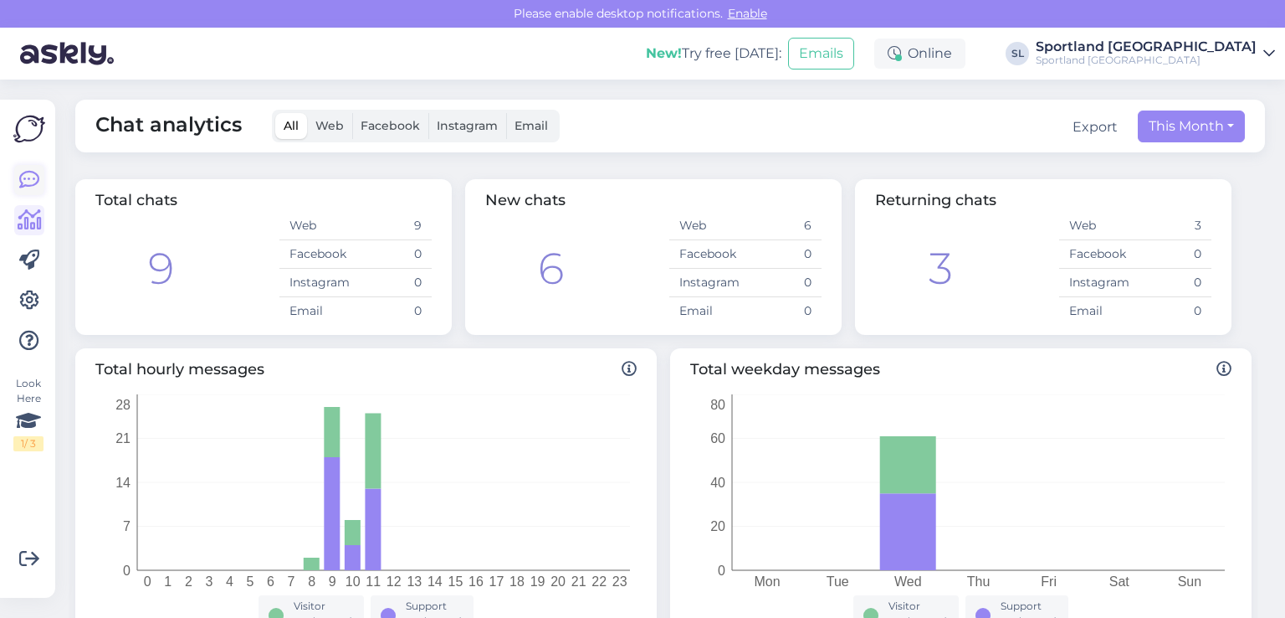
click at [32, 182] on icon at bounding box center [29, 180] width 20 height 20
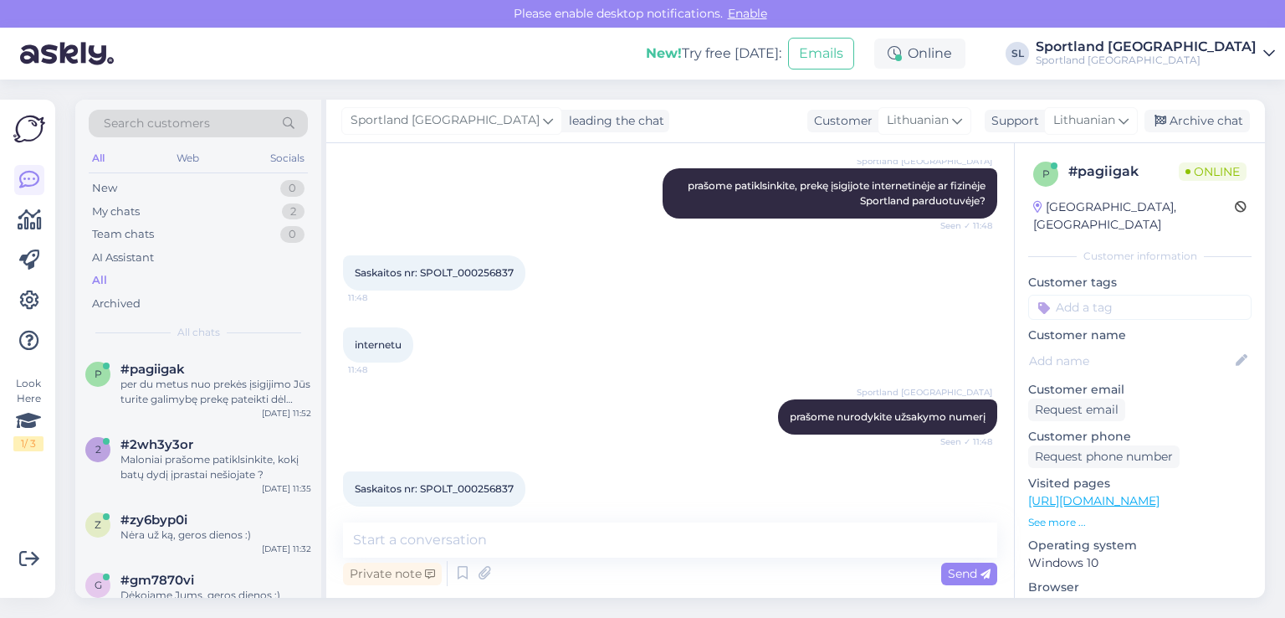
scroll to position [491, 0]
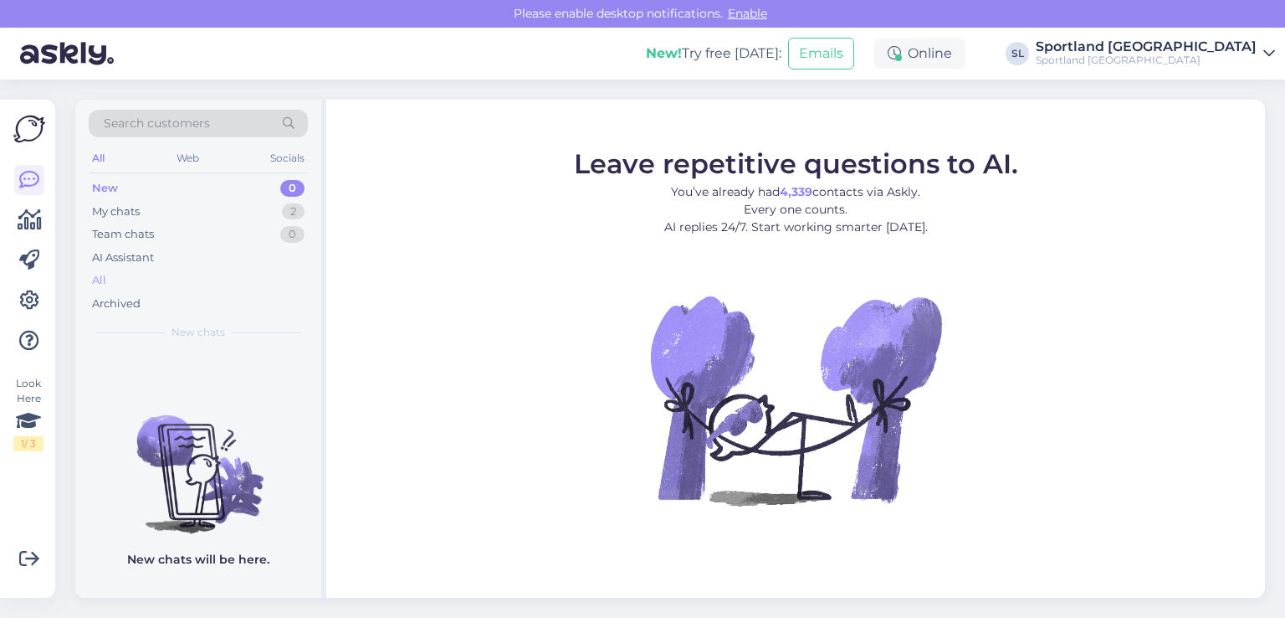
click at [126, 279] on div "All" at bounding box center [198, 280] width 219 height 23
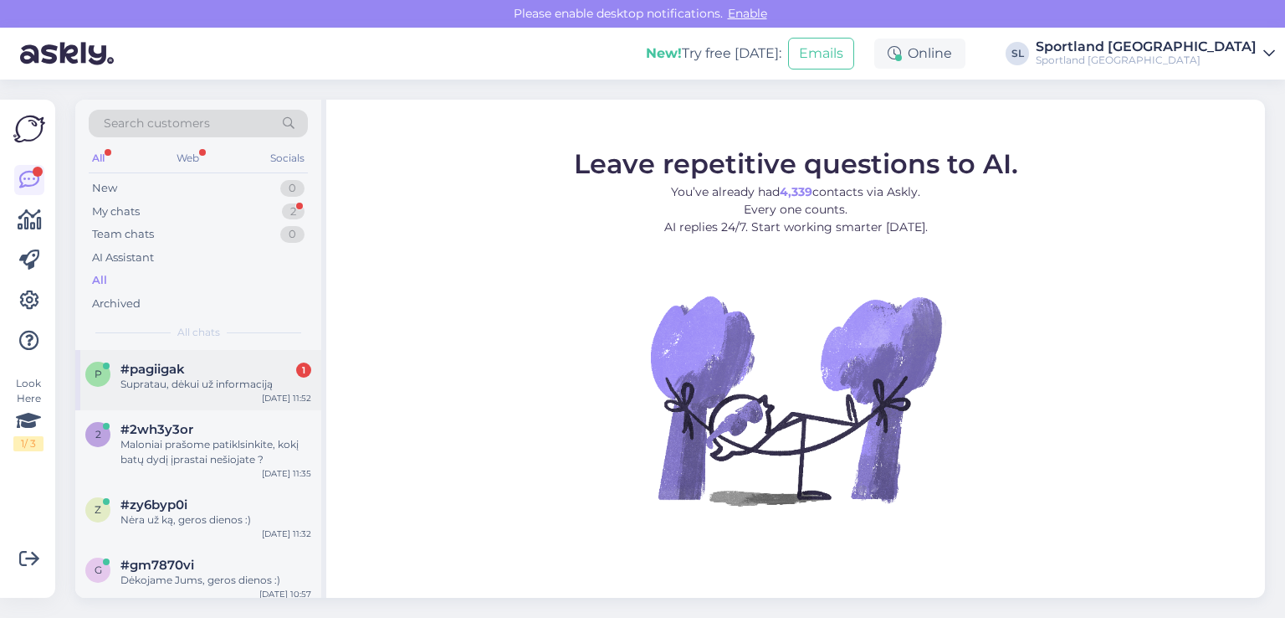
click at [229, 375] on div "#pagiigak 1" at bounding box center [215, 368] width 191 height 15
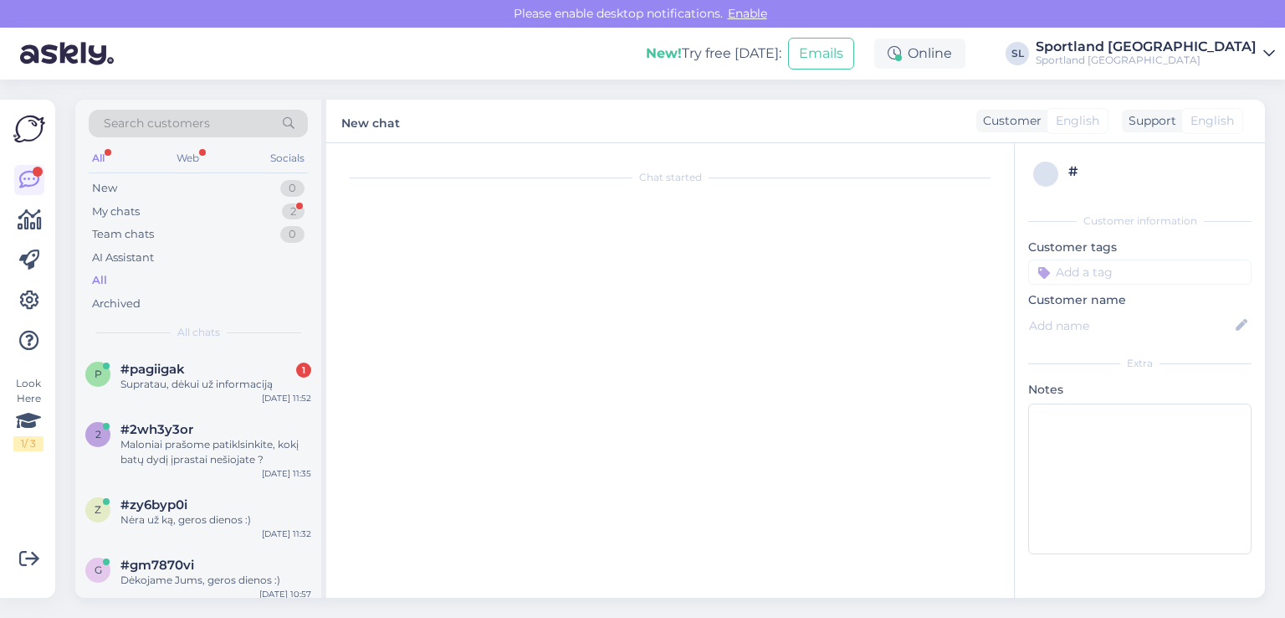
scroll to position [563, 0]
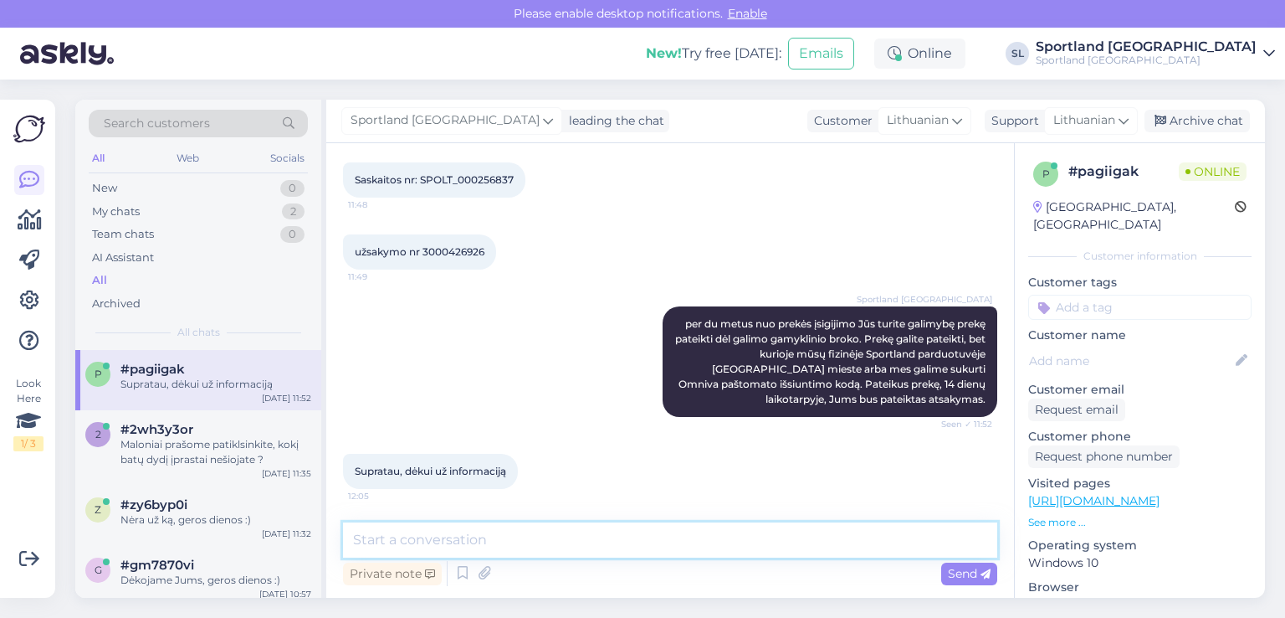
click at [519, 547] on textarea at bounding box center [670, 539] width 654 height 35
type textarea "N"
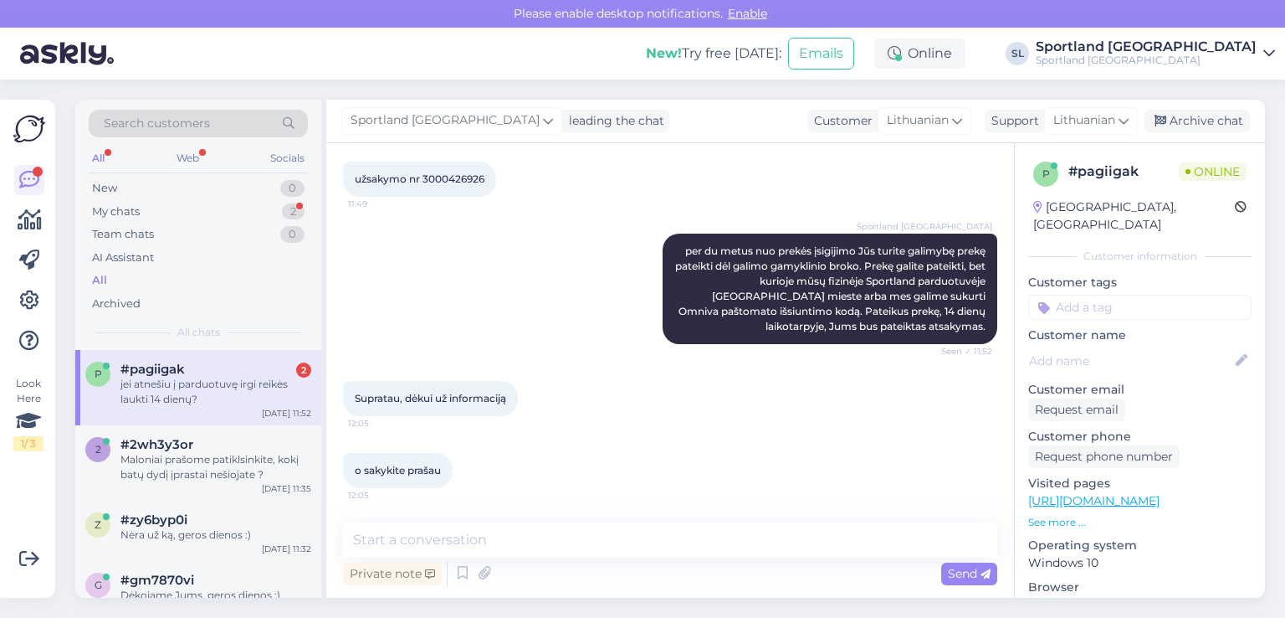
scroll to position [707, 0]
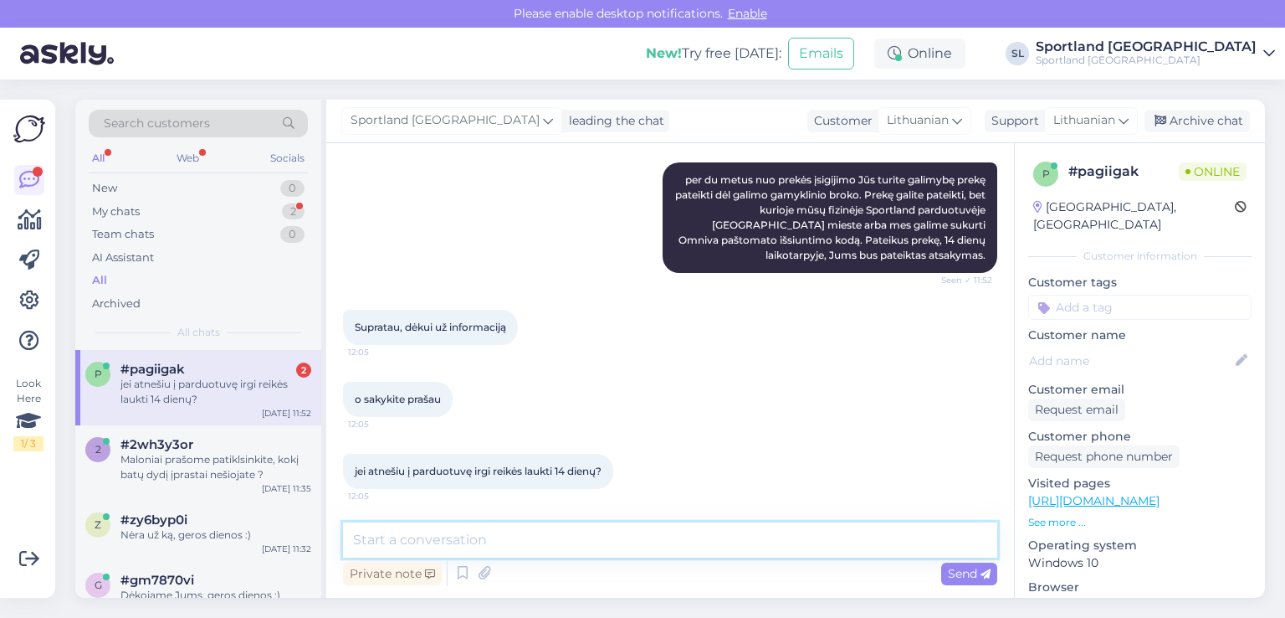
click at [612, 541] on textarea at bounding box center [670, 539] width 654 height 35
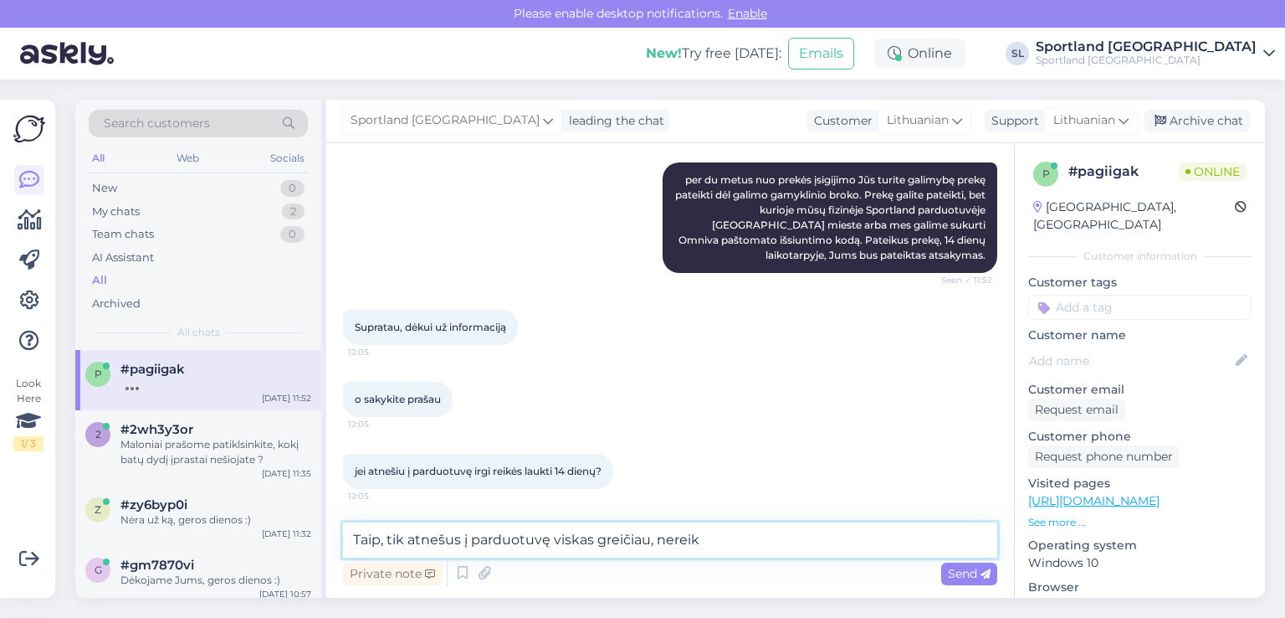
scroll to position [780, 0]
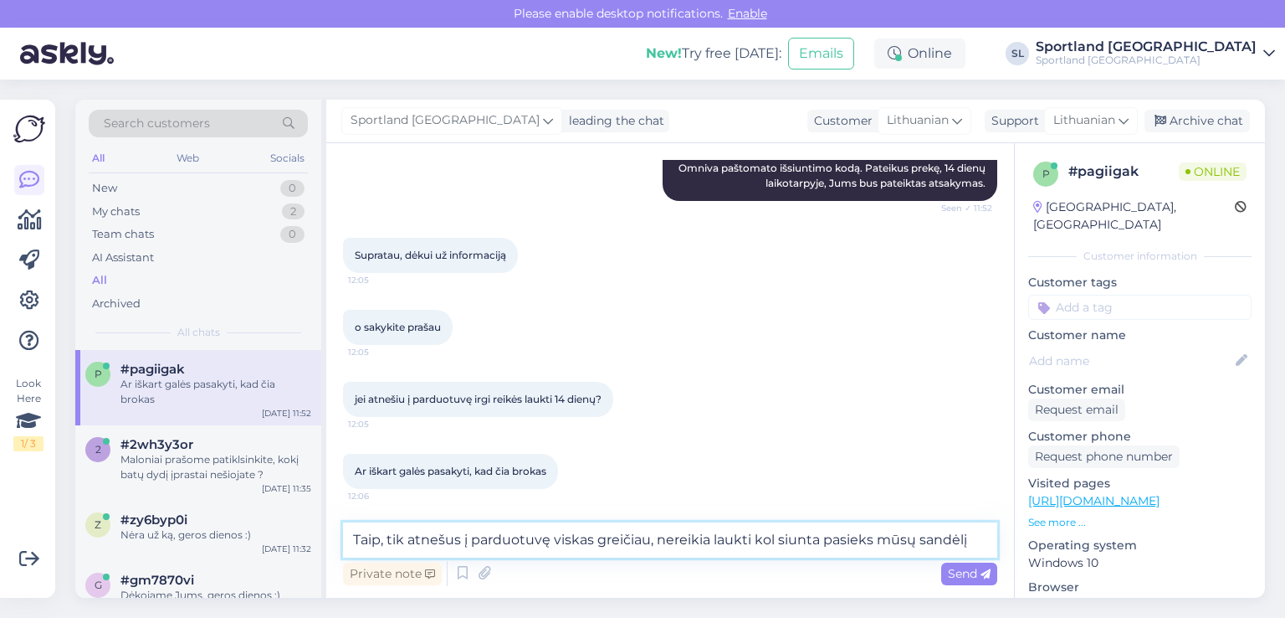
click at [379, 544] on textarea "Taip, tik atnešus į parduotuvę viskas greičiau, nereikia laukti kol siunta pasi…" at bounding box center [670, 539] width 654 height 35
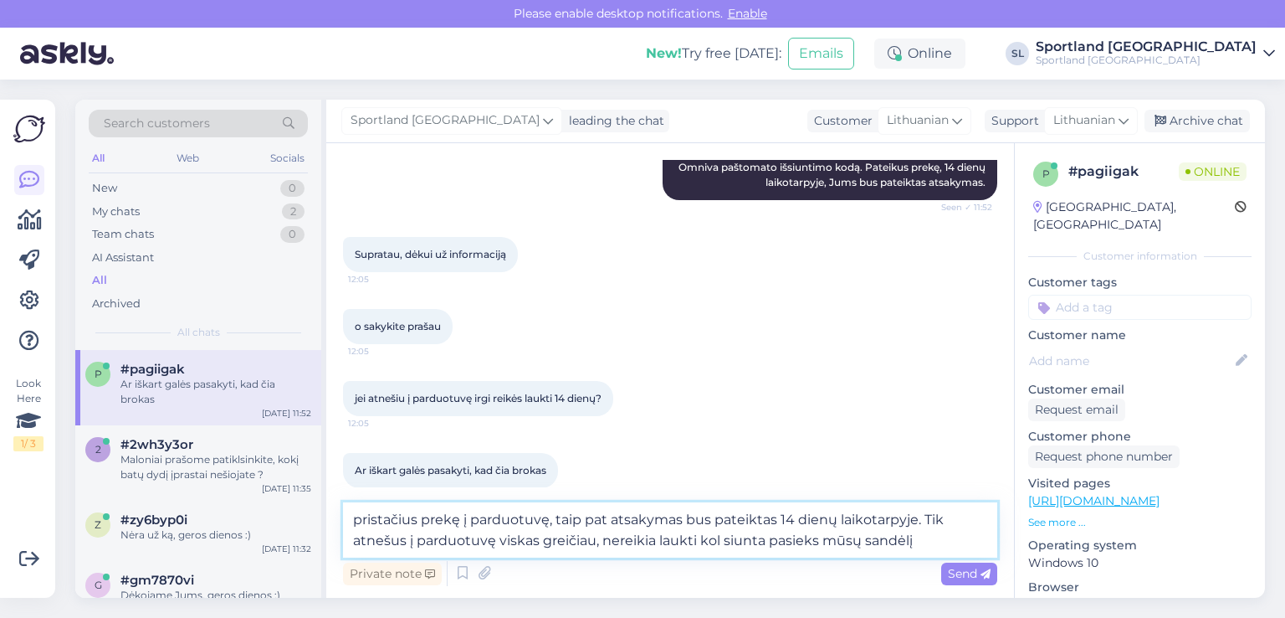
click at [926, 545] on textarea "pristačius prekę į parduotuvę, taip pat atsakymas bus pateiktas 14 dienų laikot…" at bounding box center [670, 529] width 654 height 55
click at [592, 540] on textarea "pristačius prekę į parduotuvę, taip pat atsakymas bus pateiktas 14 dienų laikot…" at bounding box center [670, 529] width 654 height 55
type textarea "pristačius prekę į parduotuvę, taip pat atsakymas bus pateiktas 14 dienų laikot…"
click at [971, 571] on span "Send" at bounding box center [969, 573] width 43 height 15
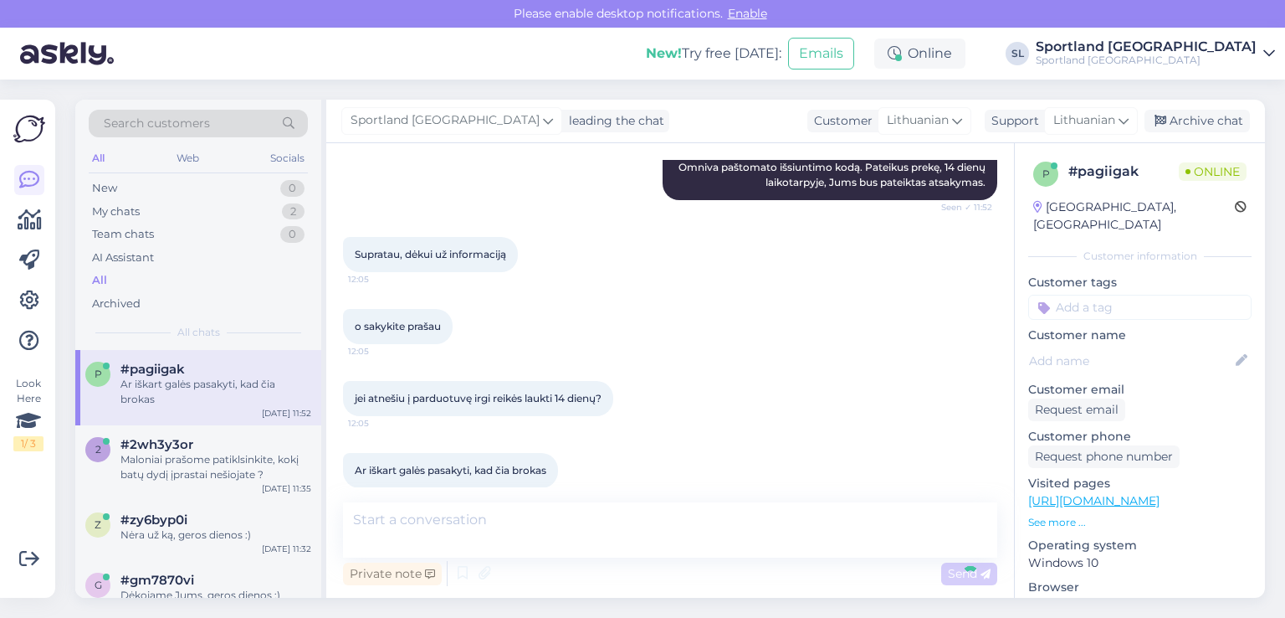
scroll to position [881, 0]
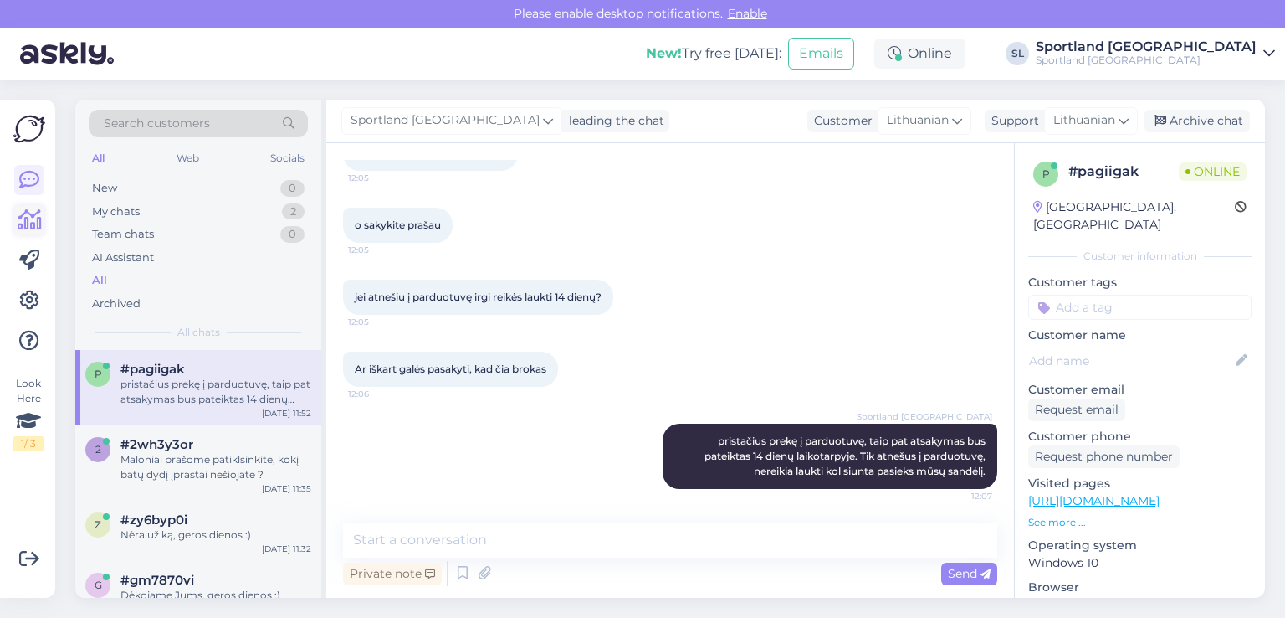
click at [30, 219] on icon at bounding box center [30, 220] width 24 height 20
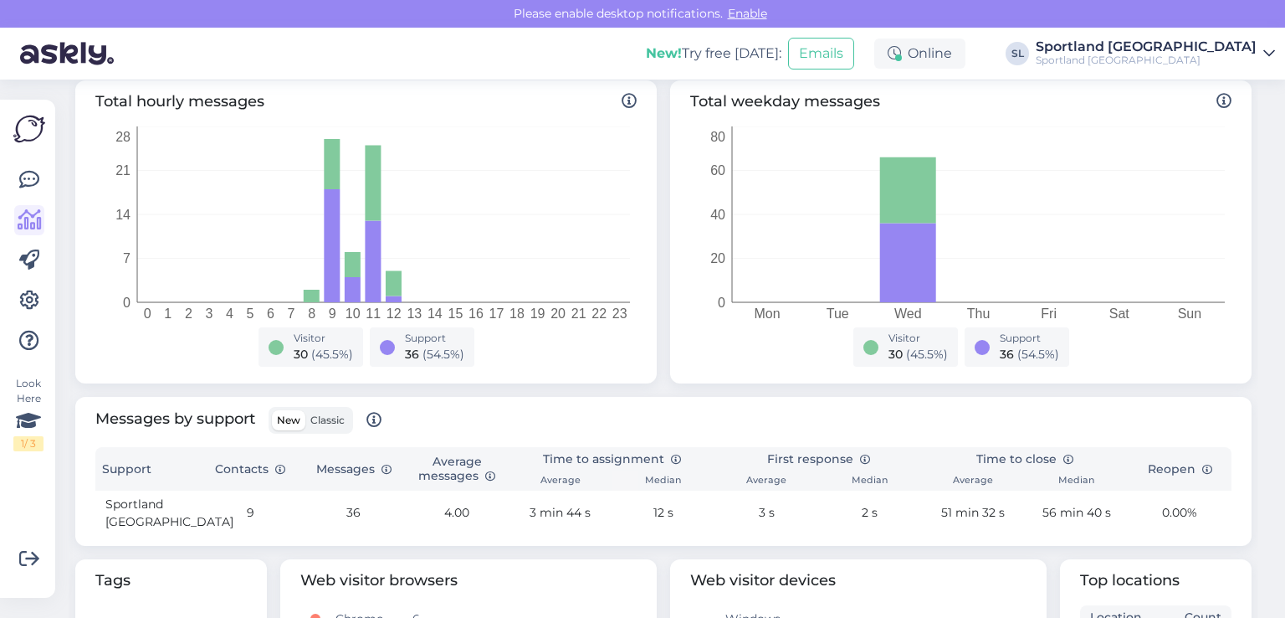
scroll to position [335, 0]
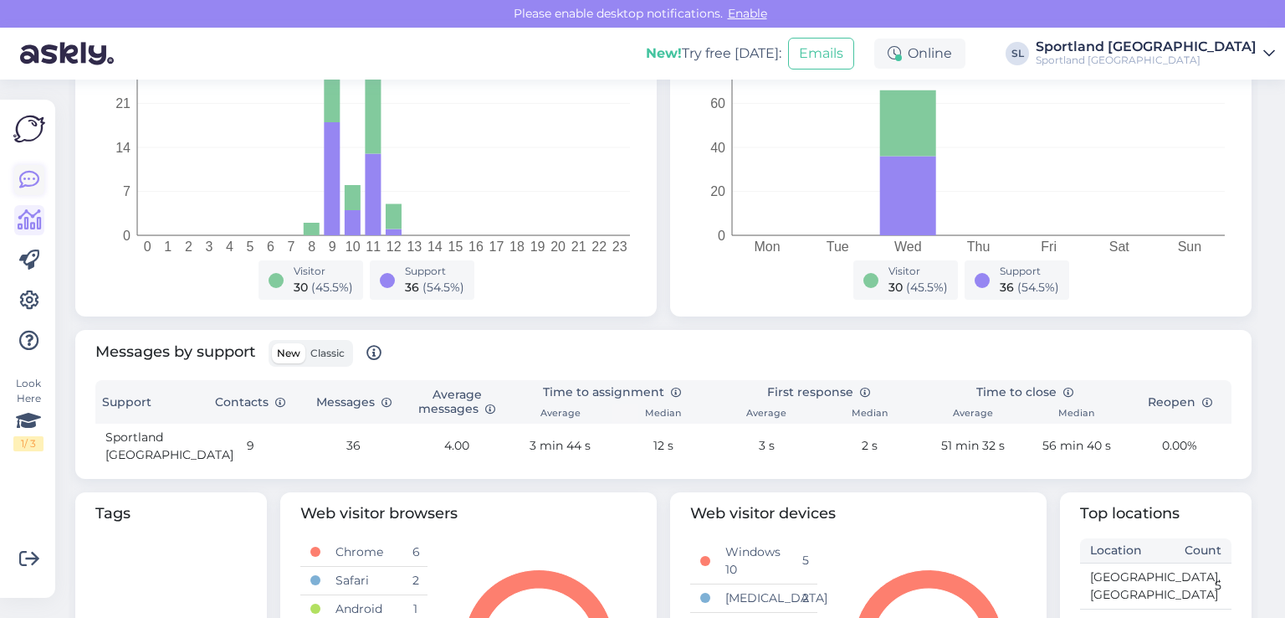
click at [34, 170] on icon at bounding box center [29, 180] width 20 height 20
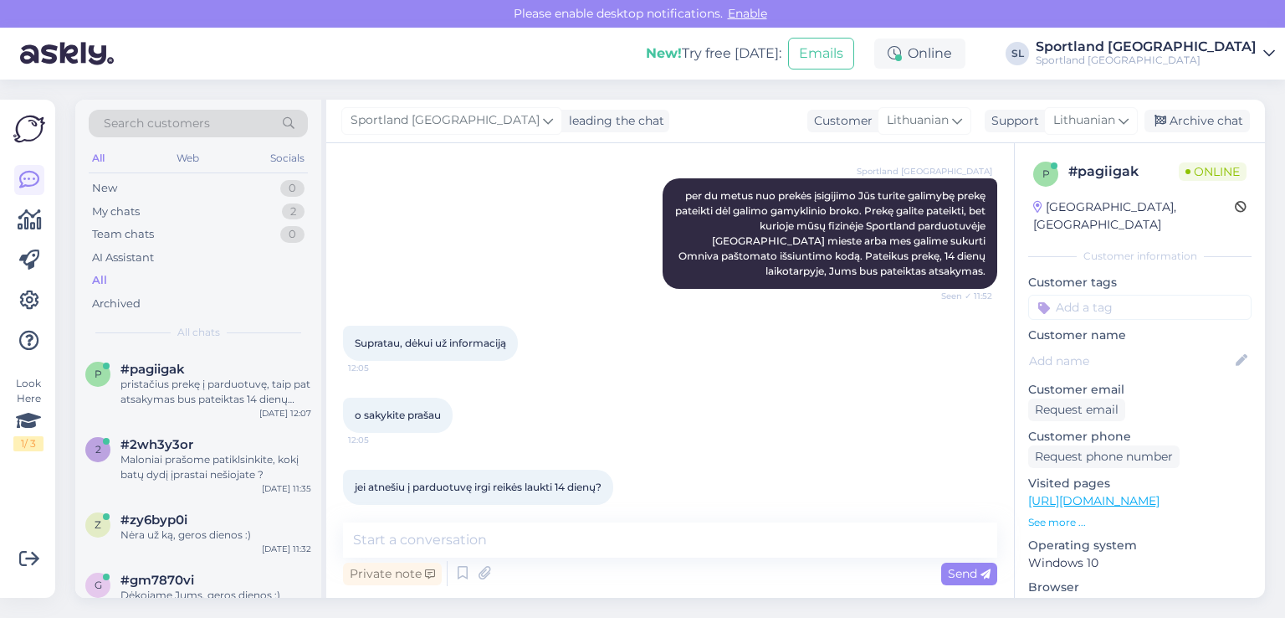
scroll to position [881, 0]
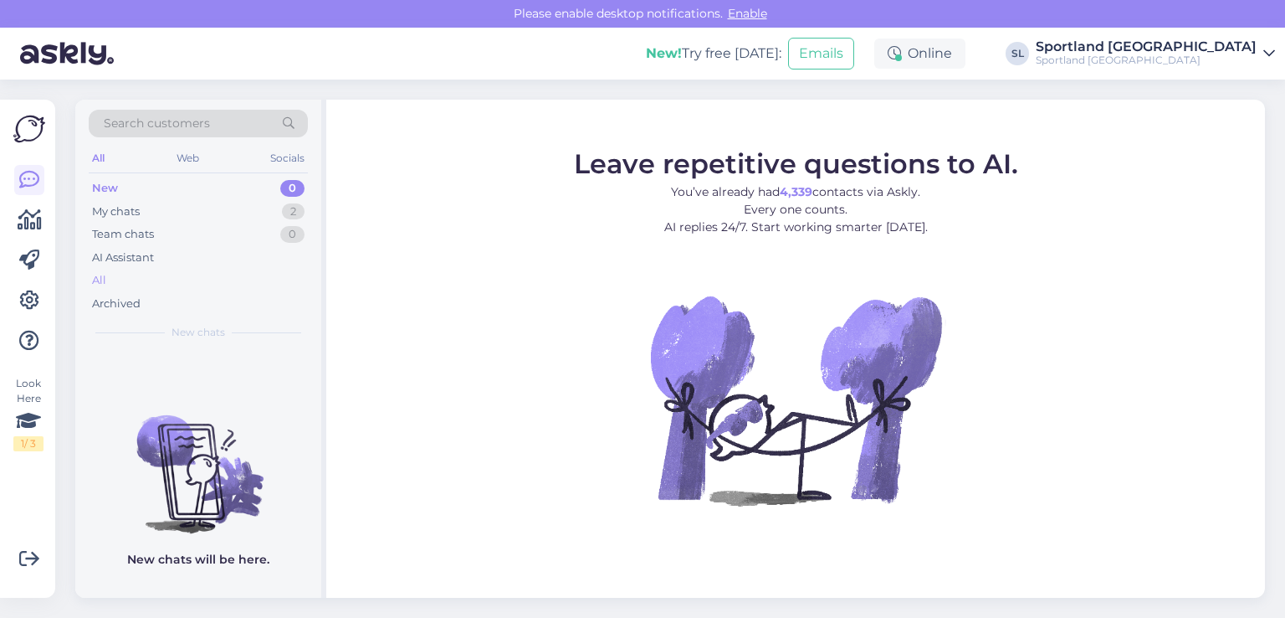
click at [155, 275] on div "All" at bounding box center [198, 280] width 219 height 23
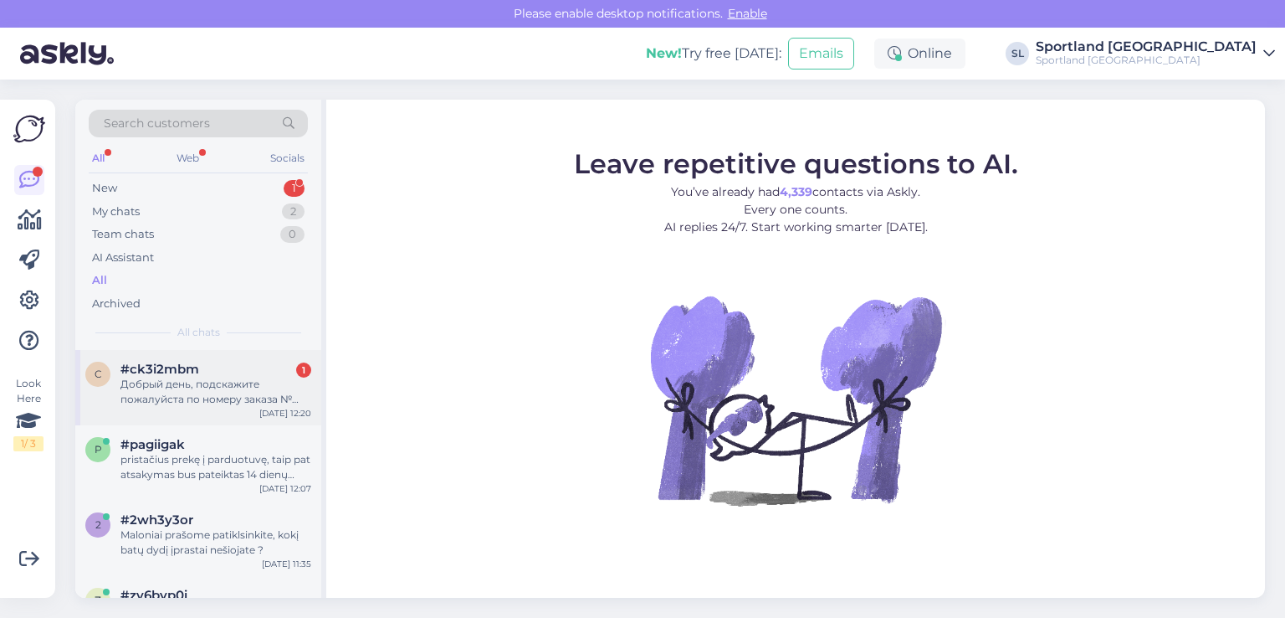
click at [213, 368] on div "#ck3i2mbm 1" at bounding box center [215, 368] width 191 height 15
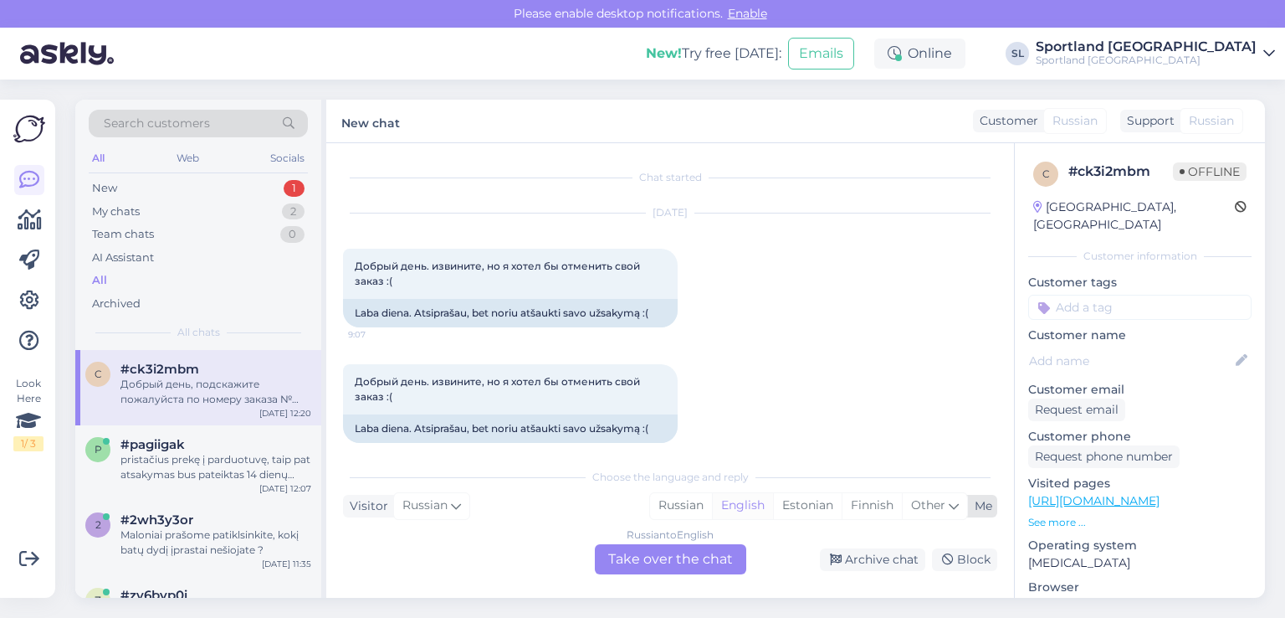
scroll to position [4103, 0]
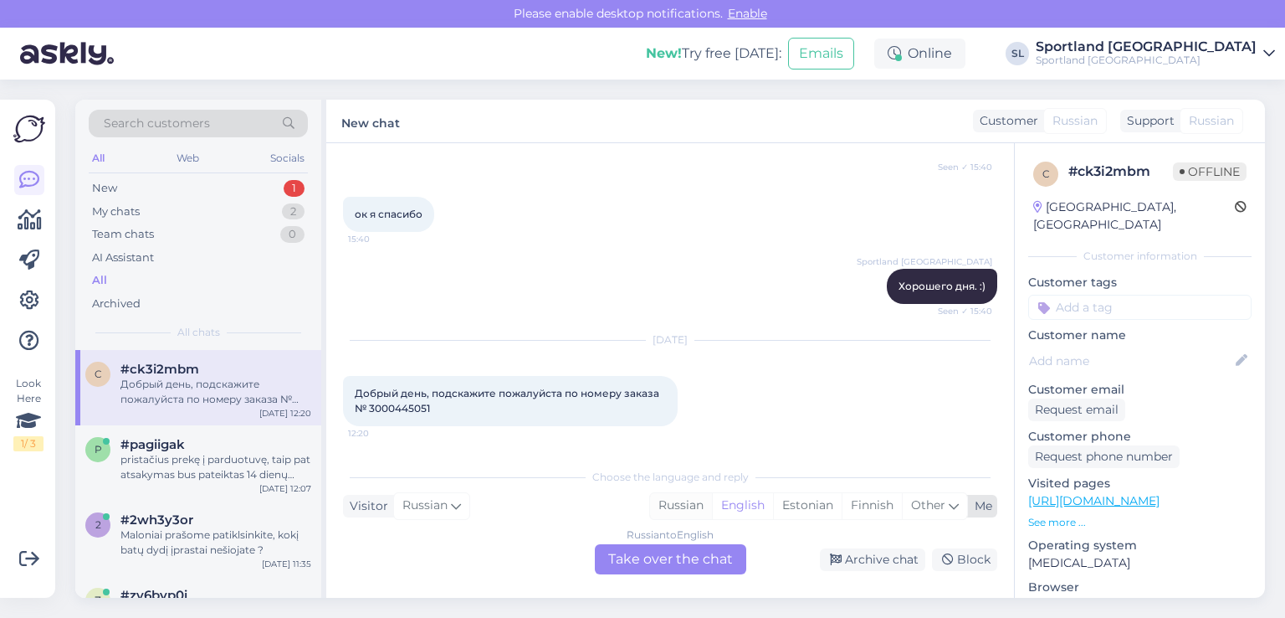
click at [674, 508] on div "Russian" at bounding box center [681, 505] width 62 height 25
click at [649, 556] on div "Russian to Russian Take over the chat" at bounding box center [670, 559] width 151 height 30
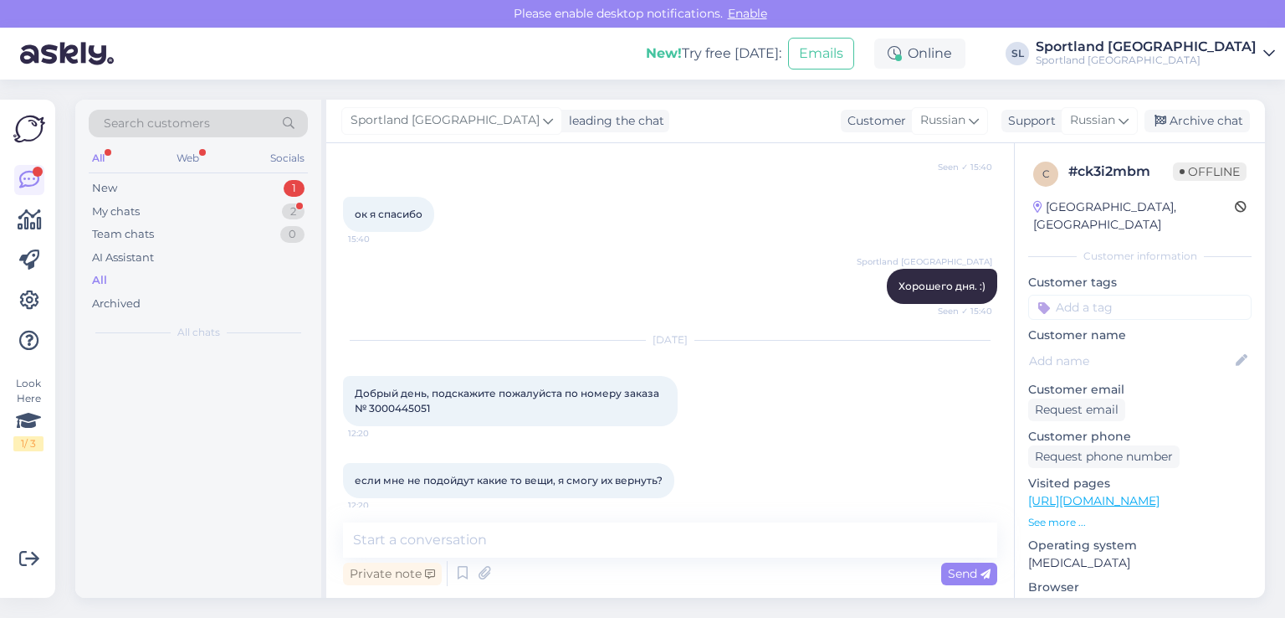
scroll to position [4113, 0]
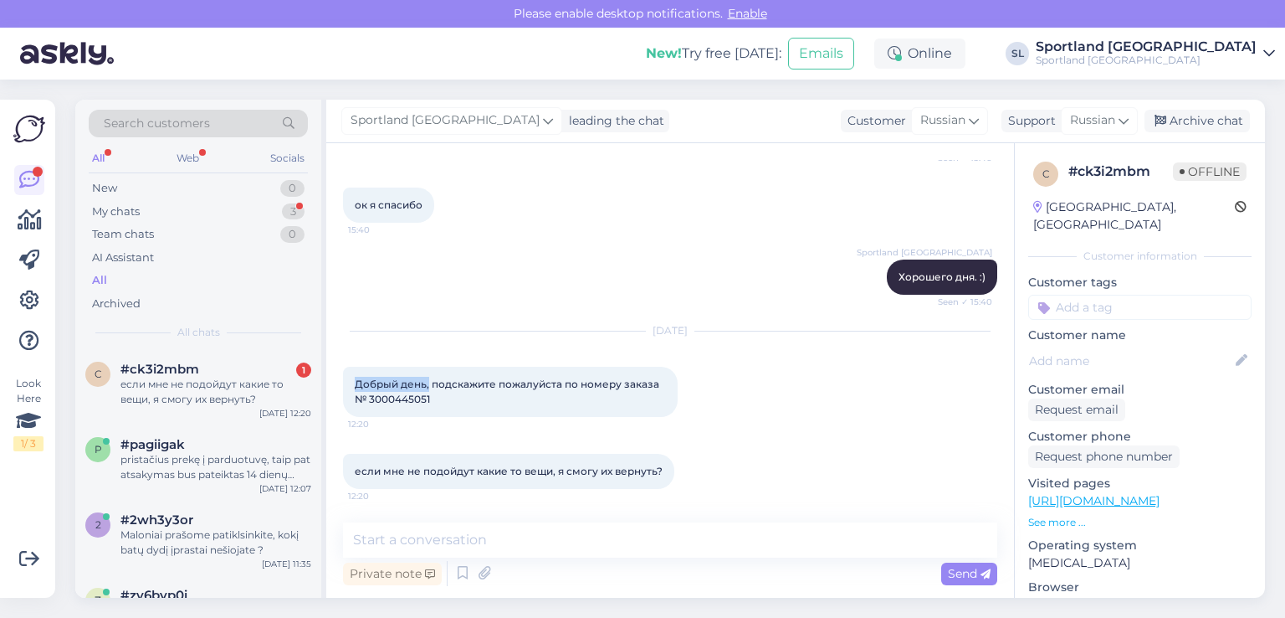
drag, startPoint x: 428, startPoint y: 382, endPoint x: 346, endPoint y: 382, distance: 82.0
click at [346, 382] on div "Добрый день, подскажите пожалуйста по номеру заказа № 3000445051 12:20" at bounding box center [510, 391] width 335 height 50
copy span "Добрый день,"
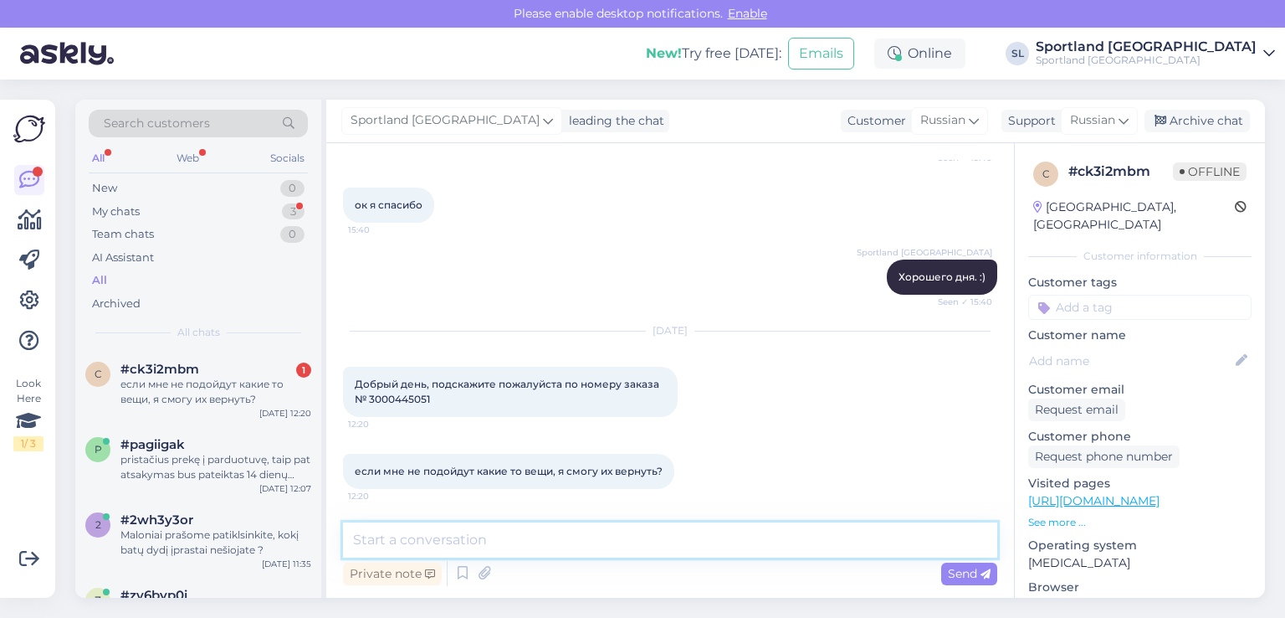
drag, startPoint x: 450, startPoint y: 541, endPoint x: 459, endPoint y: 530, distance: 13.7
click at [459, 532] on textarea at bounding box center [670, 539] width 654 height 35
paste textarea "Добрый день,"
type textarea "Добрый день,"
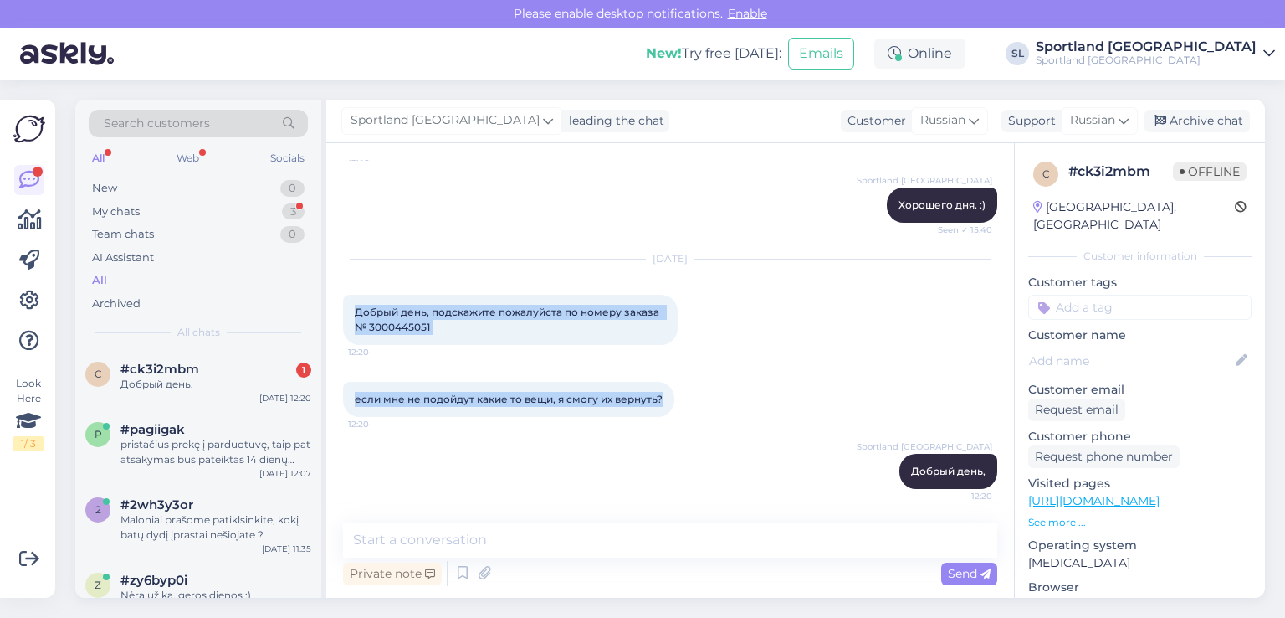
drag, startPoint x: 666, startPoint y: 398, endPoint x: 351, endPoint y: 304, distance: 328.5
click at [351, 304] on div "Chat started [DATE] Добрый день. извините, но я хотел бы отменить свой заказ :(…" at bounding box center [677, 333] width 669 height 347
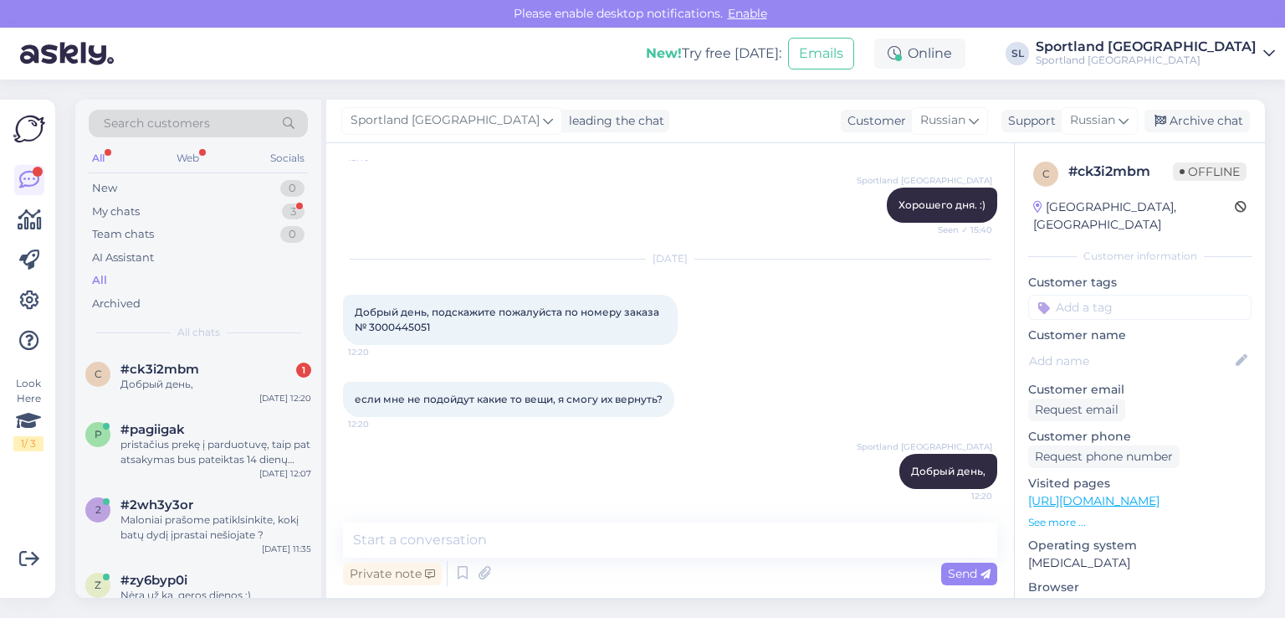
drag, startPoint x: 488, startPoint y: 442, endPoint x: 446, endPoint y: 392, distance: 65.4
click at [484, 435] on div "Sportland [GEOGRAPHIC_DATA] Добрый день, 12:20" at bounding box center [670, 471] width 654 height 72
click at [397, 315] on span "Добрый день, подскажите пожалуйста по номеру заказа № 3000445051" at bounding box center [510, 319] width 310 height 28
click at [386, 329] on span "Добрый день, подскажите пожалуйста по номеру заказа № 3000445051" at bounding box center [510, 319] width 310 height 28
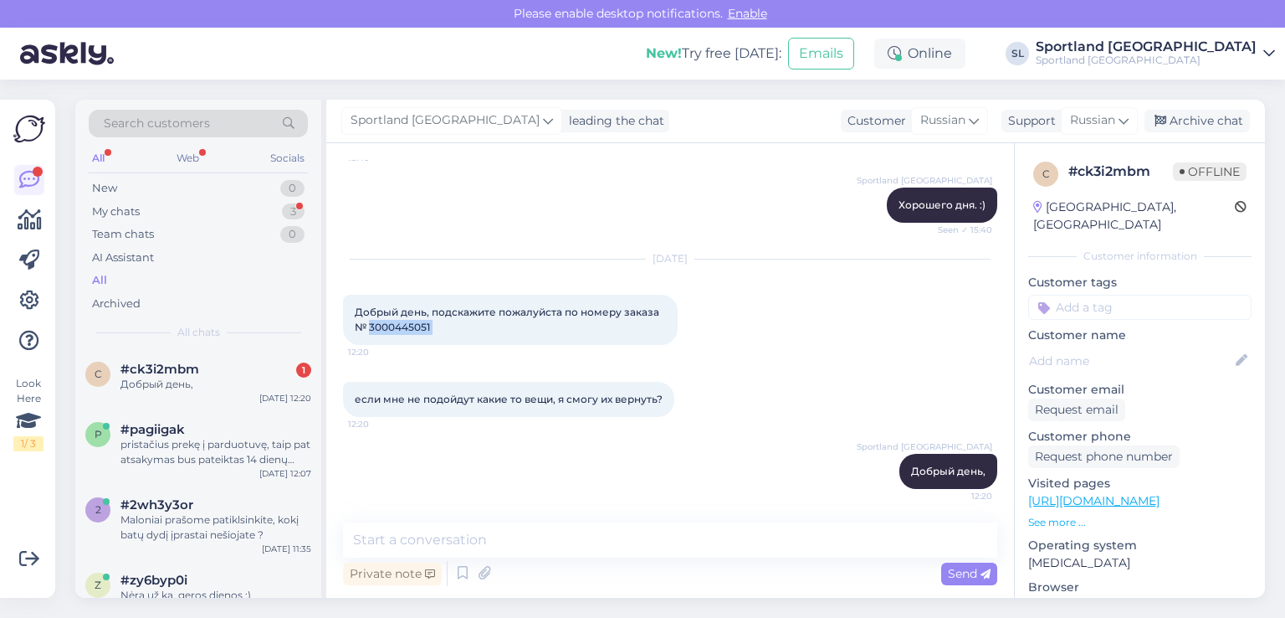
copy div "3000445051 12:20"
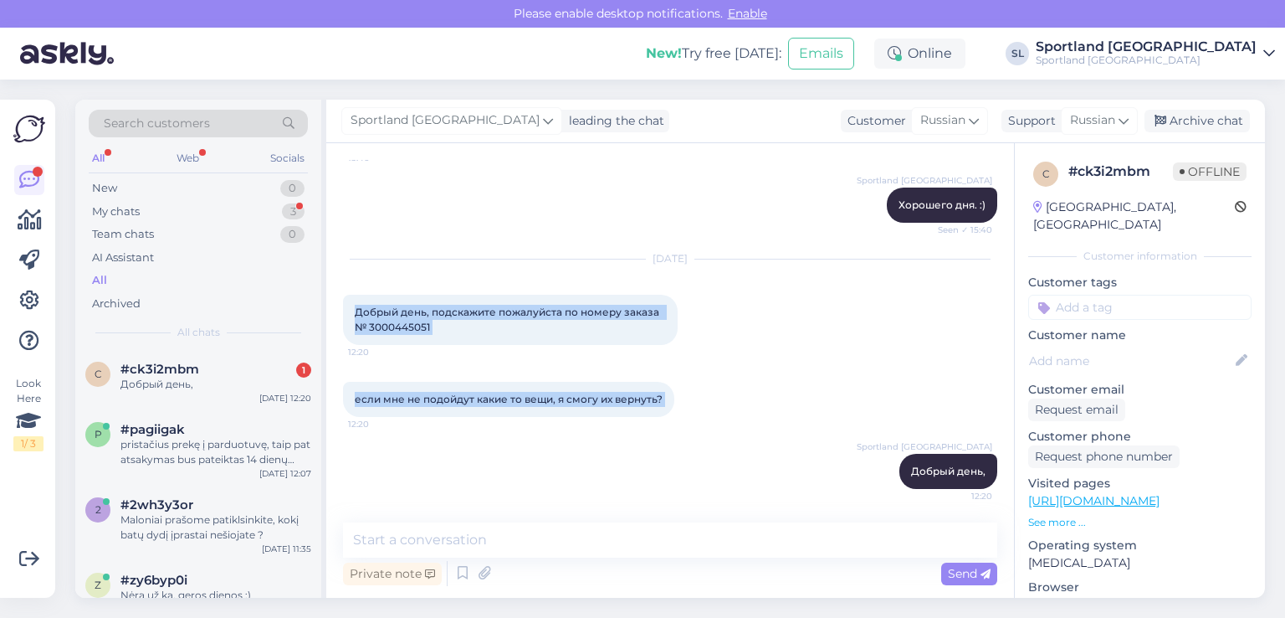
drag, startPoint x: 675, startPoint y: 394, endPoint x: 349, endPoint y: 312, distance: 336.5
click at [349, 312] on div "Chat started [DATE] Добрый день. извините, но я хотел бы отменить свой заказ :(…" at bounding box center [677, 333] width 669 height 347
copy div "Добрый день, подскажите пожалуйста по номеру заказа № 3000445051 12:20 если мне…"
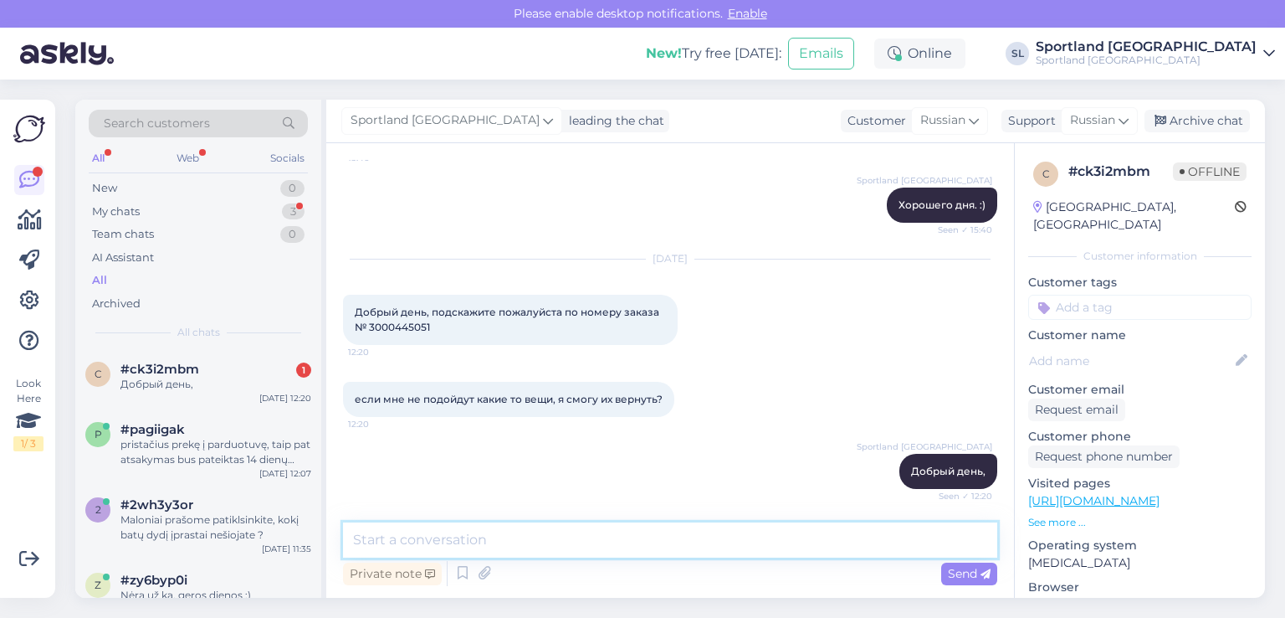
click at [478, 539] on textarea at bounding box center [670, 539] width 654 height 35
paste textarea "да, если товар не подошел, вы можете его вернуть."
type textarea "да, если товар не подошел, вы можете его вернуть."
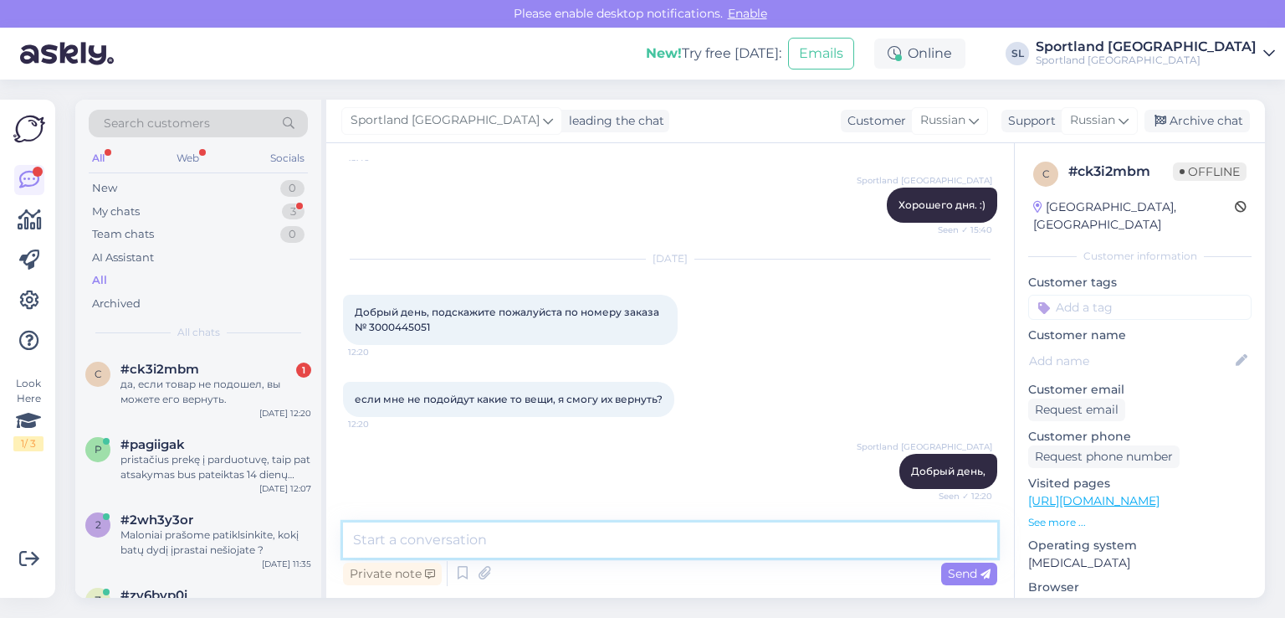
scroll to position [4257, 0]
